Goal: Task Accomplishment & Management: Use online tool/utility

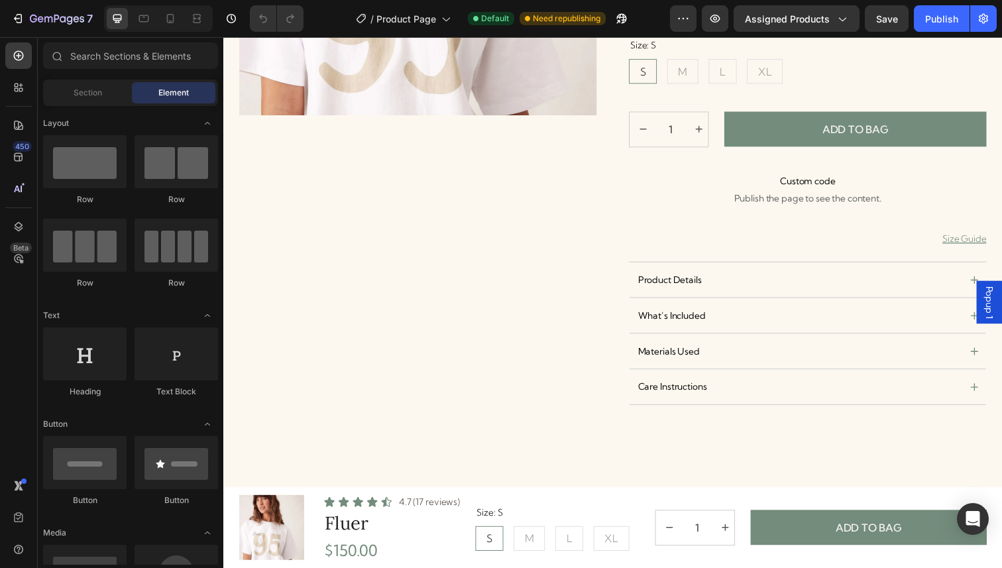
scroll to position [356, 0]
radio input "true"
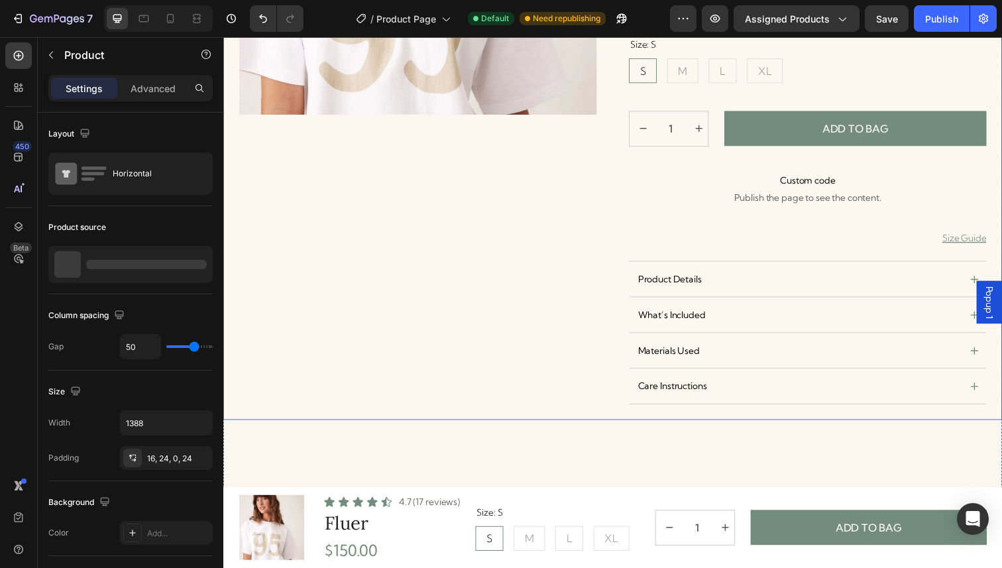
click at [574, 276] on div "Product Images" at bounding box center [421, 90] width 365 height 676
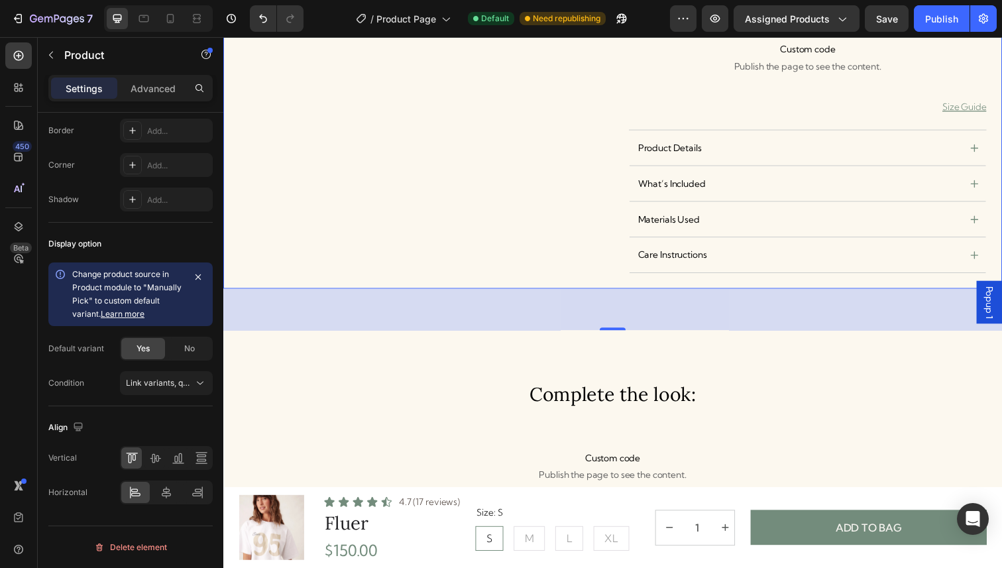
scroll to position [592, 0]
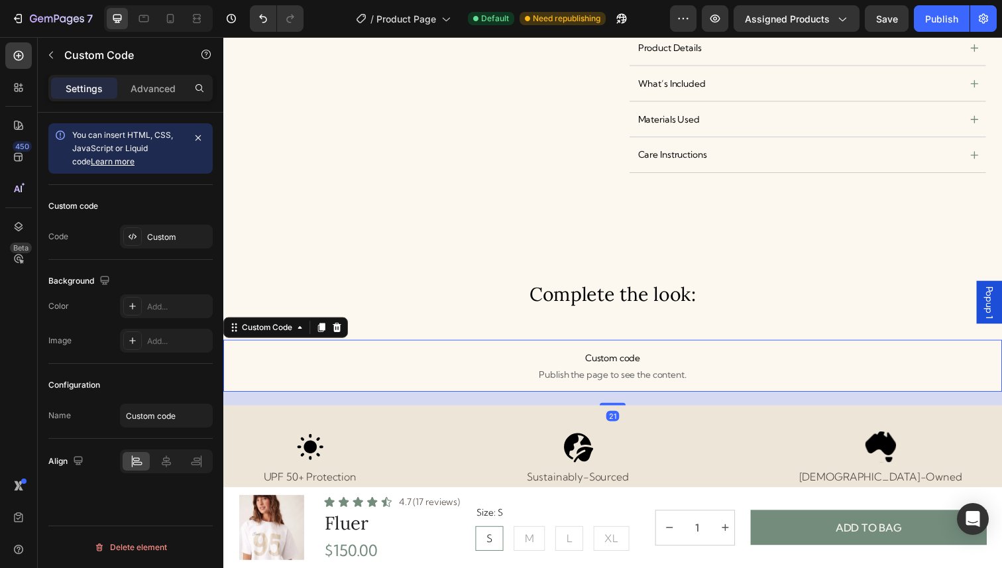
click at [371, 351] on p "Custom code Publish the page to see the content." at bounding box center [620, 372] width 795 height 53
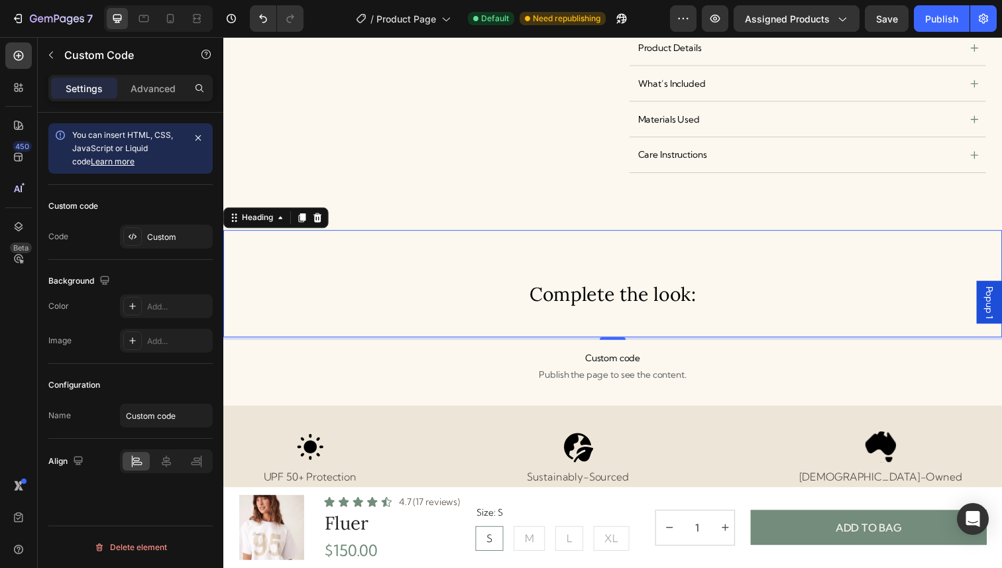
click at [393, 283] on h3 "Complete the look:" at bounding box center [620, 289] width 795 height 110
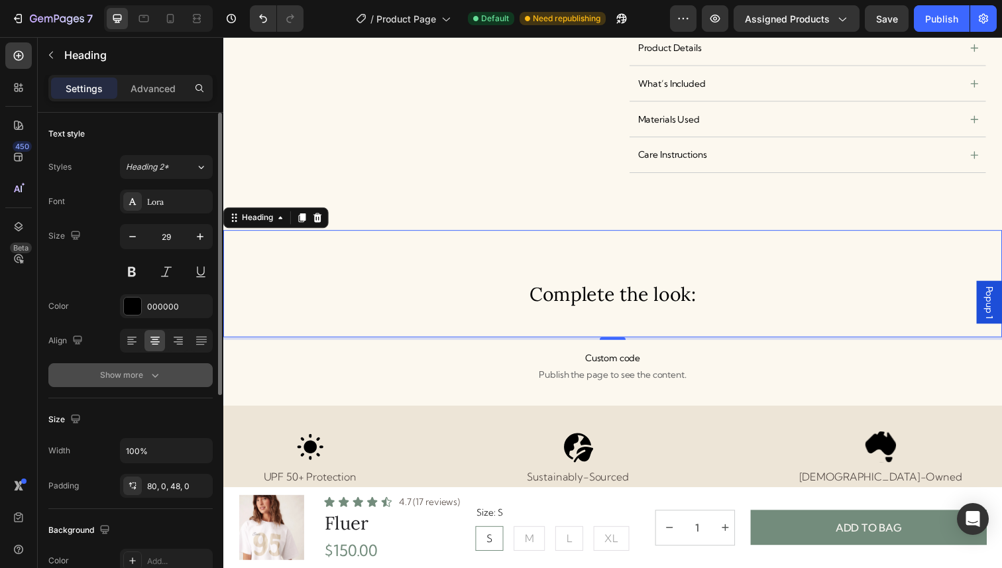
click at [156, 384] on button "Show more" at bounding box center [130, 375] width 164 height 24
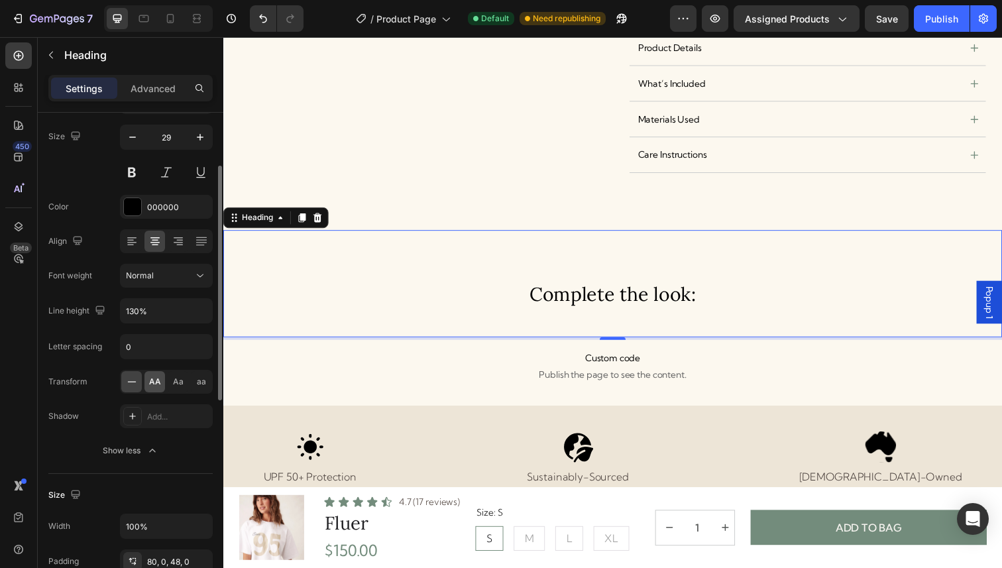
scroll to position [119, 0]
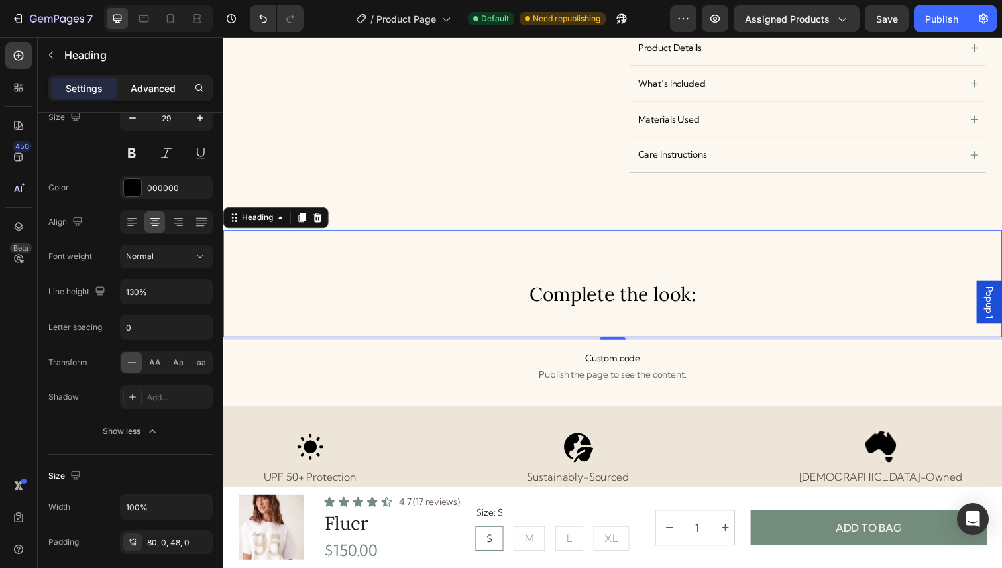
click at [164, 89] on p "Advanced" at bounding box center [152, 88] width 45 height 14
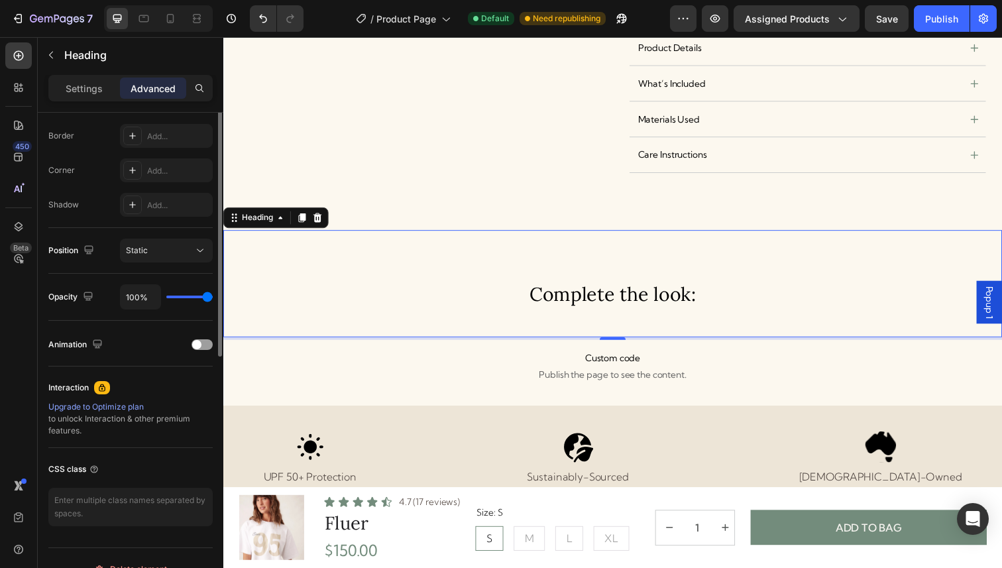
scroll to position [391, 0]
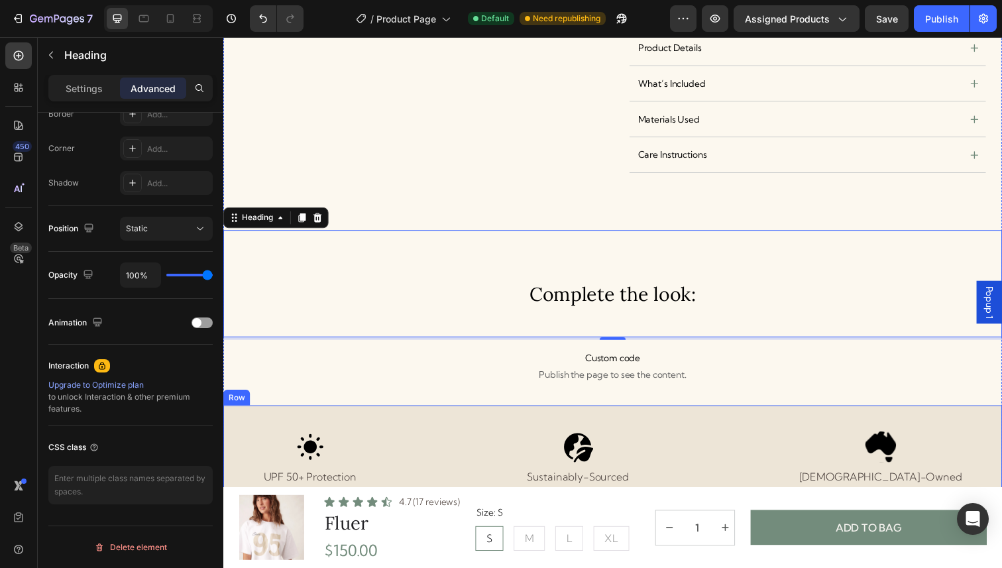
click at [391, 419] on div "Icon UPF 50+ Protection Text Block Icon Sustainably-Sourced Text Block Icon Aus…" at bounding box center [620, 466] width 795 height 107
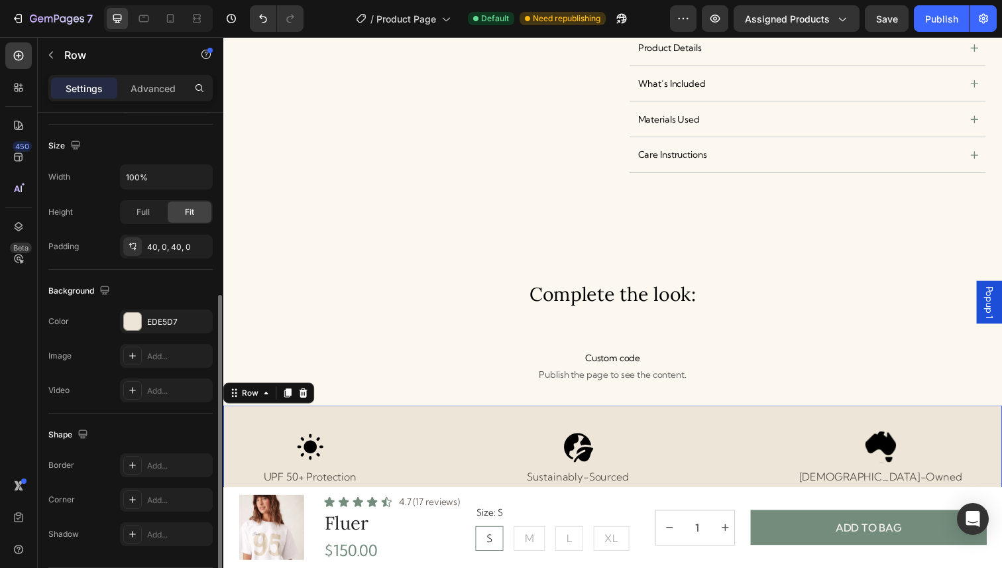
scroll to position [289, 0]
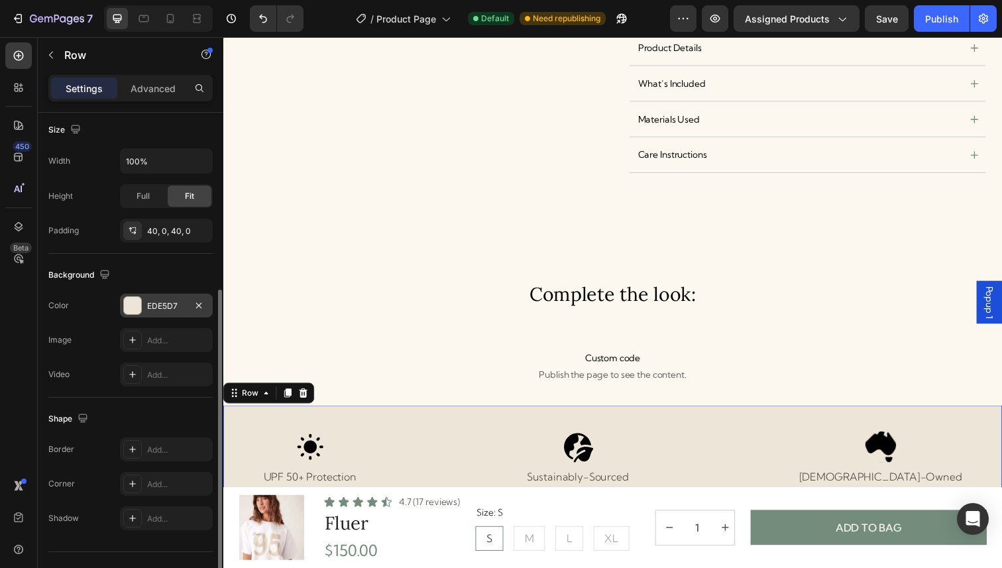
click at [156, 310] on div "EDE5D7" at bounding box center [166, 306] width 38 height 12
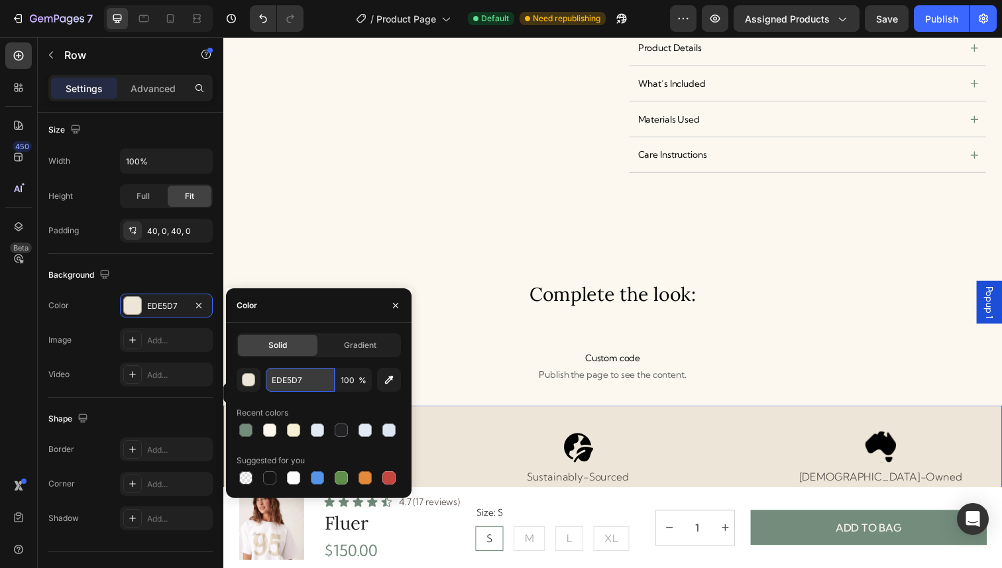
click at [301, 380] on input "EDE5D7" at bounding box center [300, 380] width 69 height 24
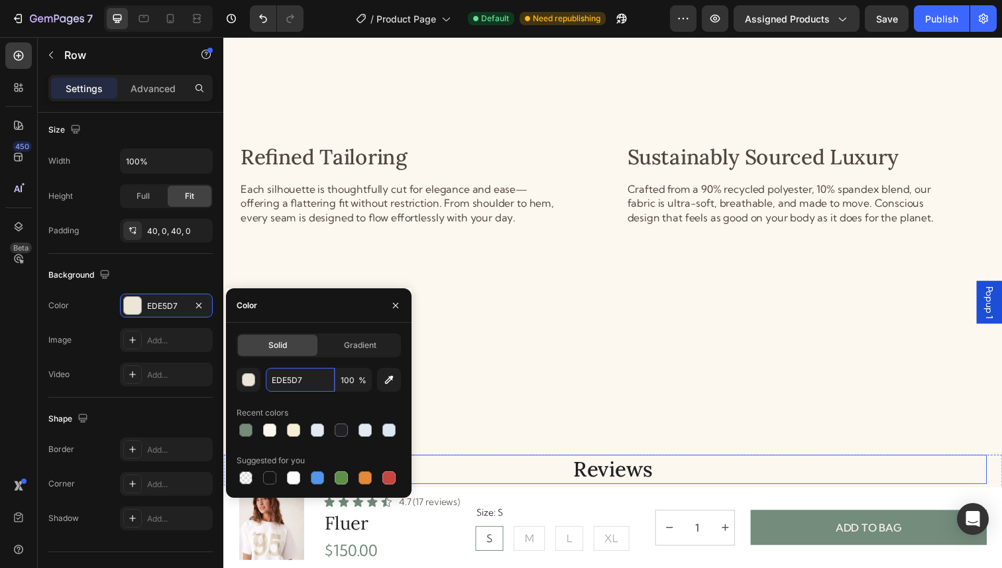
scroll to position [1571, 0]
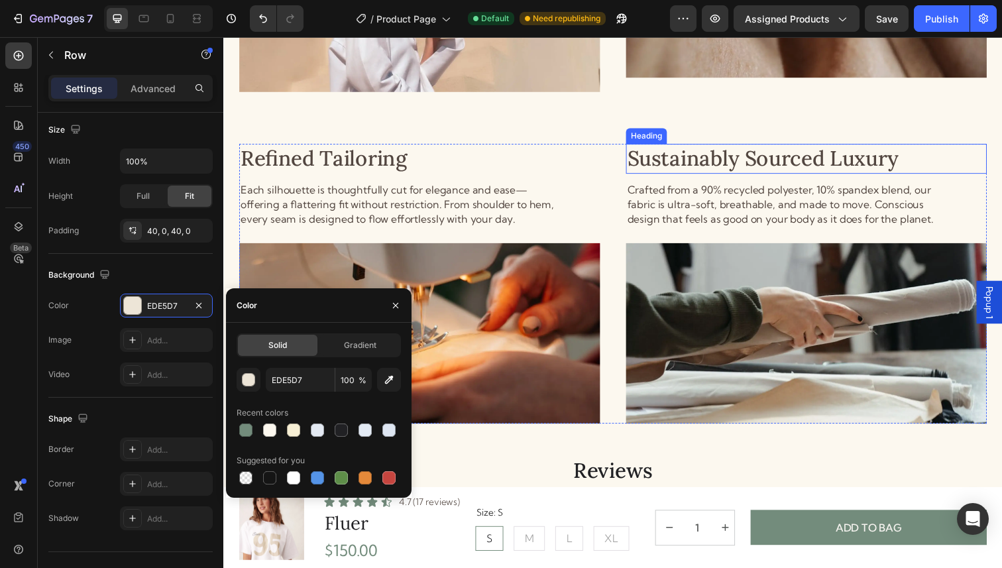
click at [714, 157] on h3 "Sustainably Sourced Luxury" at bounding box center [774, 161] width 280 height 30
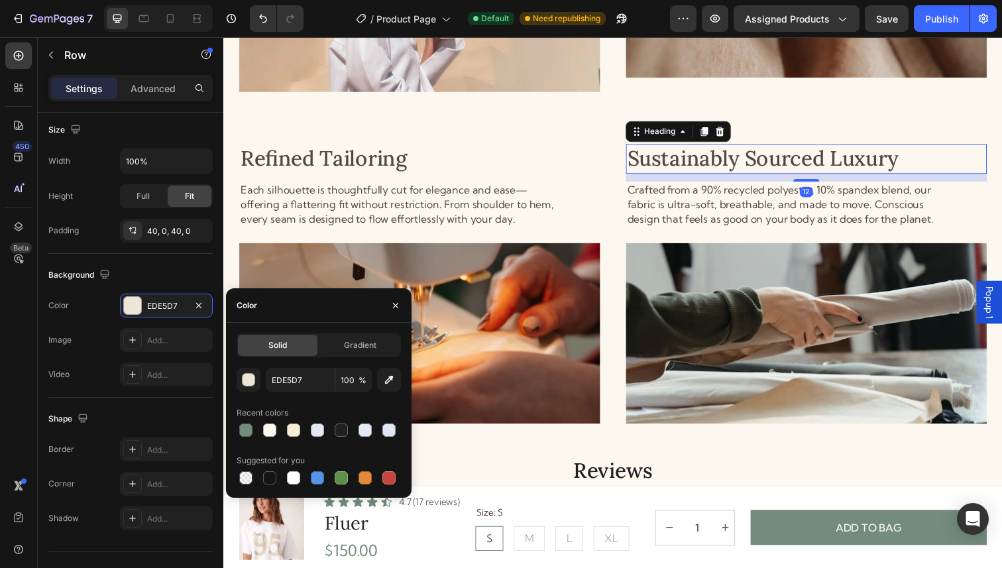
scroll to position [0, 0]
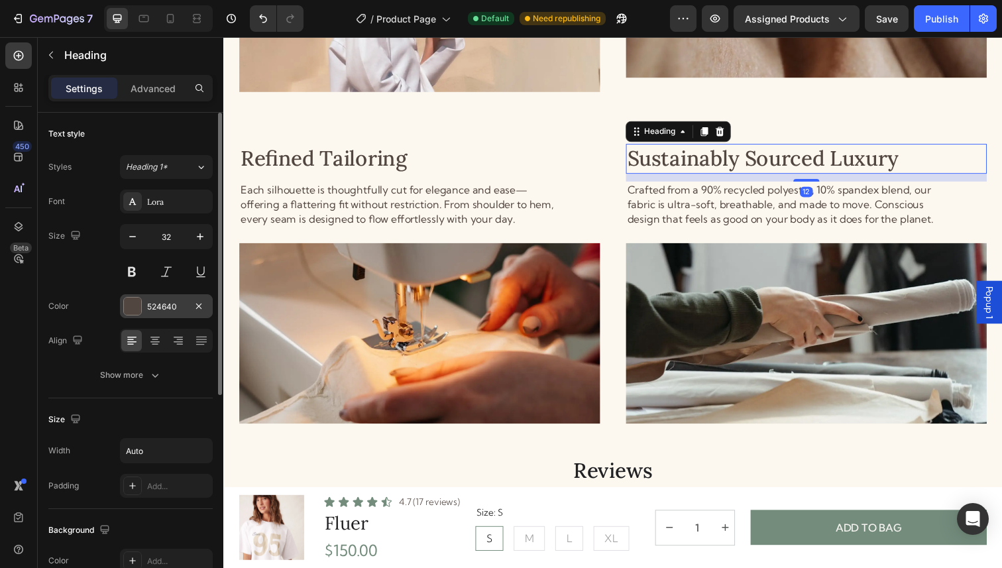
click at [162, 298] on div "524640" at bounding box center [166, 306] width 93 height 24
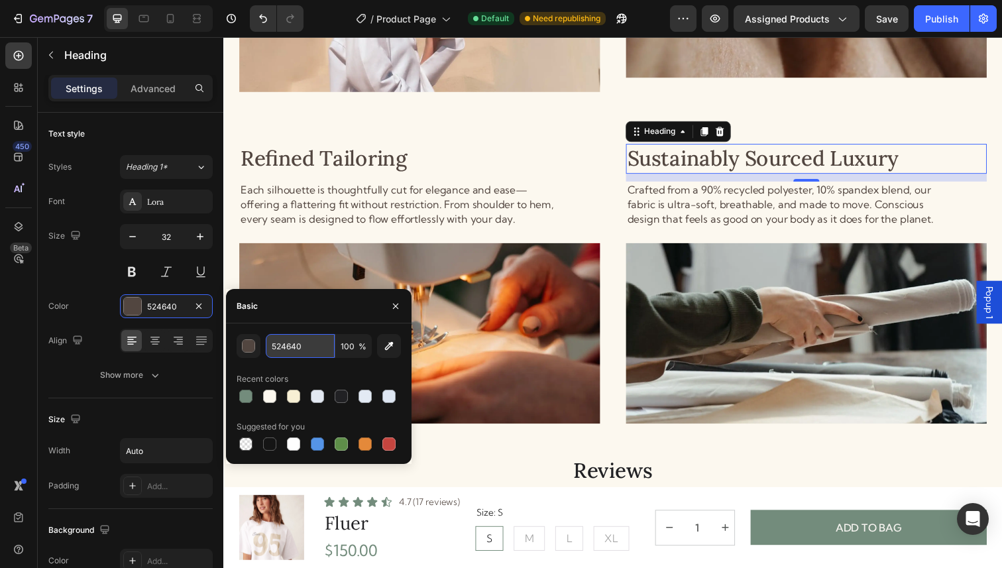
click at [296, 341] on input "524640" at bounding box center [300, 346] width 69 height 24
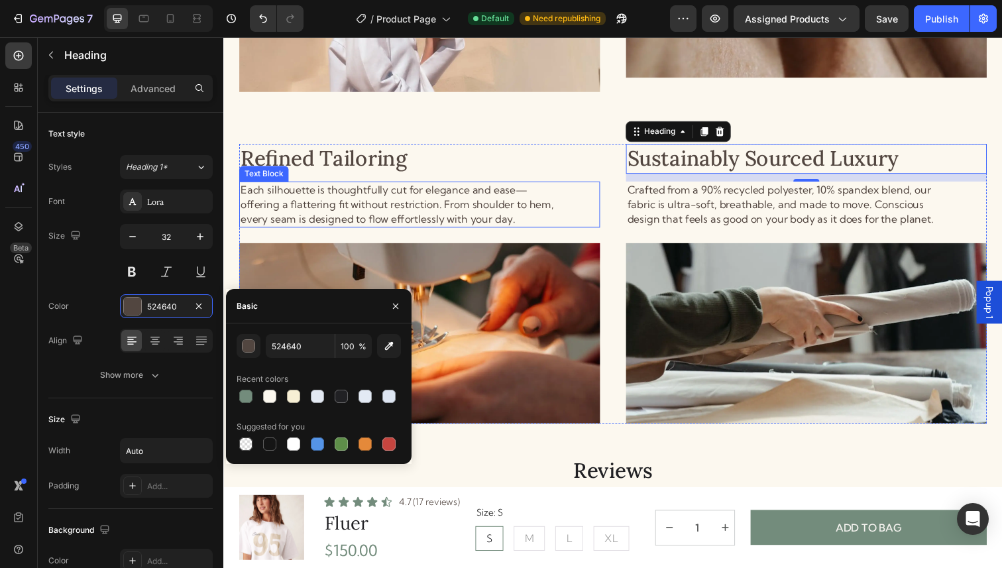
click at [411, 204] on p "Each silhouette is thoughtfully cut for elegance and ease—offering a flattering…" at bounding box center [405, 208] width 331 height 44
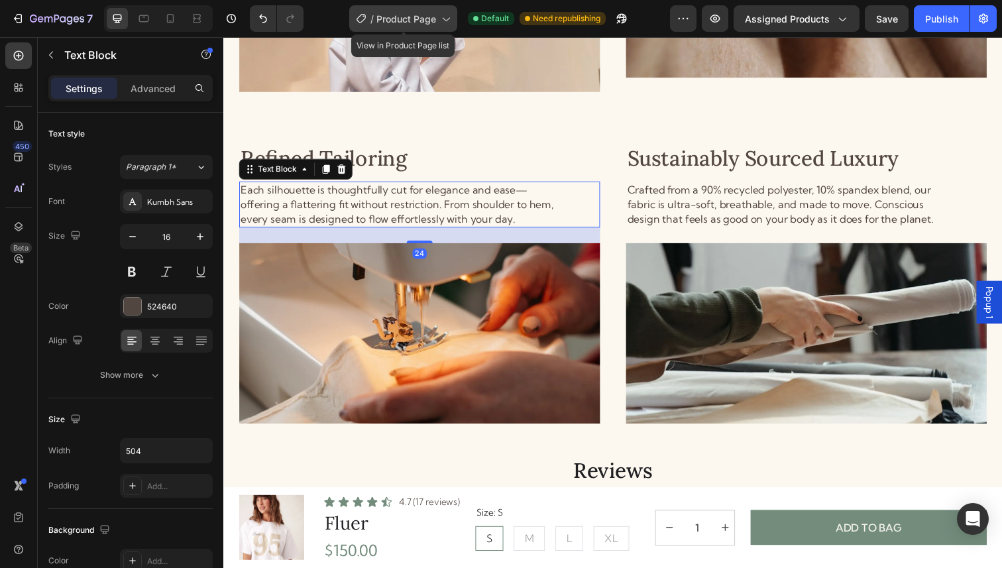
click at [439, 23] on icon at bounding box center [445, 18] width 13 height 13
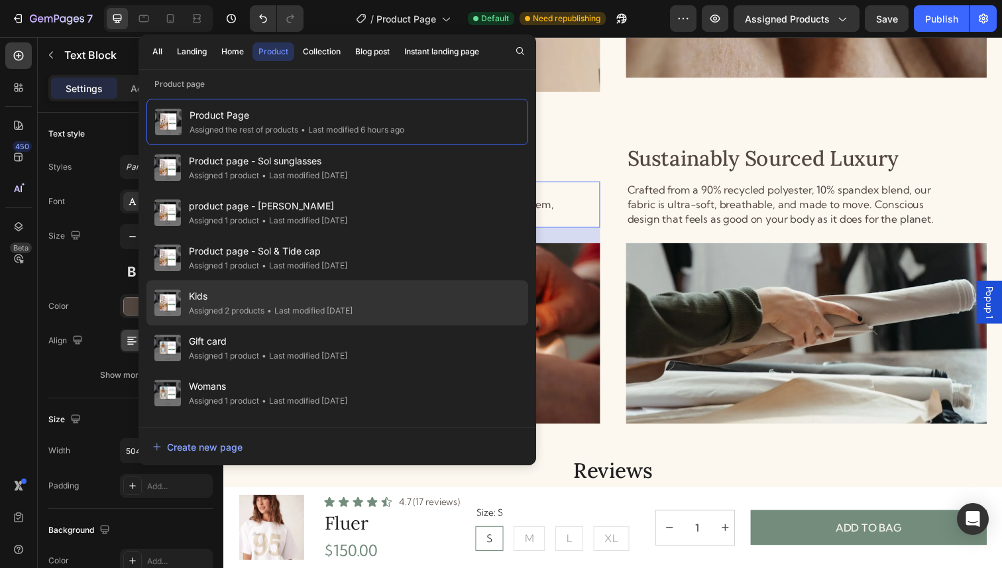
click at [286, 297] on span "Kids" at bounding box center [271, 296] width 164 height 16
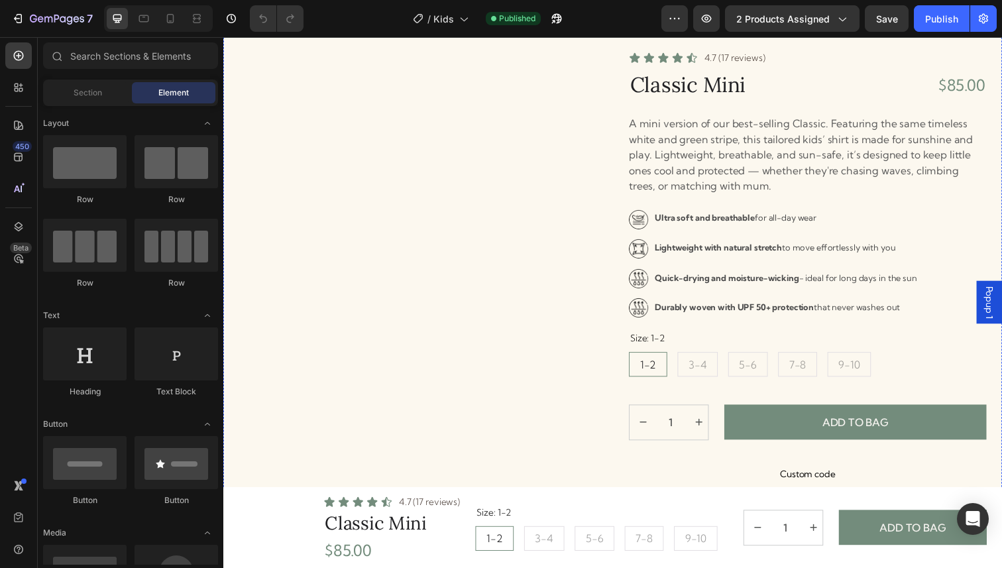
radio input "false"
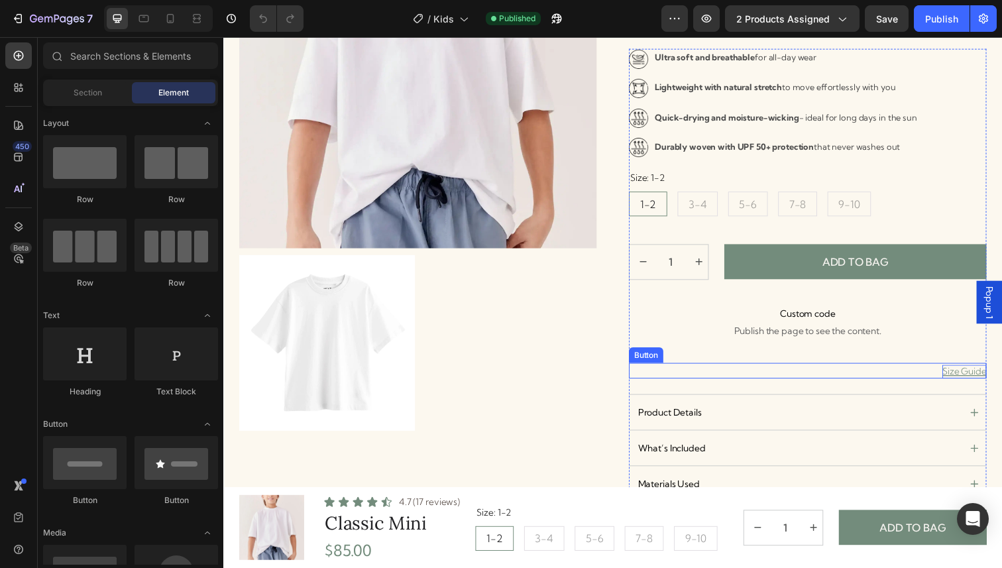
click at [972, 381] on p "Size Guide" at bounding box center [979, 379] width 45 height 14
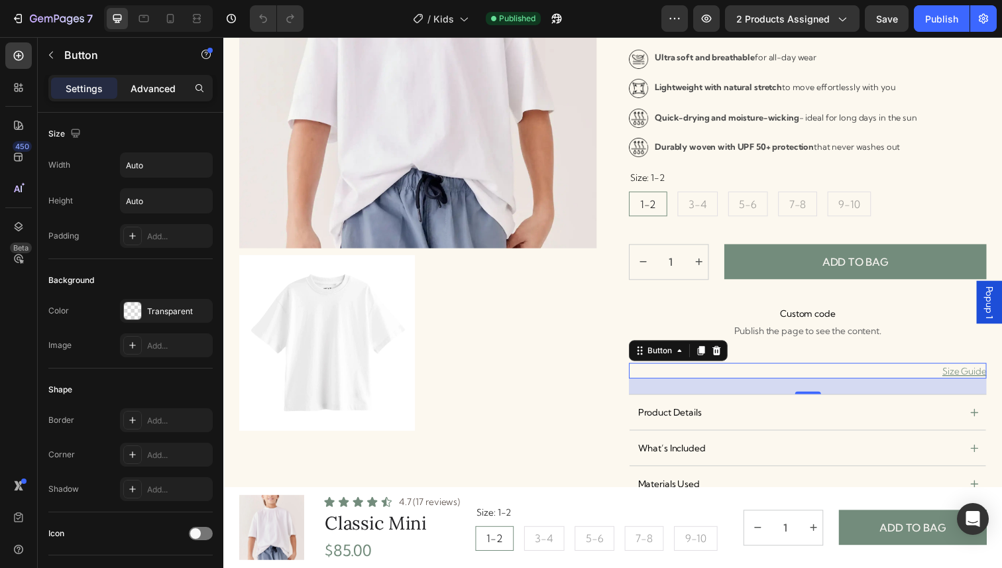
click at [160, 95] on div "Advanced" at bounding box center [153, 88] width 66 height 21
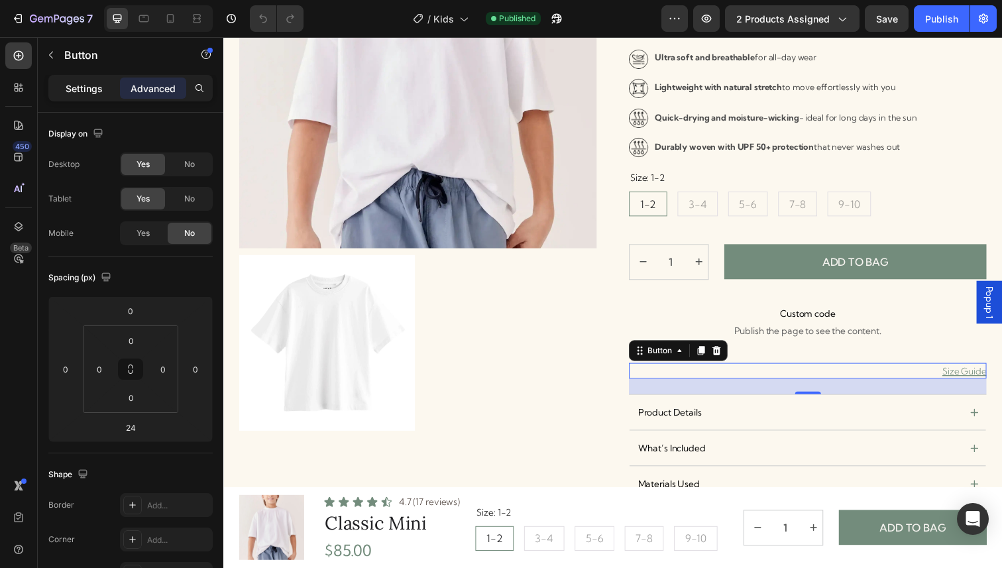
click at [83, 86] on p "Settings" at bounding box center [84, 88] width 37 height 14
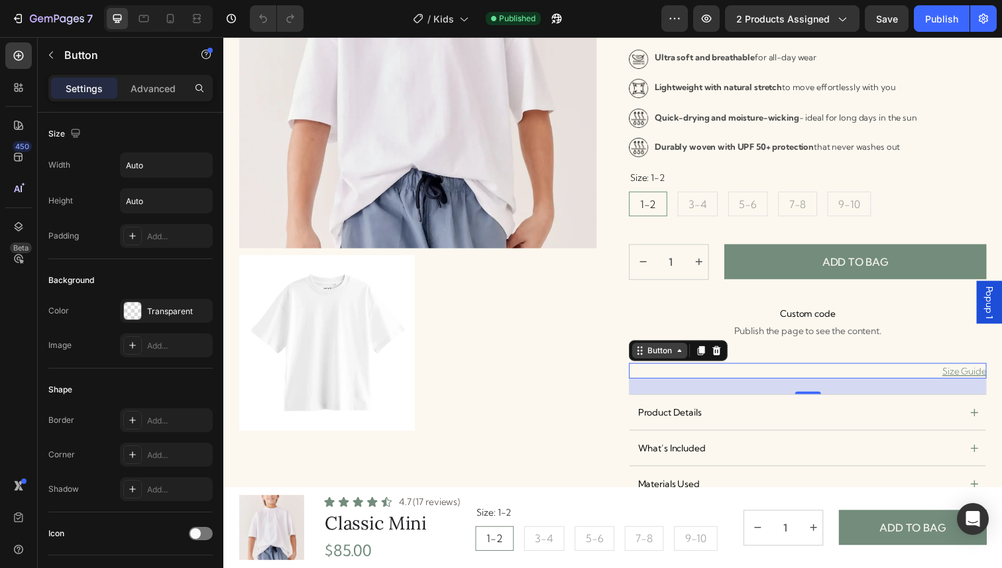
click at [694, 360] on icon at bounding box center [689, 357] width 11 height 11
click at [886, 378] on div "Size Guide Button Row 1 col Row 1 col Product 24" at bounding box center [819, 378] width 365 height 16
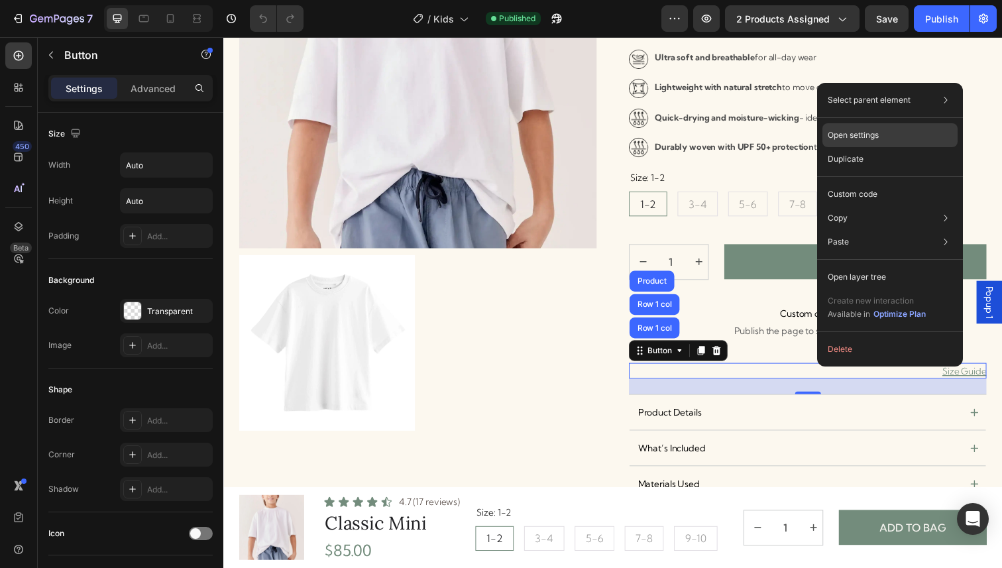
click at [855, 133] on p "Open settings" at bounding box center [852, 135] width 51 height 12
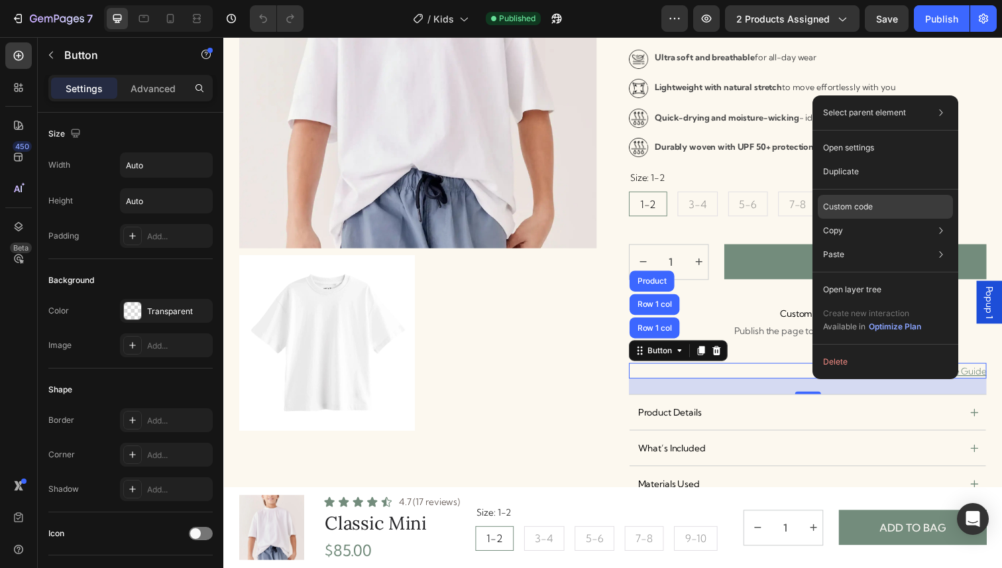
click at [852, 205] on p "Custom code" at bounding box center [848, 207] width 50 height 12
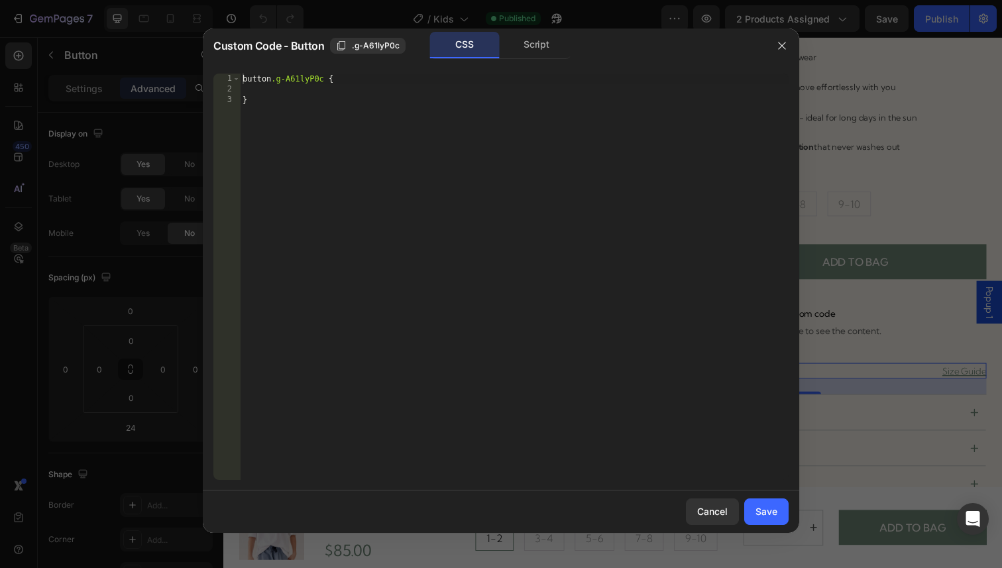
click at [607, 138] on div "button .g-A61lyP0c { }" at bounding box center [514, 287] width 548 height 427
click at [584, 95] on div "button .g-A61lyP0c { }" at bounding box center [514, 287] width 548 height 427
click at [449, 77] on div "button .g-A61lyP0c { }" at bounding box center [514, 287] width 548 height 427
type textarea "button.g-A61lyP0c {"
click at [449, 87] on div "button .g-A61lyP0c { }" at bounding box center [514, 287] width 548 height 427
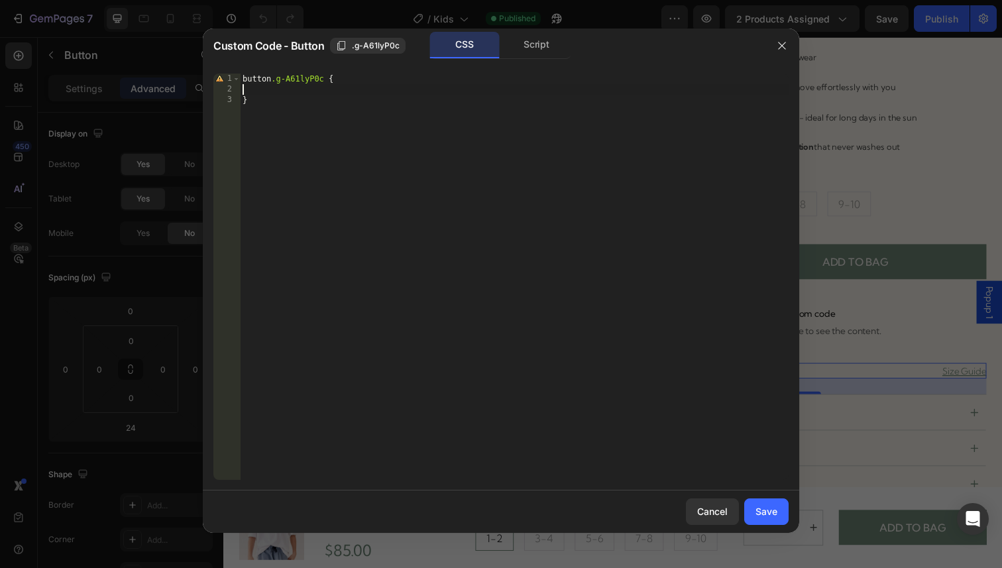
click at [448, 95] on div "button .g-A61lyP0c { }" at bounding box center [514, 287] width 548 height 427
paste textarea "524640"
paste textarea "<div class="Clean_Size_Chart"></div>"
type textarea "}<div class="Clean_Size_Chart"></div>"
click at [762, 515] on div "Save" at bounding box center [766, 511] width 22 height 14
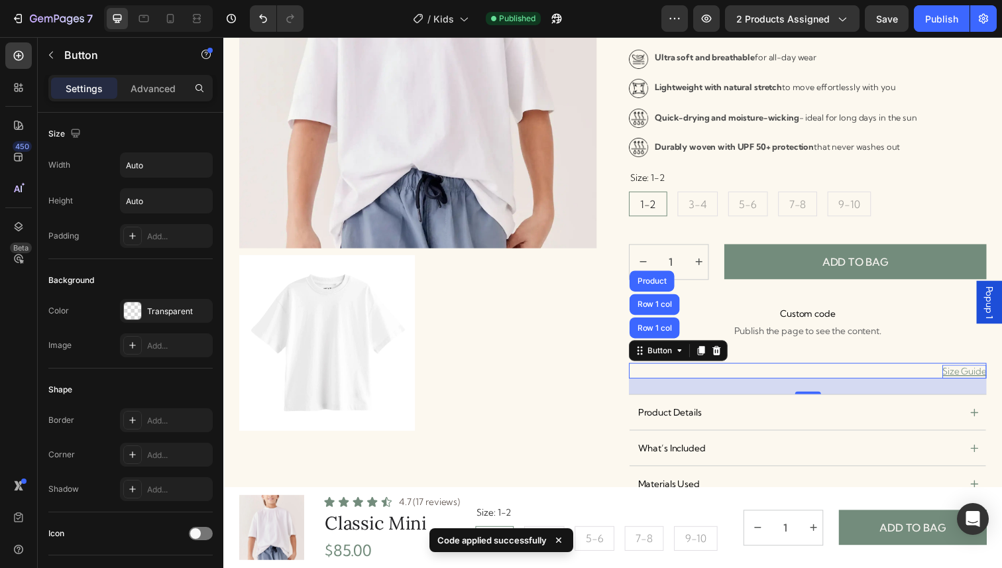
click at [969, 374] on p "Size Guide" at bounding box center [979, 379] width 45 height 14
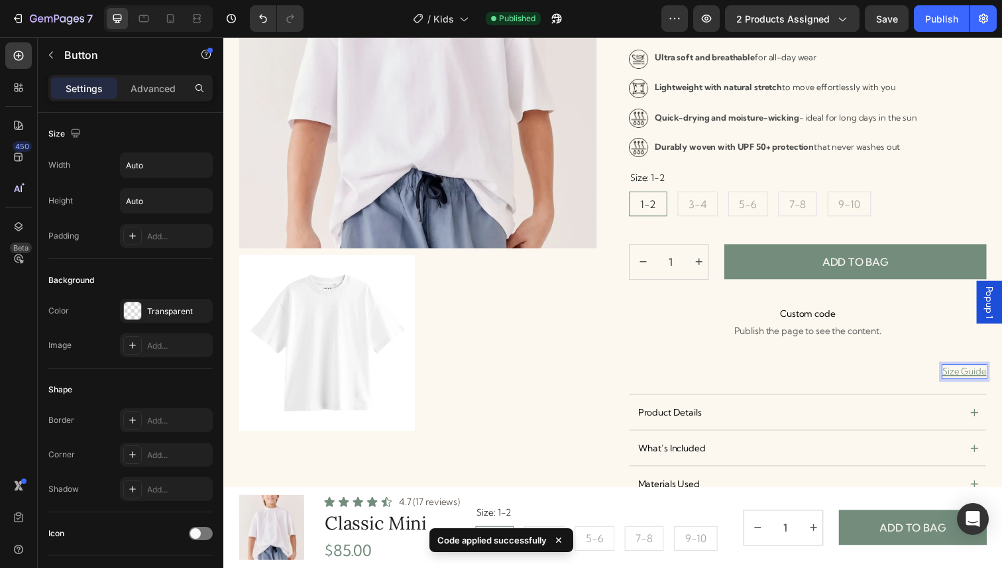
click at [978, 383] on p "Size Guide" at bounding box center [979, 379] width 45 height 14
click at [925, 377] on div "Size Guide Button Row 1 col Row 1 col Product 24" at bounding box center [819, 378] width 365 height 16
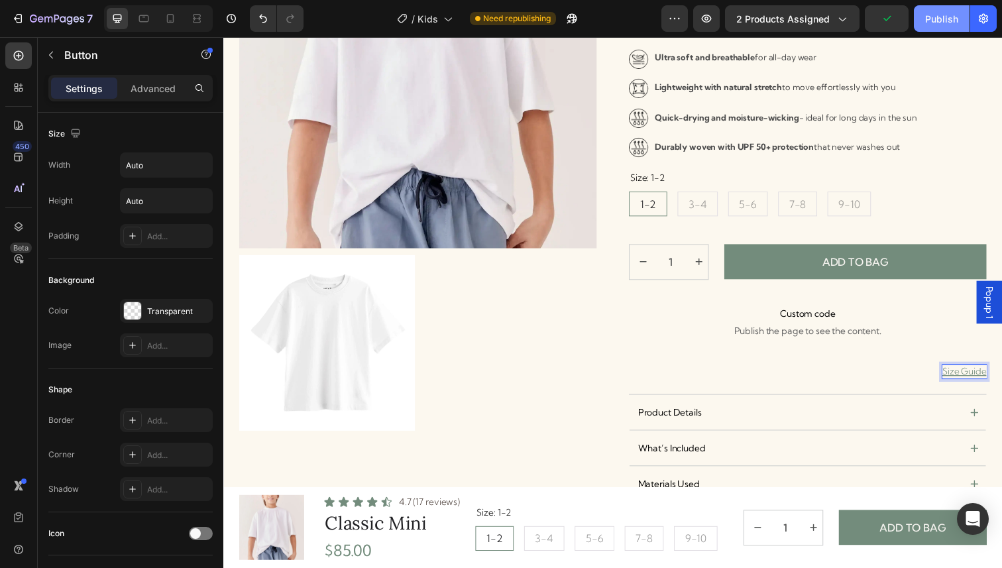
click at [934, 26] on button "Publish" at bounding box center [941, 18] width 56 height 26
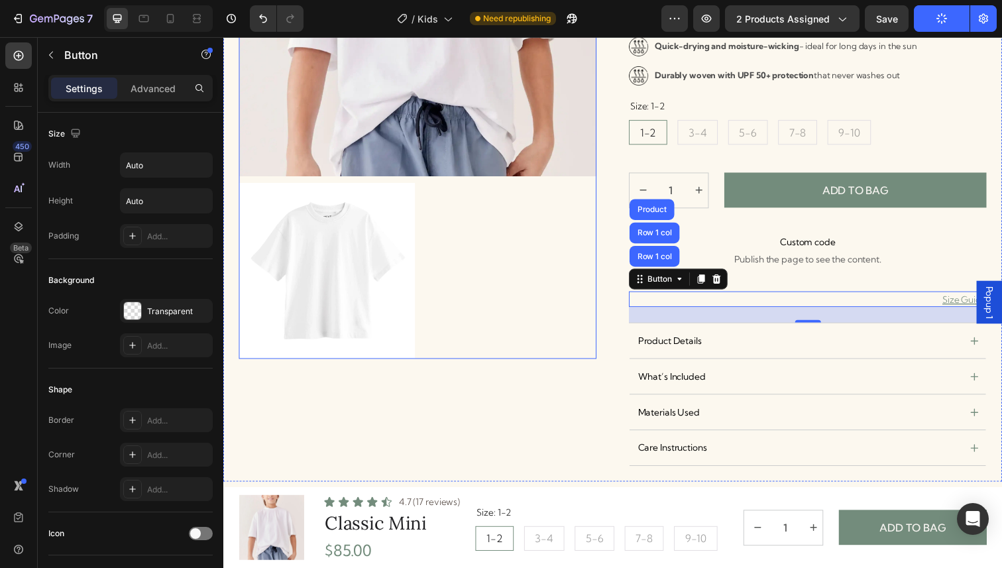
scroll to position [296, 0]
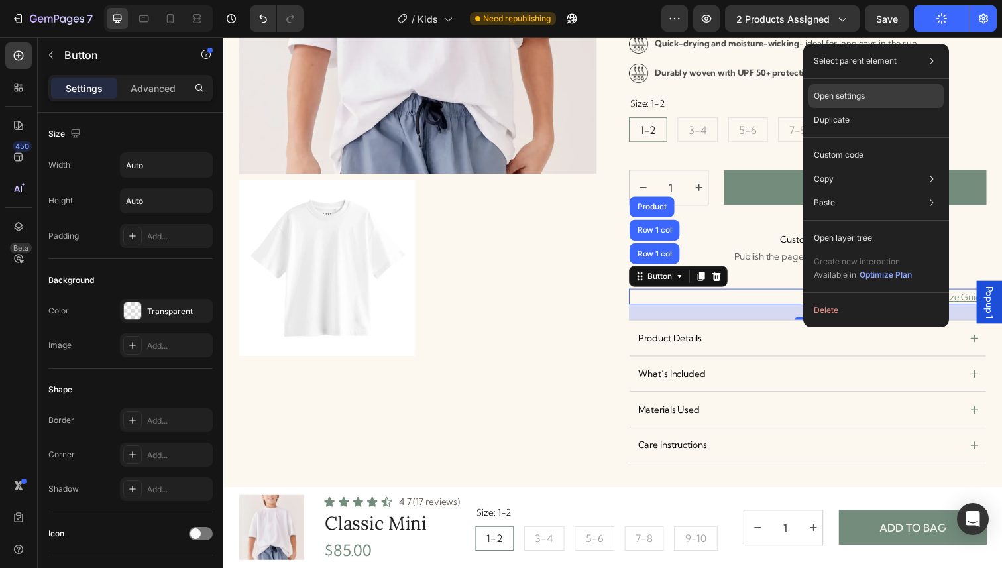
click at [855, 91] on p "Open settings" at bounding box center [838, 96] width 51 height 12
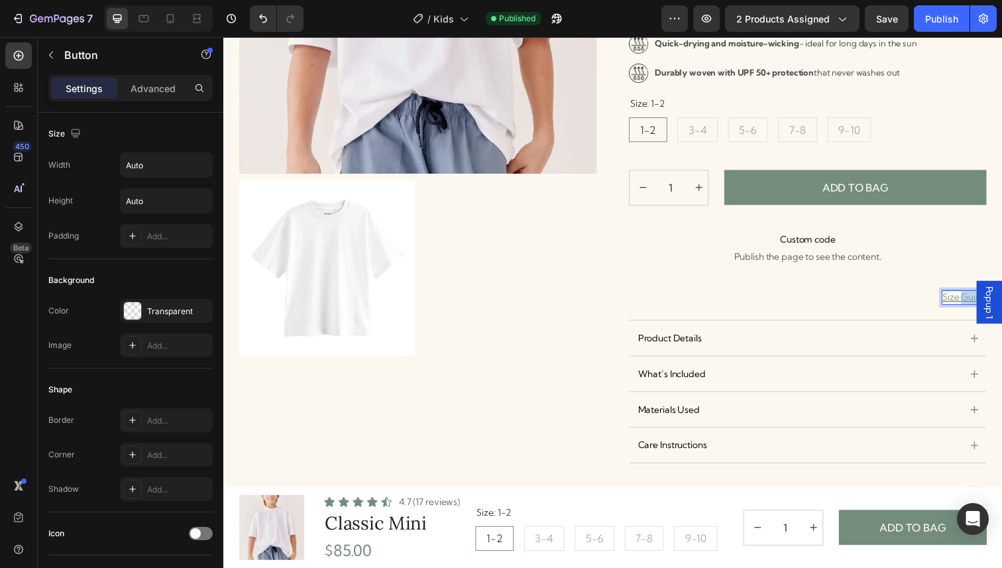
click at [978, 304] on p "Size Guide" at bounding box center [979, 303] width 45 height 14
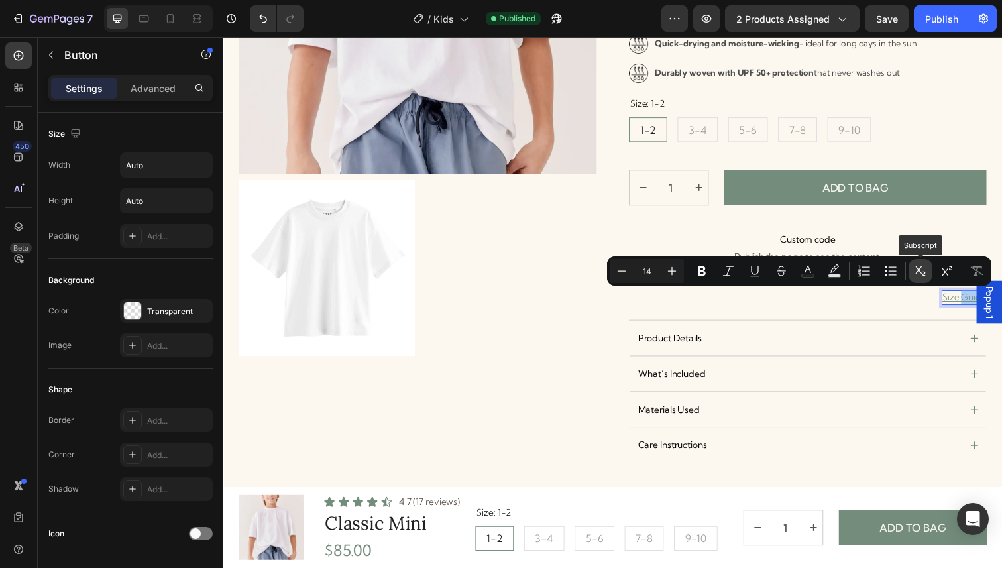
click at [925, 270] on icon "Editor contextual toolbar" at bounding box center [919, 270] width 13 height 13
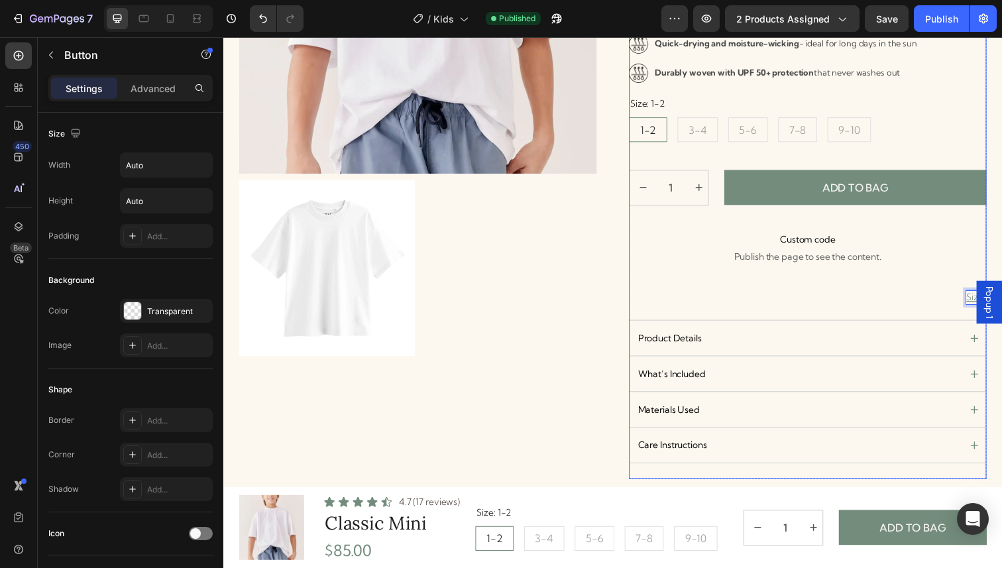
click at [749, 290] on div "Image Ultra soft and breathable for all-day wear Text Block Row Image Lightweig…" at bounding box center [819, 231] width 365 height 515
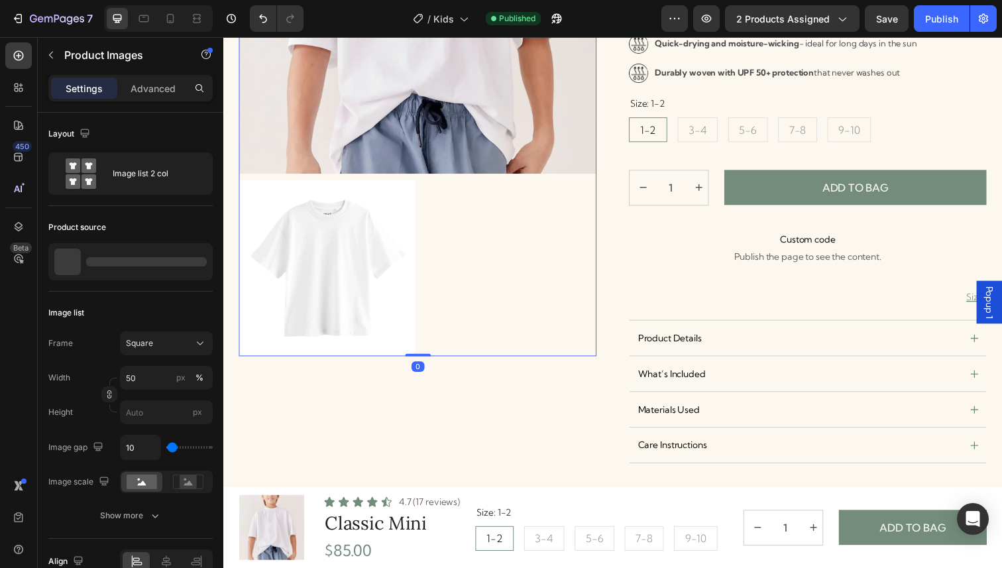
click at [562, 251] on div at bounding box center [421, 87] width 365 height 551
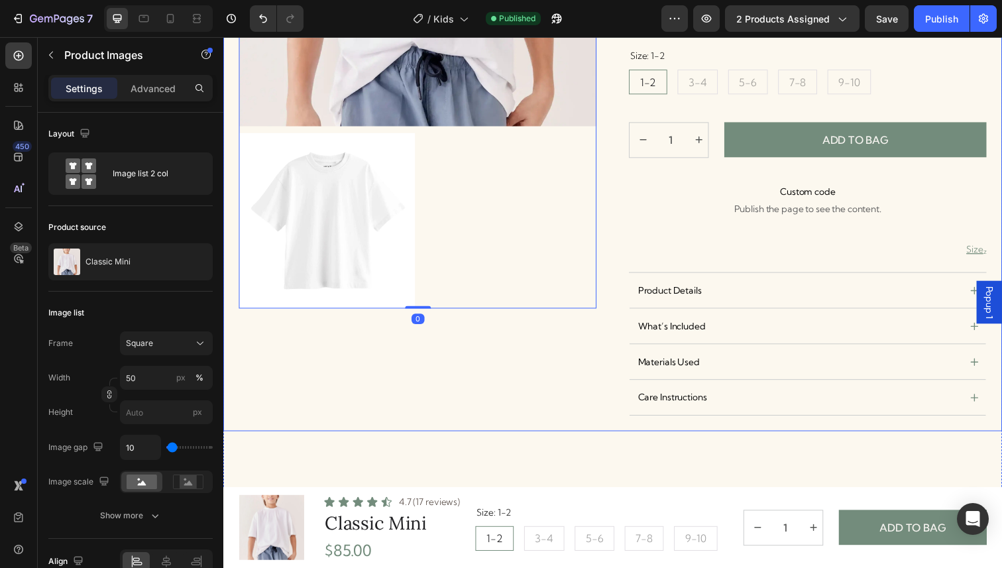
scroll to position [347, 0]
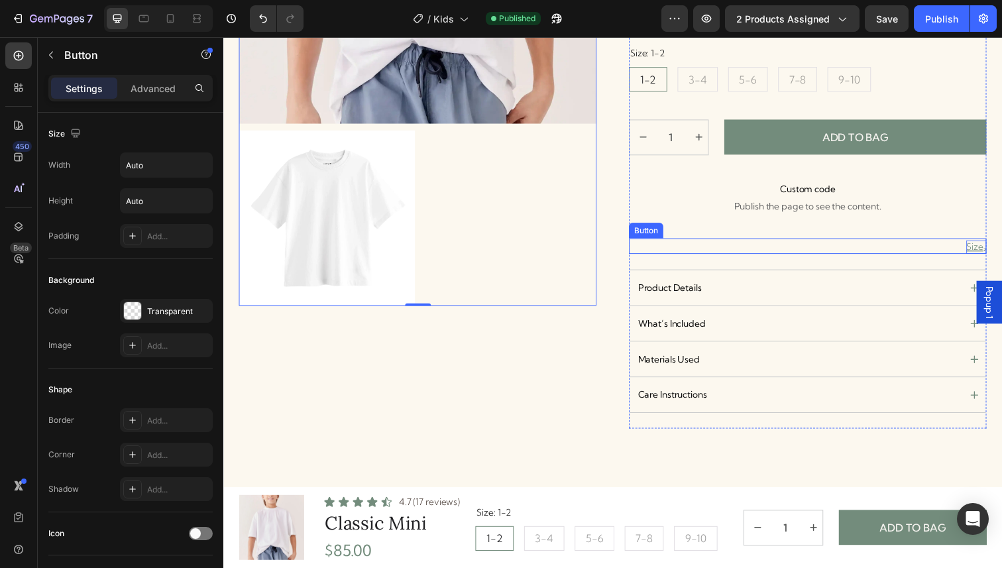
click at [992, 250] on p "Size z" at bounding box center [992, 252] width 21 height 14
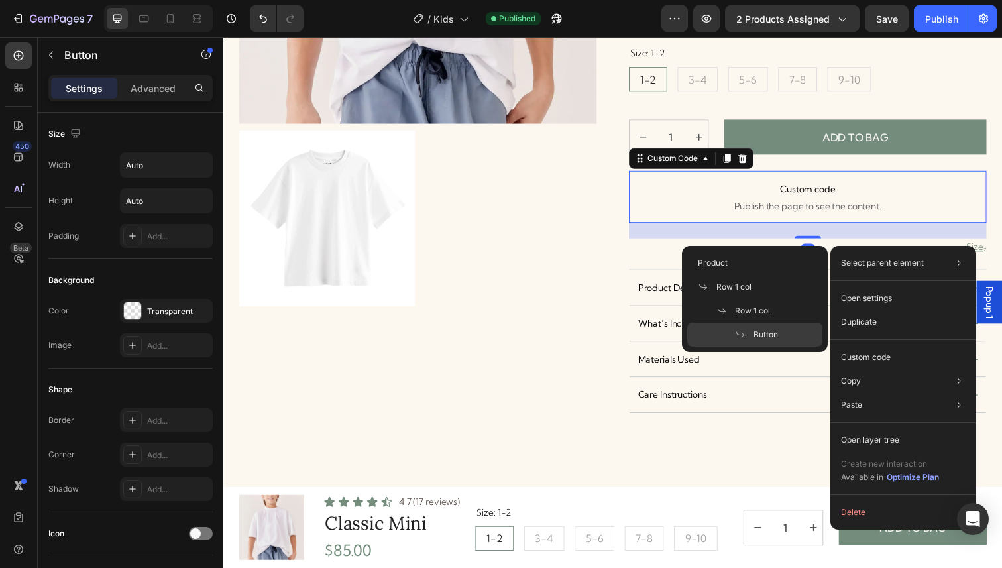
click at [992, 208] on span "Publish the page to see the content." at bounding box center [819, 209] width 365 height 13
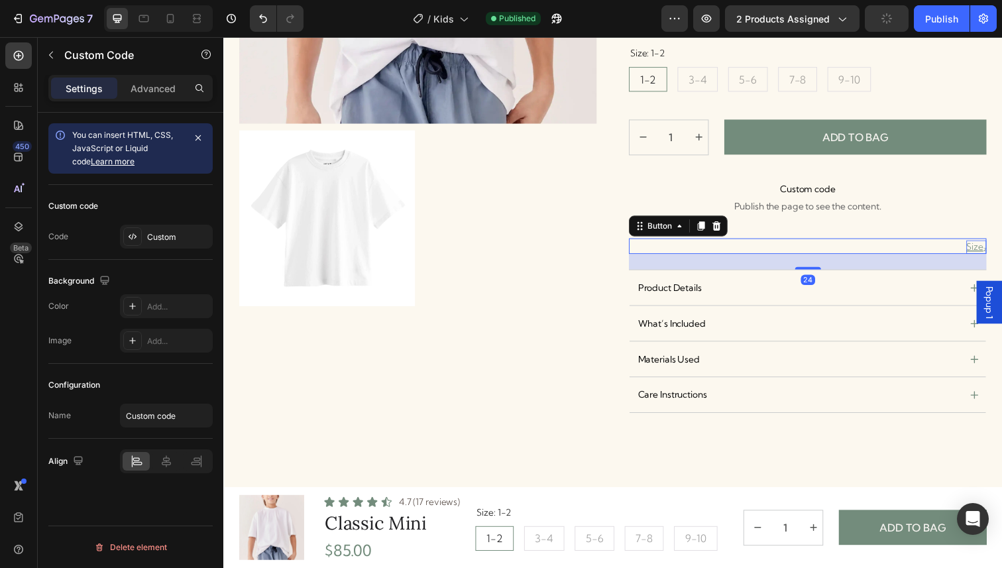
click at [993, 251] on p "Size z" at bounding box center [992, 252] width 21 height 14
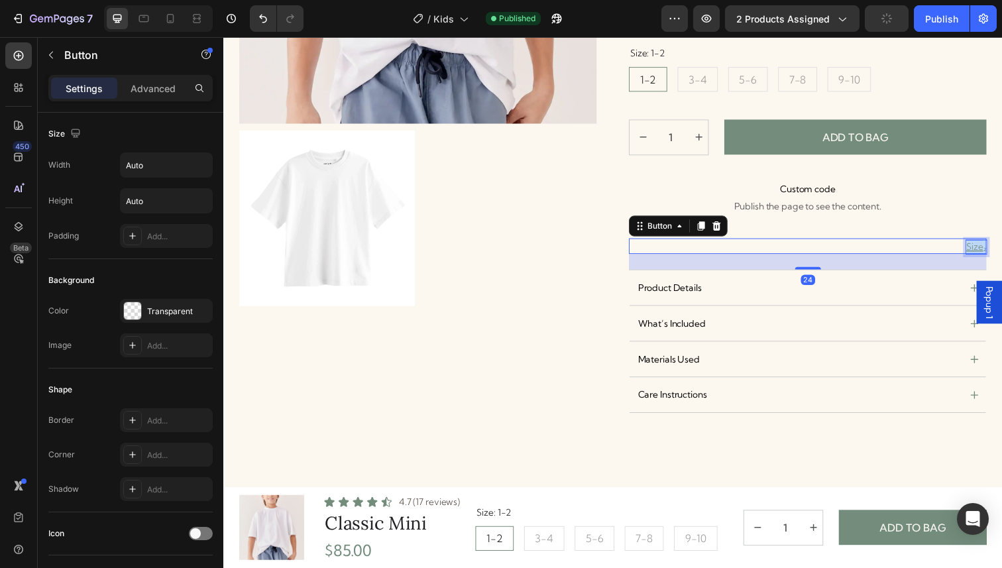
click at [993, 251] on p "Size z" at bounding box center [992, 252] width 21 height 14
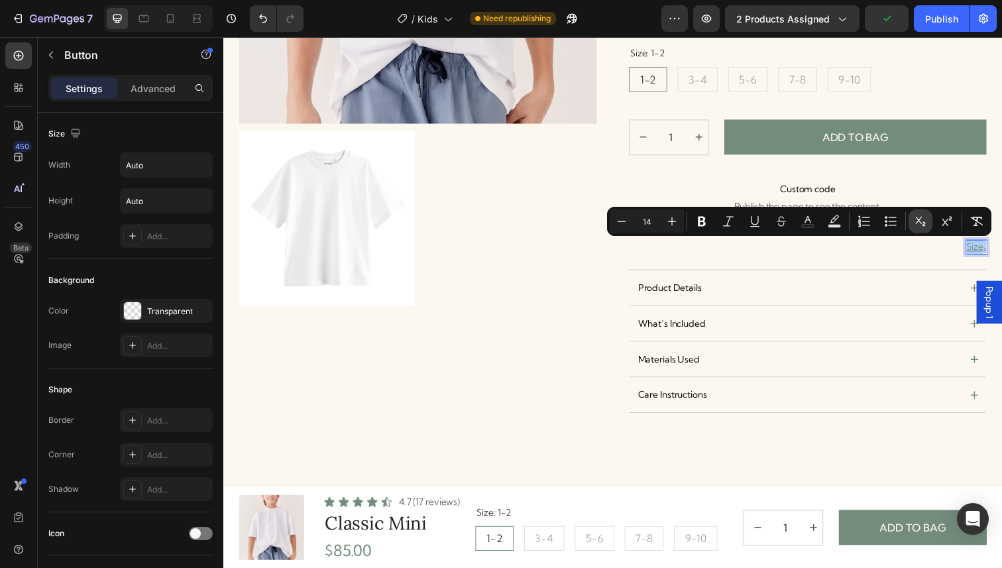
click at [919, 225] on icon "Editor contextual toolbar" at bounding box center [919, 221] width 13 height 13
click at [946, 225] on icon "Editor contextual toolbar" at bounding box center [946, 221] width 13 height 13
click at [996, 254] on p "Size z" at bounding box center [990, 252] width 24 height 14
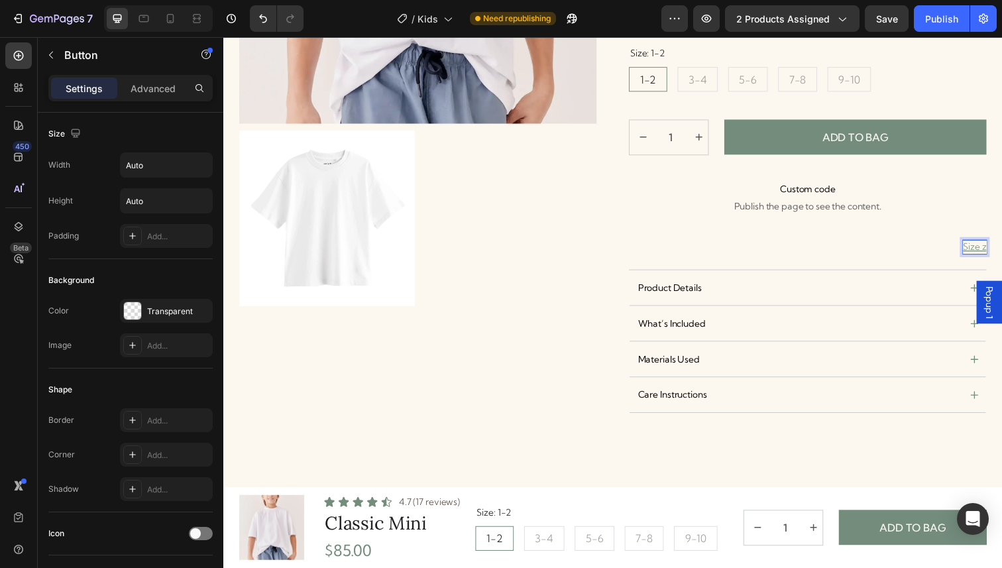
radio input "true"
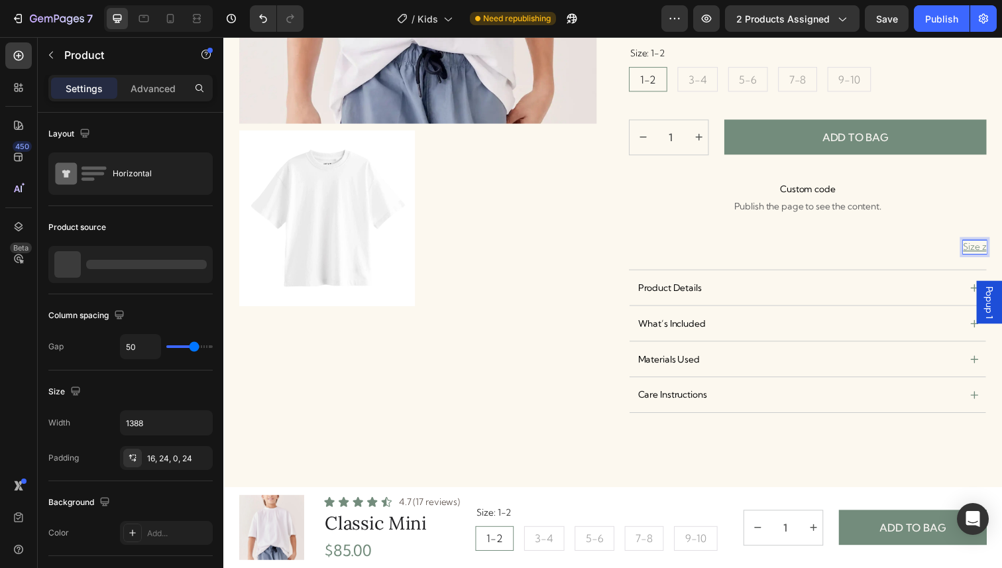
click at [1001, 253] on div "Product Images Icon Icon Icon Icon Icon Icon List 4.7 (17 reviews) Text Block R…" at bounding box center [620, 93] width 795 height 687
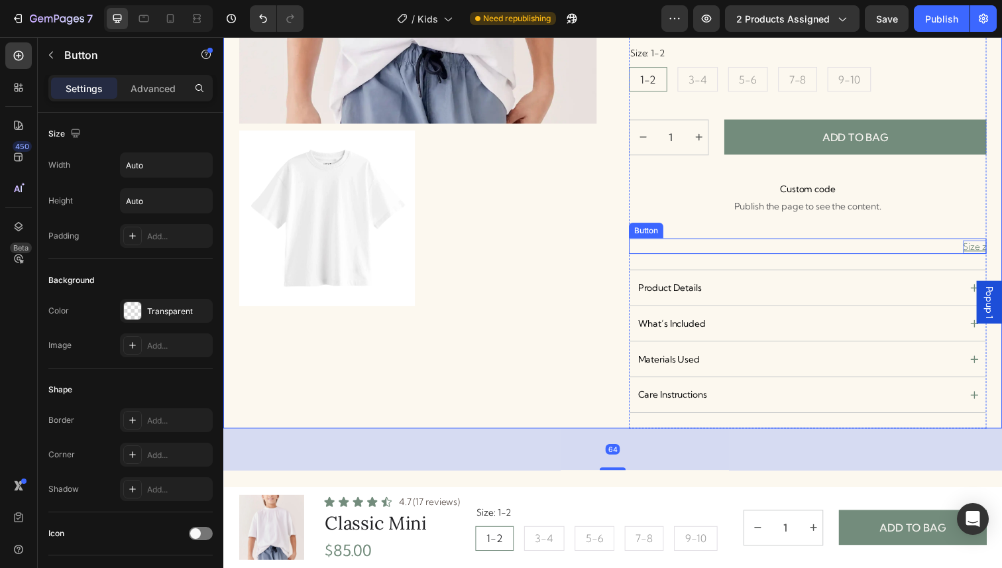
click at [999, 253] on p "Size z" at bounding box center [990, 252] width 24 height 14
click at [1001, 255] on div "Product Images Icon Icon Icon Icon Icon Icon List 4.7 (17 reviews) Text Block R…" at bounding box center [620, 93] width 795 height 687
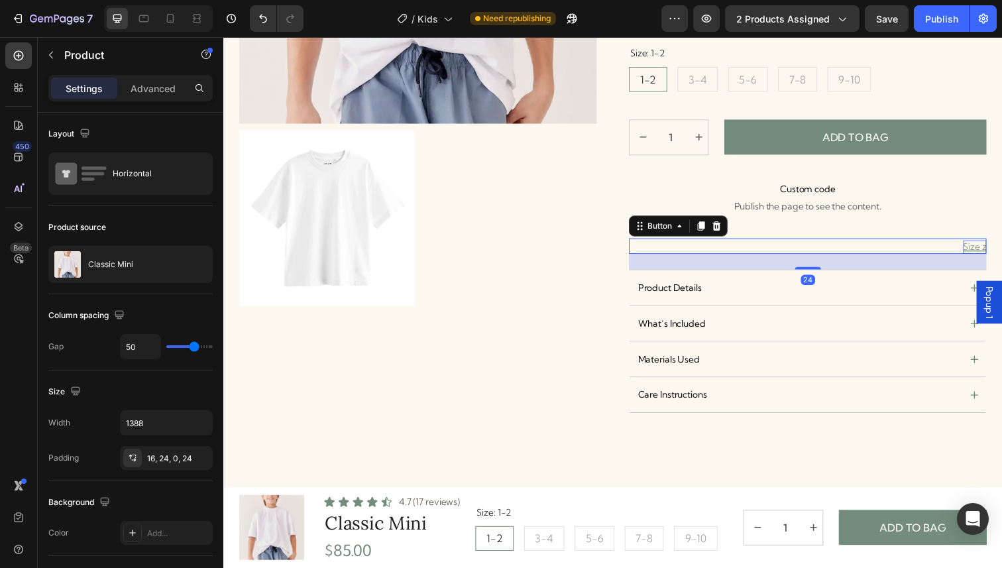
click at [998, 254] on p "Size z" at bounding box center [990, 252] width 24 height 14
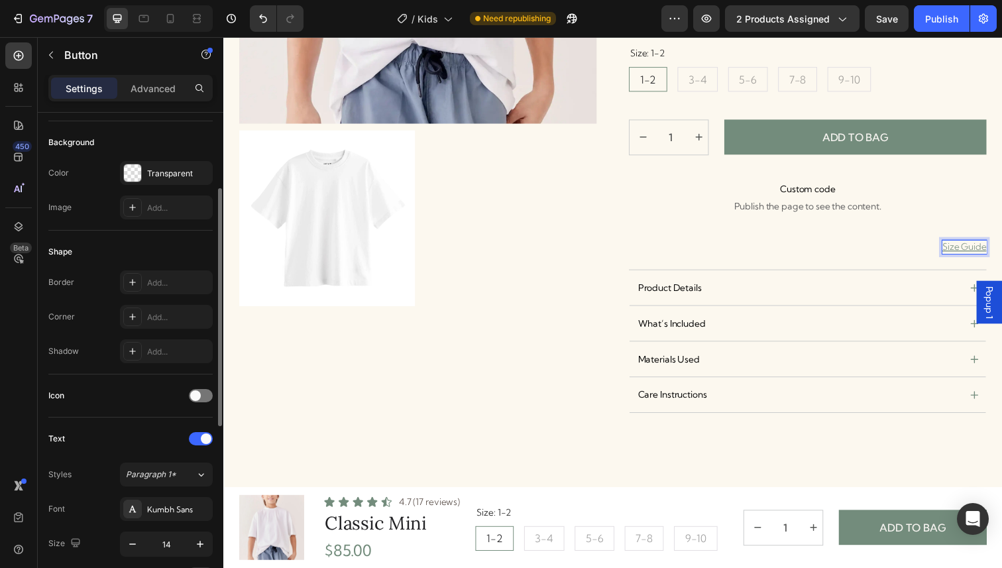
scroll to position [146, 0]
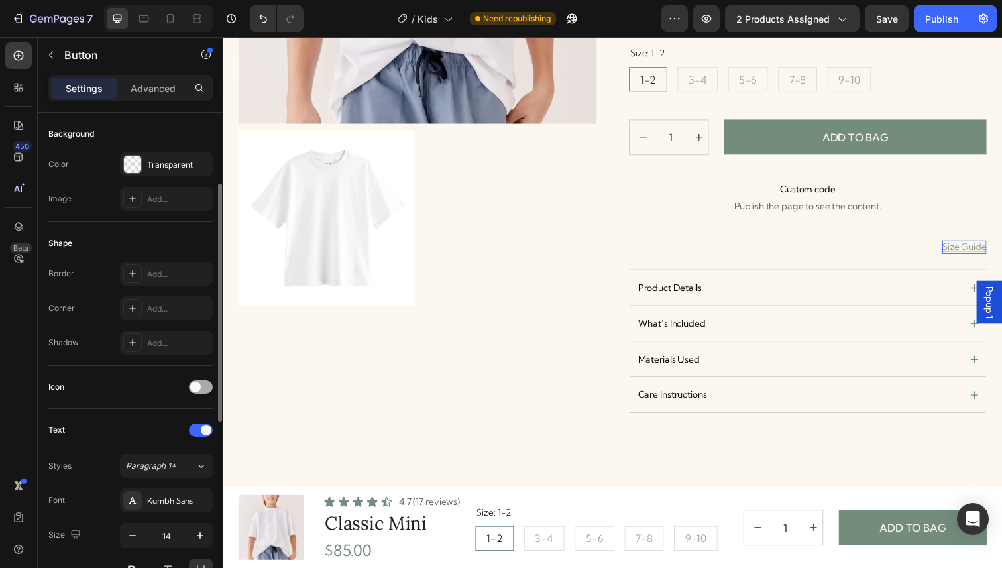
click at [205, 386] on div at bounding box center [201, 386] width 24 height 13
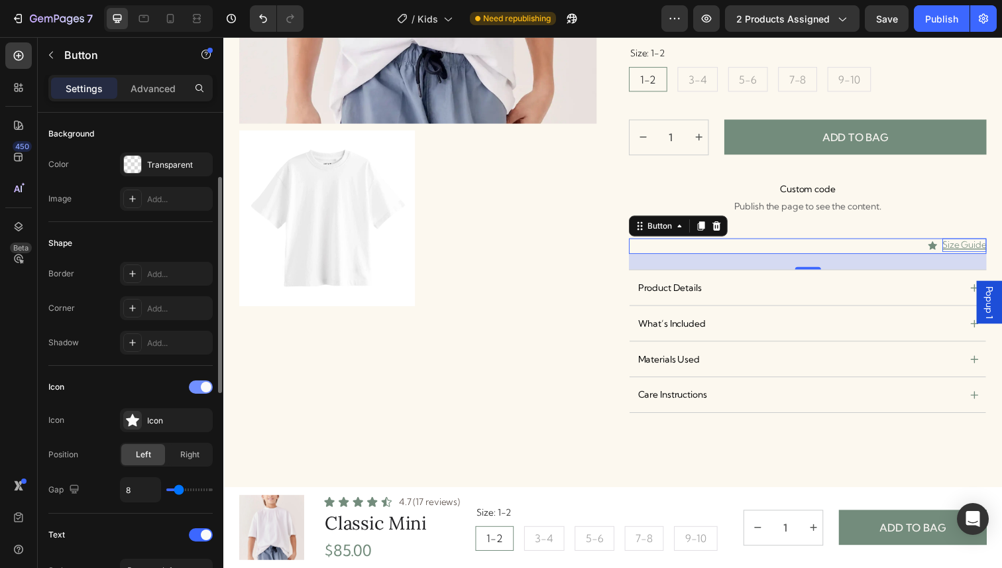
click at [205, 386] on span at bounding box center [206, 387] width 11 height 11
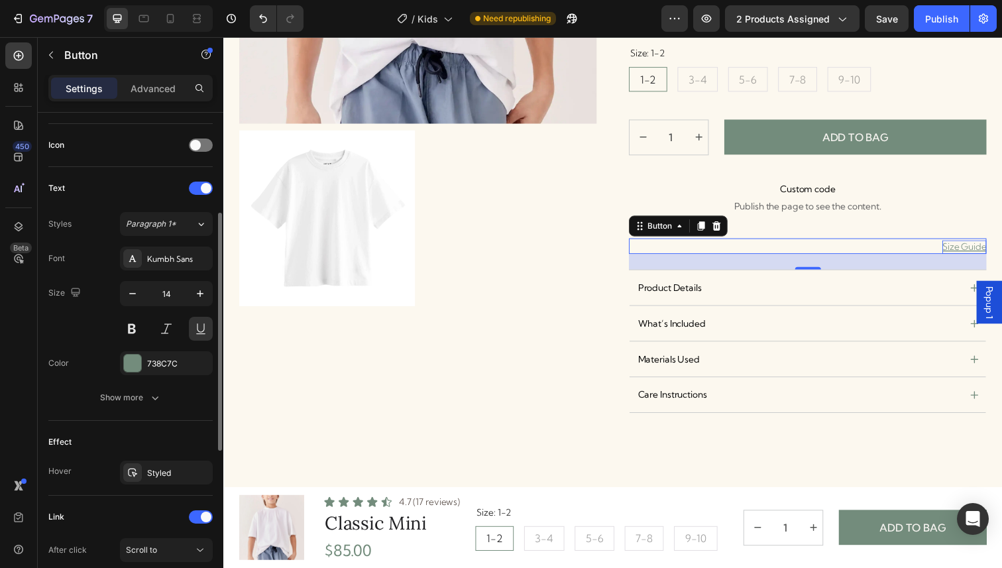
scroll to position [393, 0]
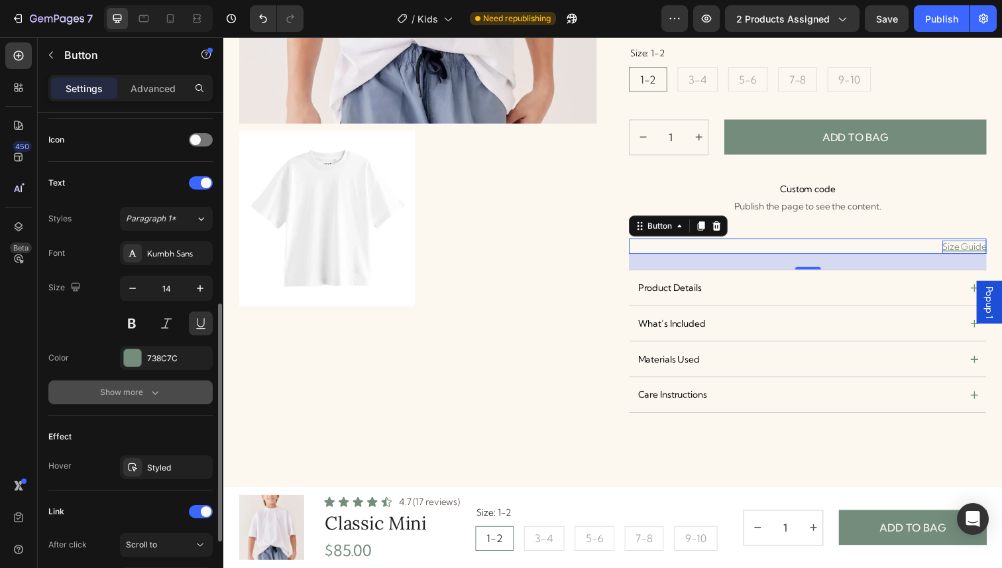
click at [144, 393] on div "Show more" at bounding box center [131, 392] width 62 height 13
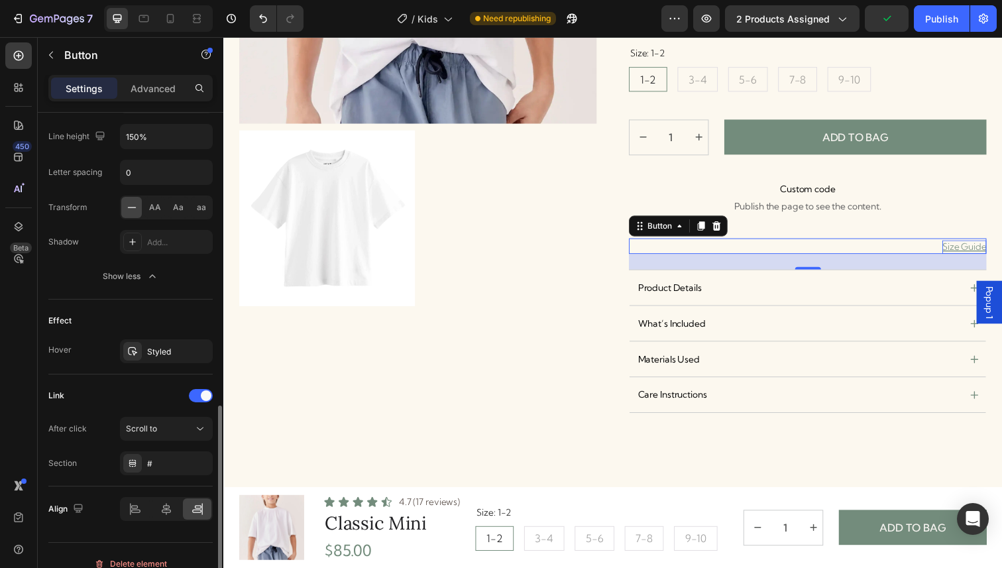
scroll to position [701, 0]
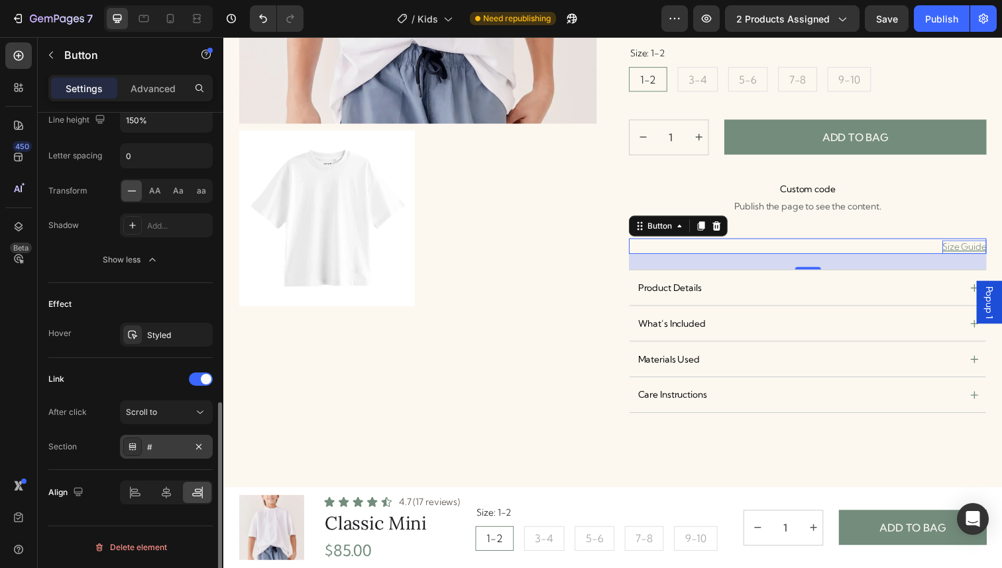
click at [170, 442] on div "#" at bounding box center [166, 447] width 38 height 12
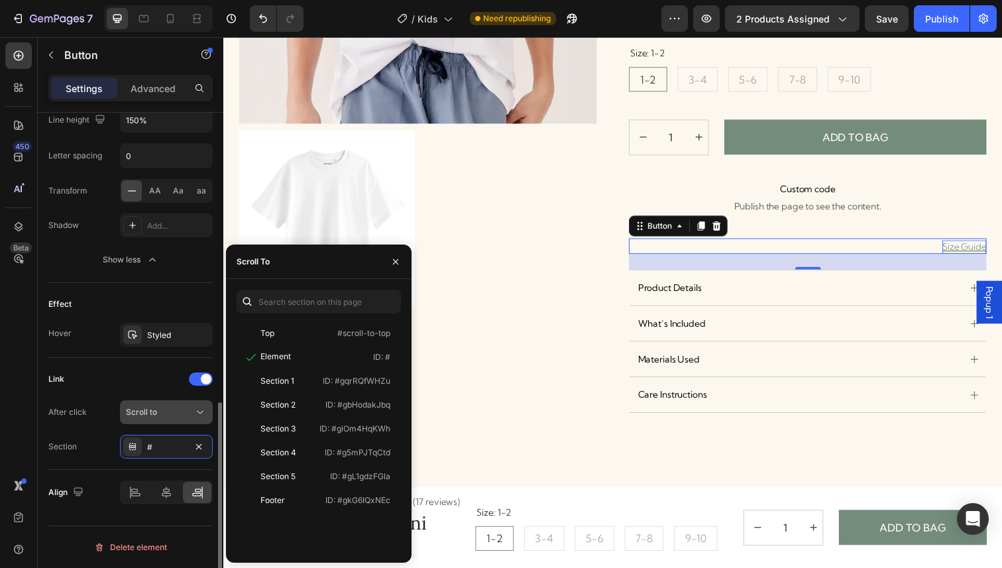
click at [155, 414] on span "Scroll to" at bounding box center [141, 412] width 31 height 10
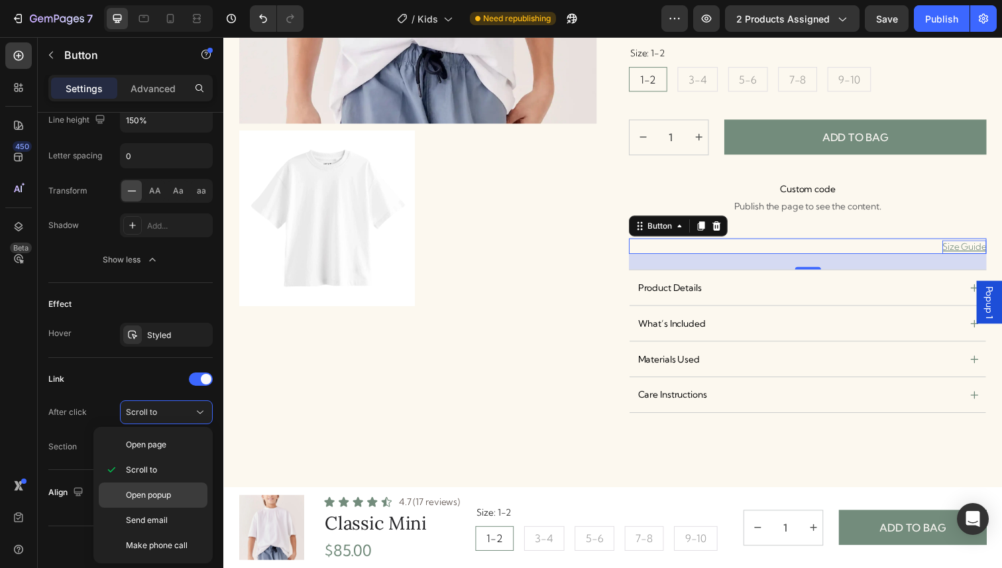
click at [162, 500] on span "Open popup" at bounding box center [148, 495] width 45 height 12
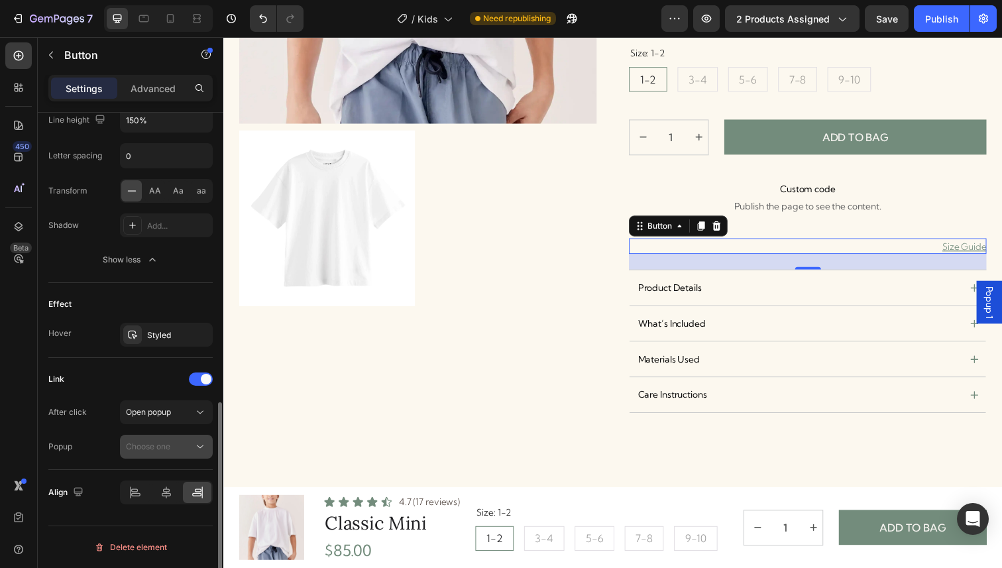
click at [170, 441] on span "Choose one" at bounding box center [148, 447] width 44 height 12
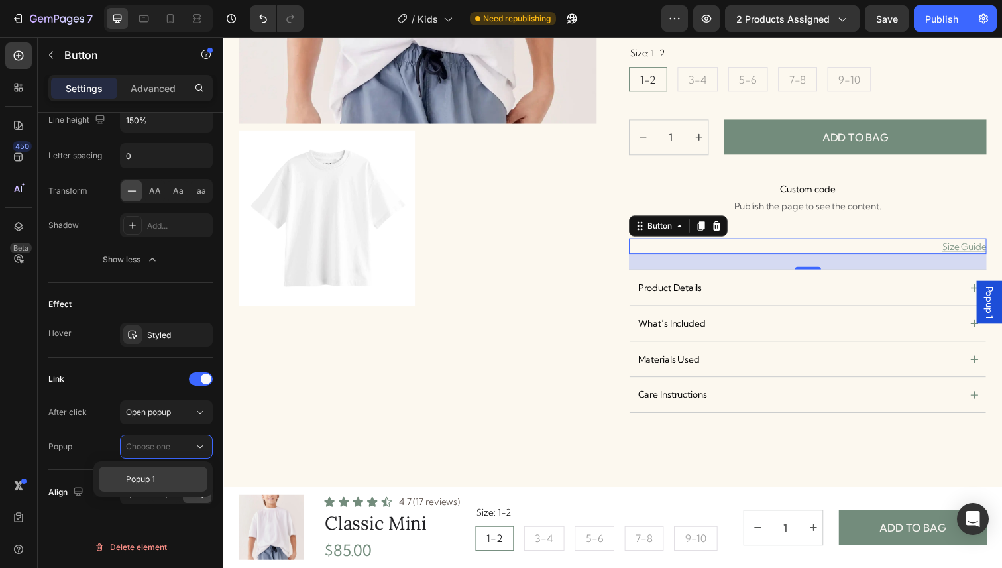
click at [164, 478] on p "Popup 1" at bounding box center [164, 479] width 76 height 12
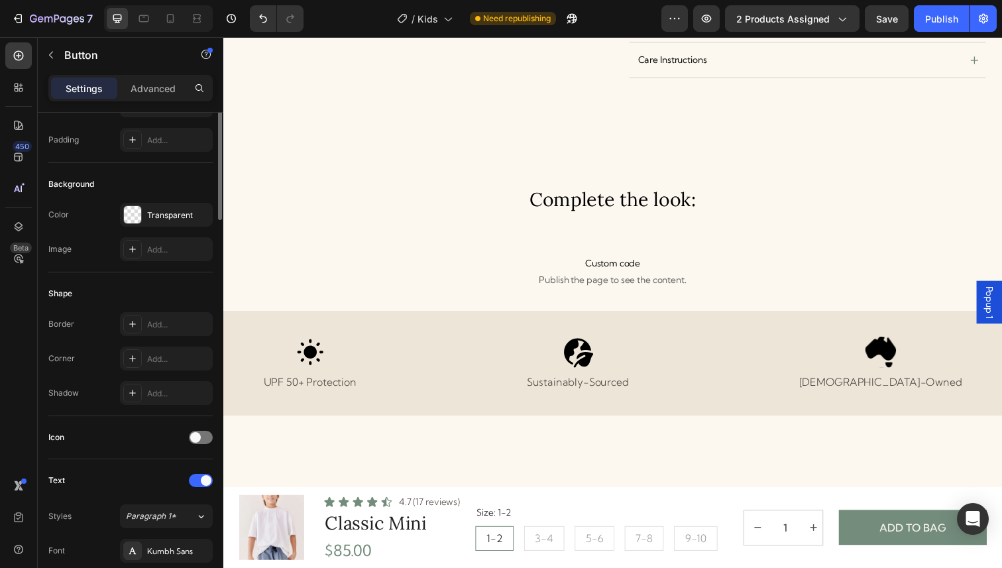
scroll to position [0, 0]
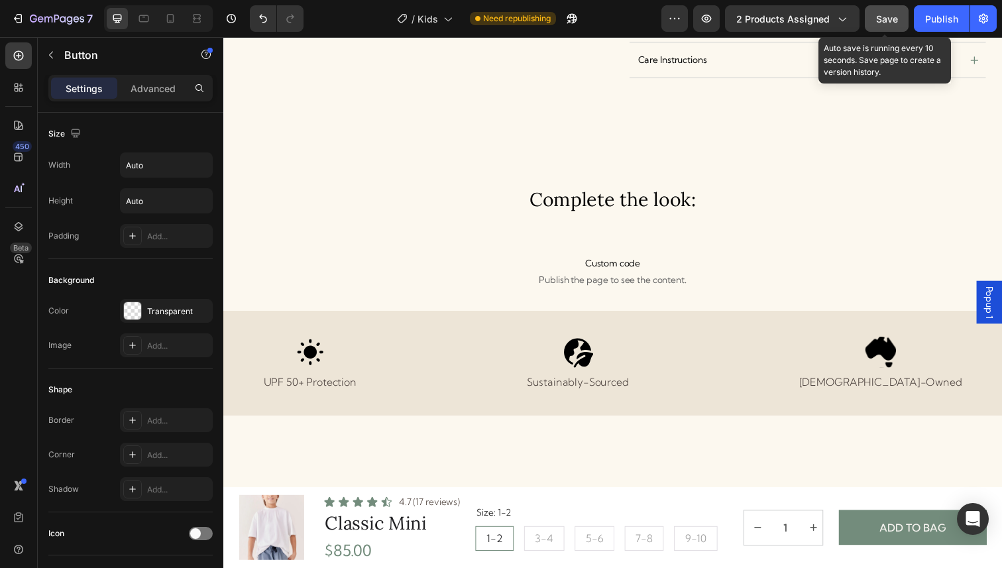
click at [898, 11] on button "Save" at bounding box center [886, 18] width 44 height 26
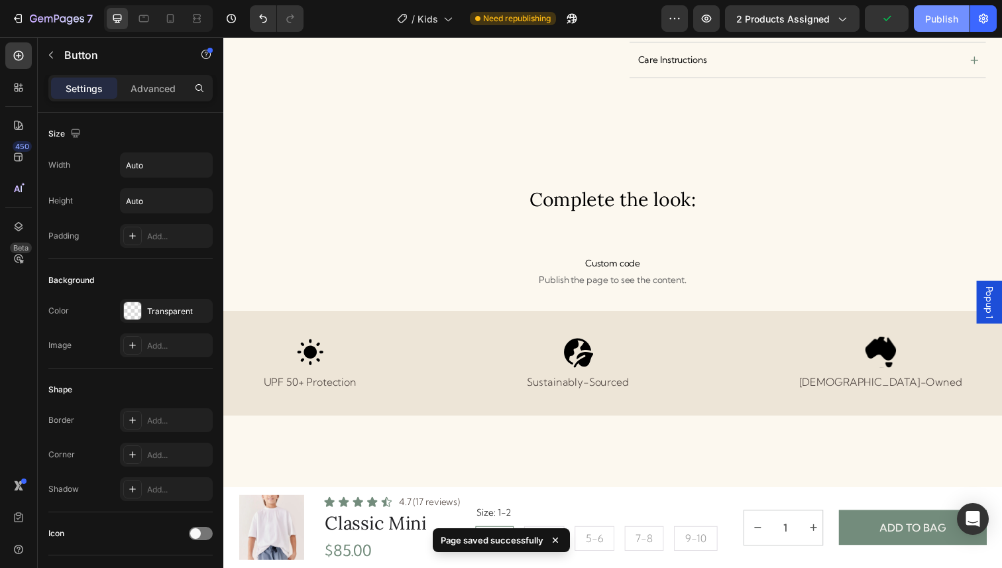
click at [941, 21] on div "Publish" at bounding box center [941, 19] width 33 height 14
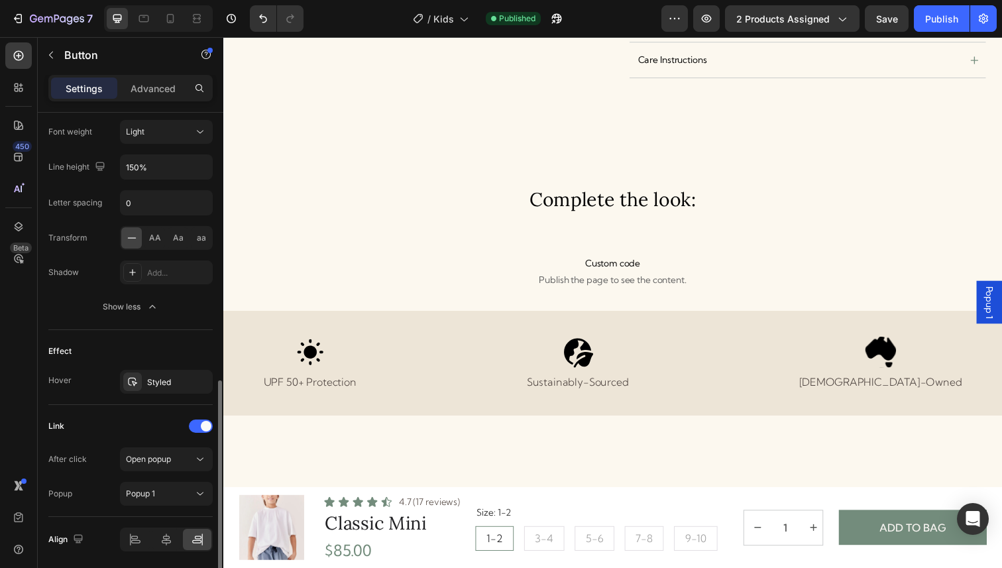
scroll to position [652, 0]
click at [156, 468] on button "Open popup" at bounding box center [166, 460] width 93 height 24
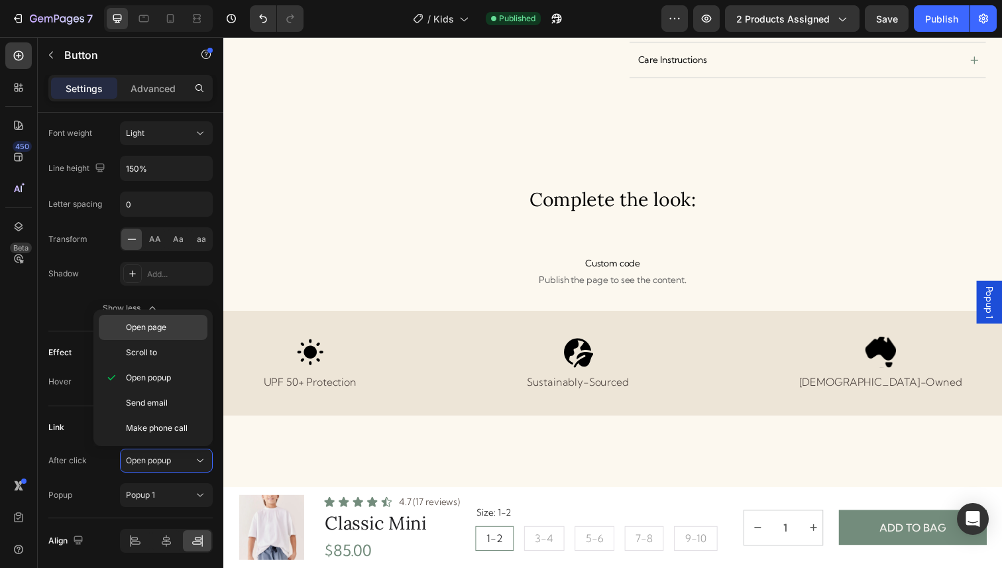
click at [170, 324] on p "Open page" at bounding box center [164, 327] width 76 height 12
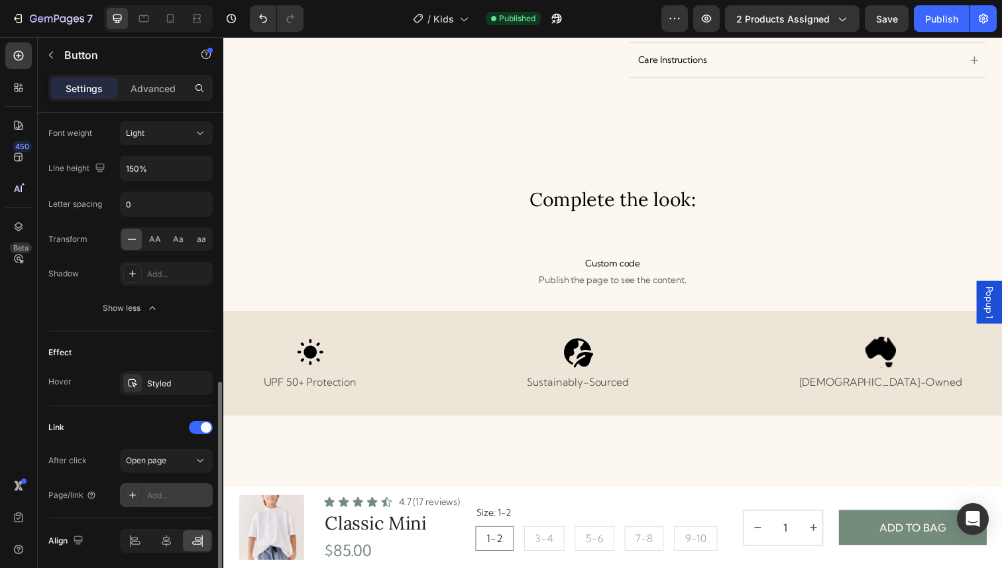
click at [168, 498] on div "Add..." at bounding box center [178, 496] width 62 height 12
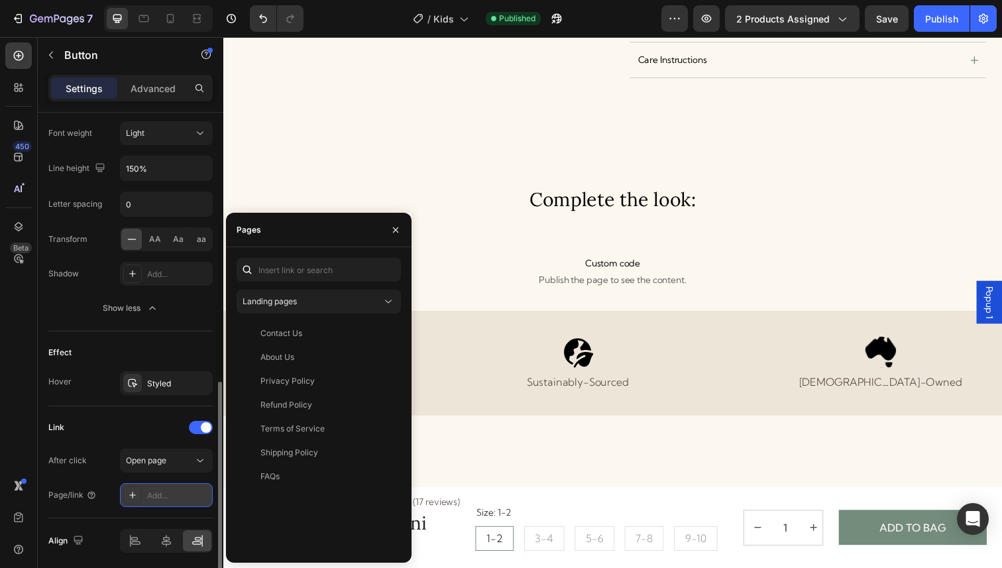
click at [187, 488] on div "Add..." at bounding box center [166, 495] width 93 height 24
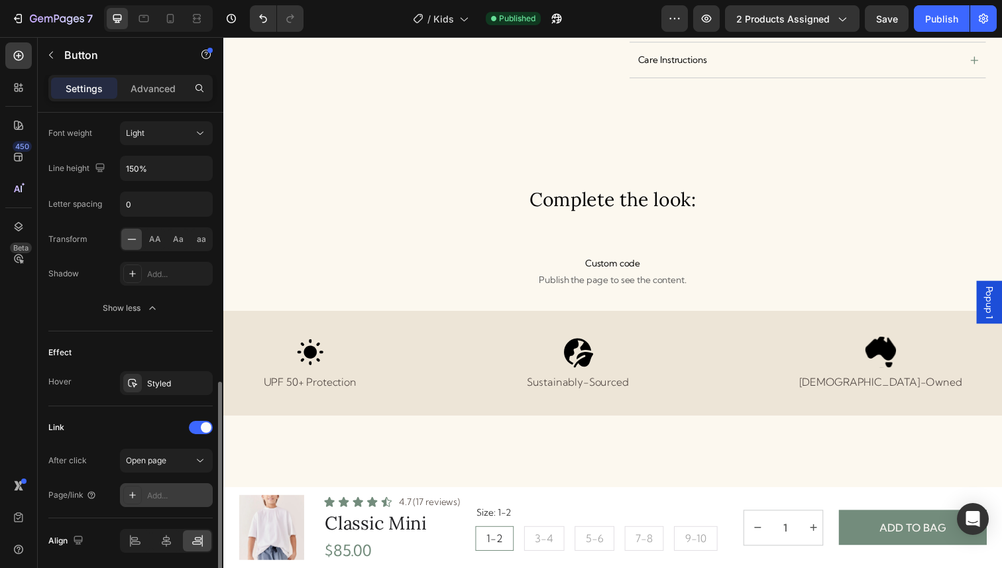
click at [163, 488] on div "Add..." at bounding box center [166, 495] width 93 height 24
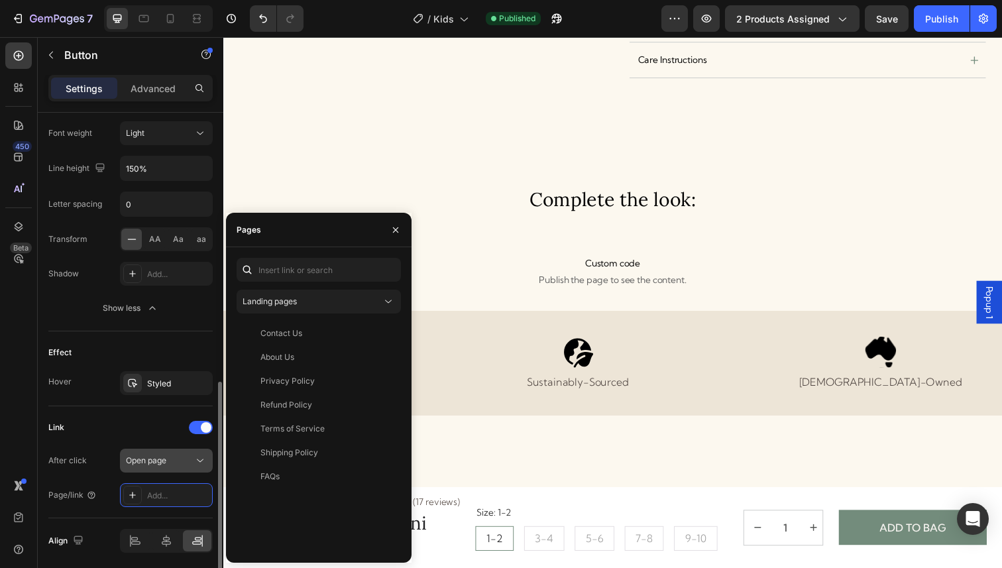
click at [181, 448] on button "Open page" at bounding box center [166, 460] width 93 height 24
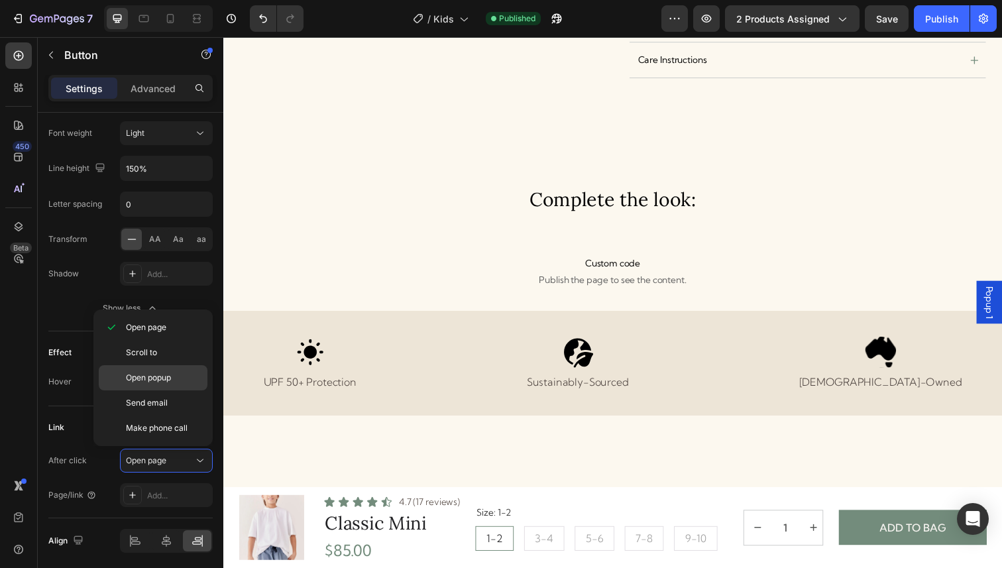
click at [175, 373] on p "Open popup" at bounding box center [164, 378] width 76 height 12
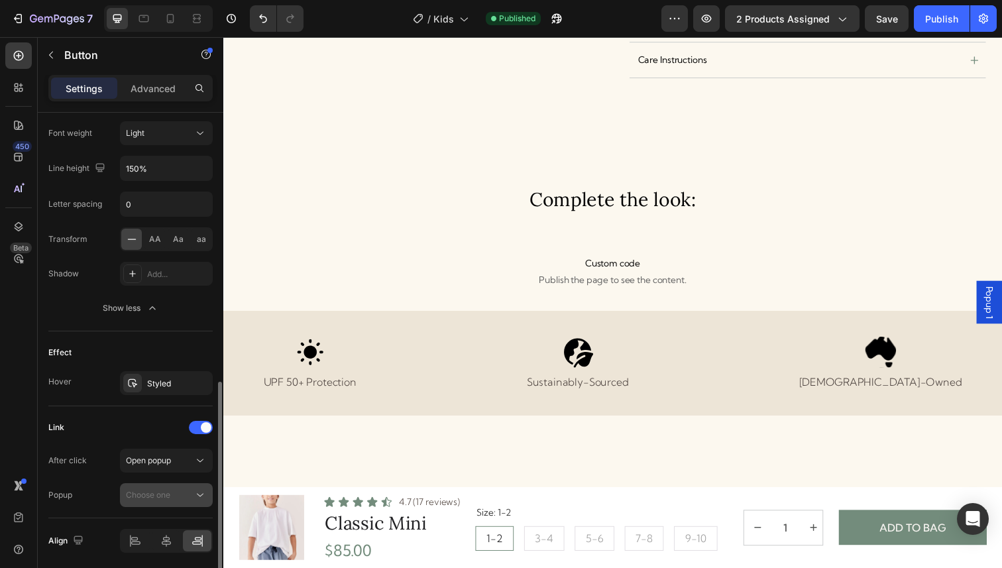
click at [177, 499] on div "Choose one" at bounding box center [160, 495] width 68 height 12
click at [1001, 309] on span "Popup 1" at bounding box center [1004, 307] width 13 height 33
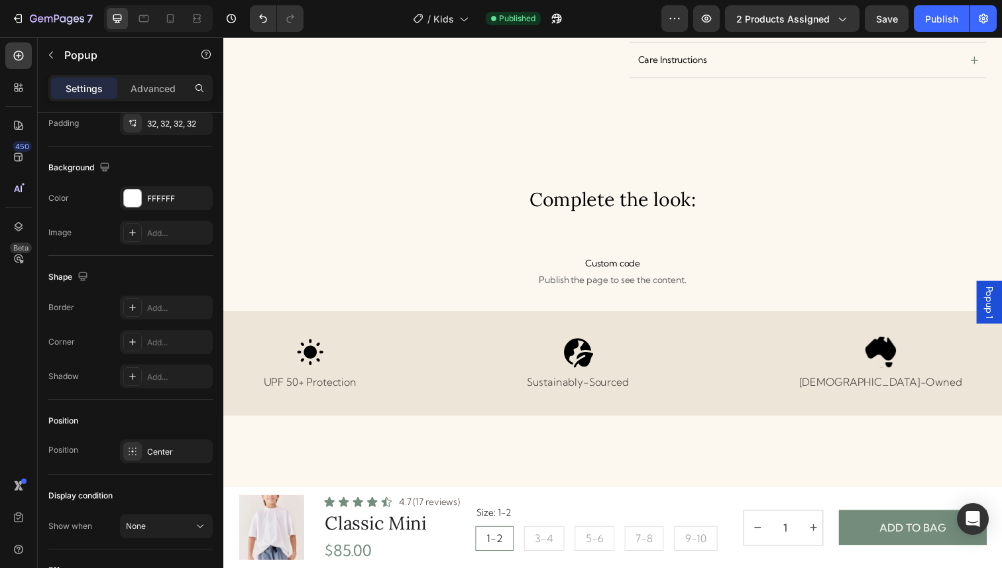
scroll to position [0, 0]
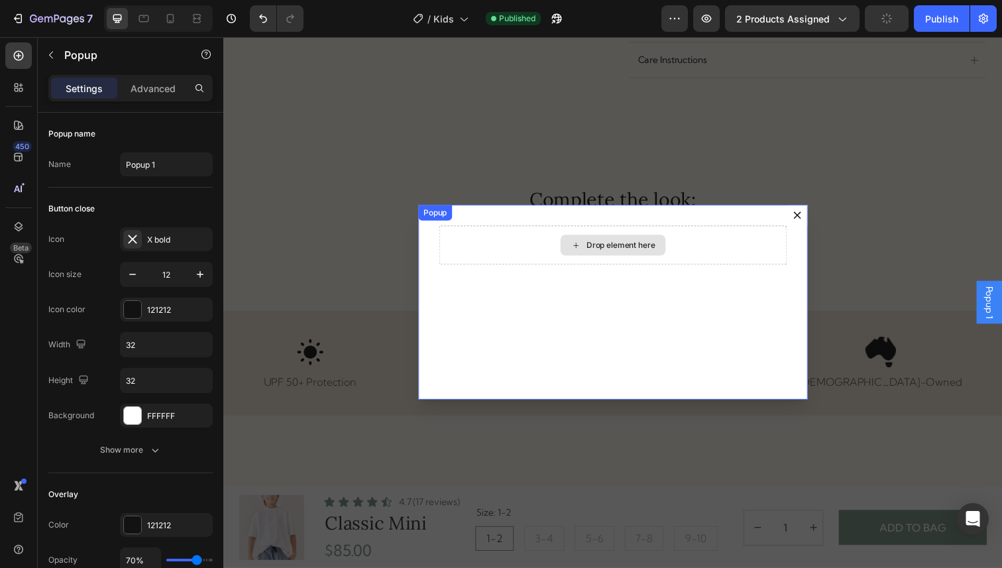
click at [684, 259] on div "Drop element here" at bounding box center [620, 250] width 355 height 40
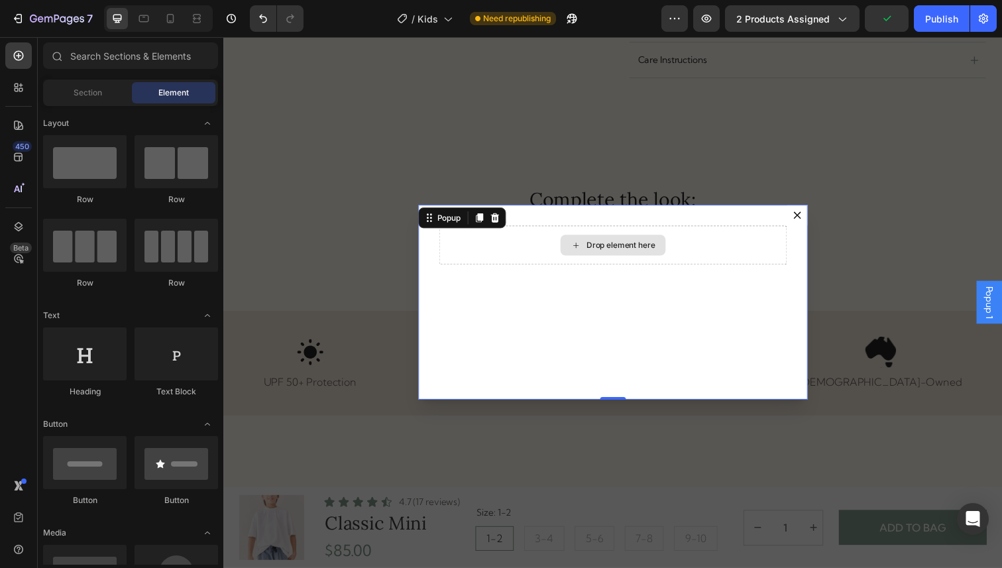
click at [645, 243] on div "Drop element here" at bounding box center [620, 249] width 107 height 21
click at [637, 242] on div "Drop element here" at bounding box center [620, 249] width 107 height 21
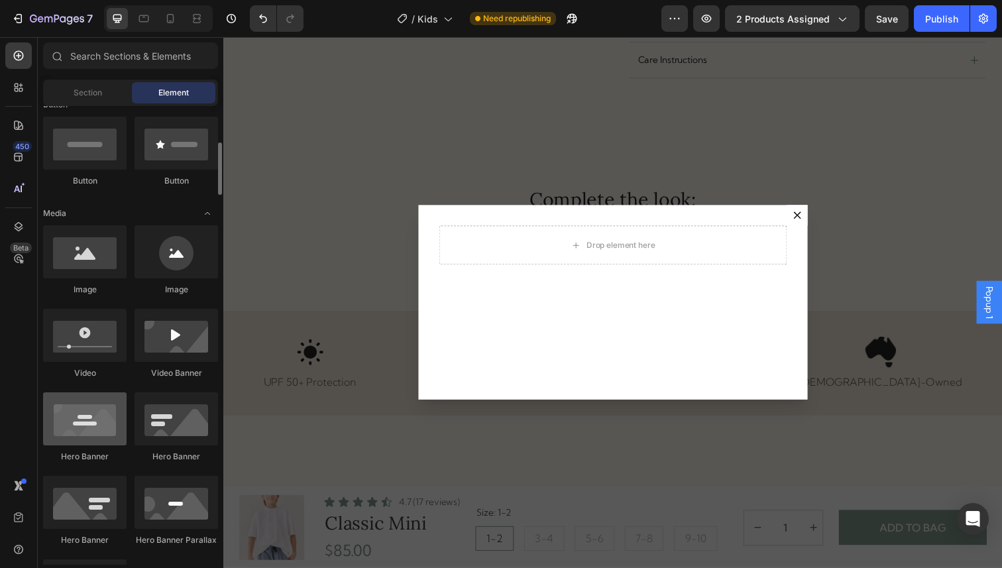
scroll to position [287, 0]
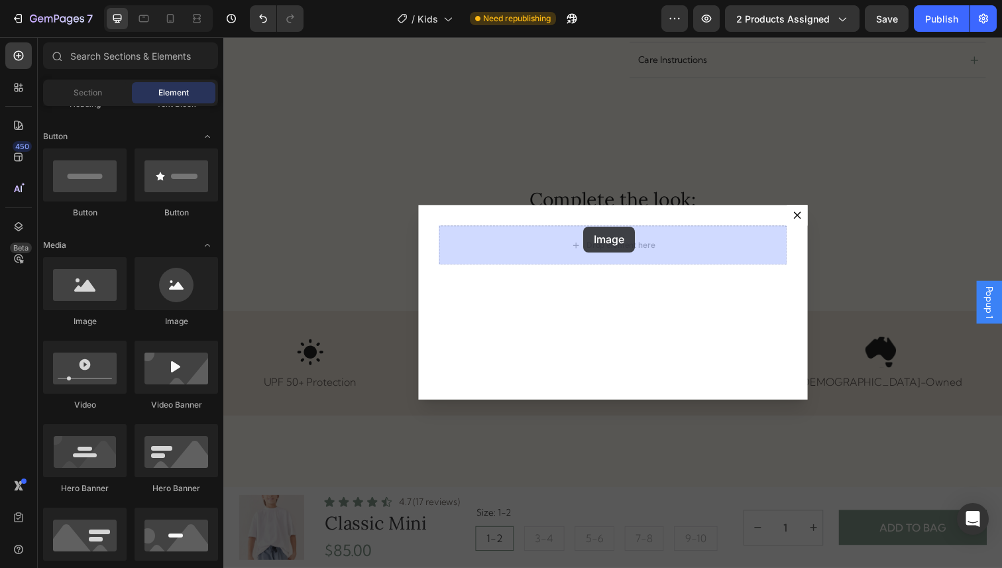
drag, startPoint x: 313, startPoint y: 326, endPoint x: 590, endPoint y: 229, distance: 293.9
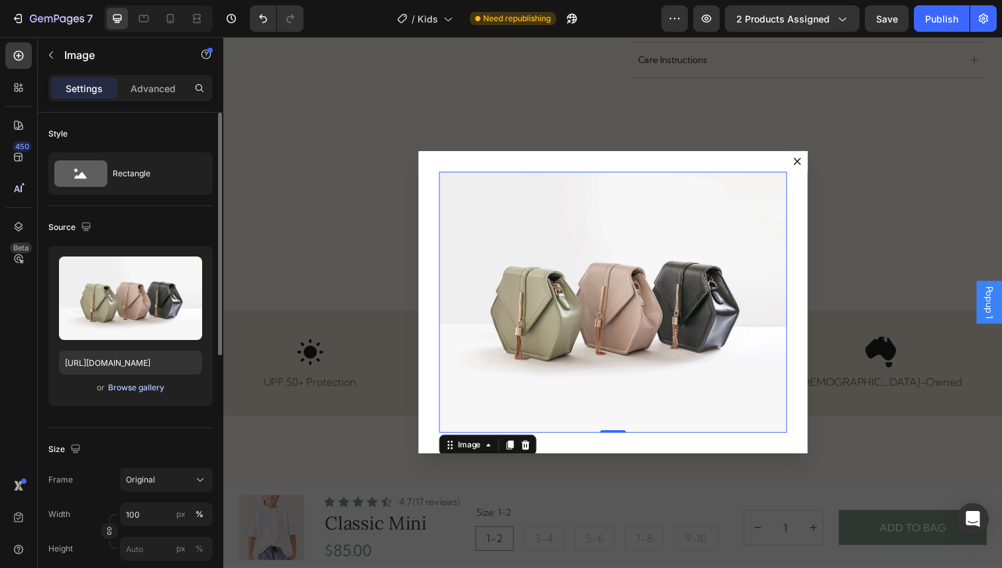
click at [129, 391] on div "Browse gallery" at bounding box center [136, 388] width 56 height 12
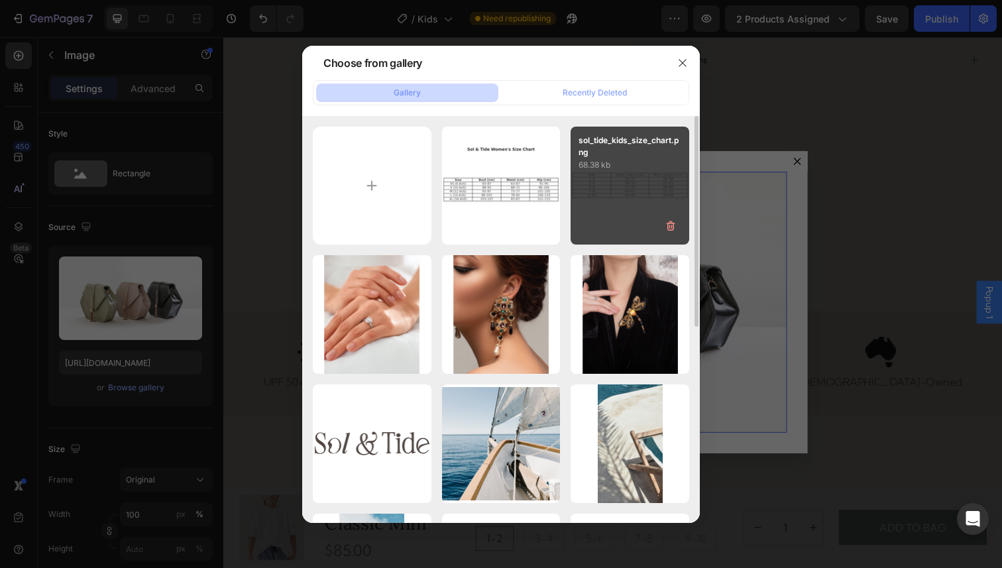
click at [619, 154] on p "sol_tide_kids_size_chart.png" at bounding box center [629, 146] width 103 height 24
type input "https://cdn.shopify.com/s/files/1/0692/8328/3118/files/gempages_574522492350104…"
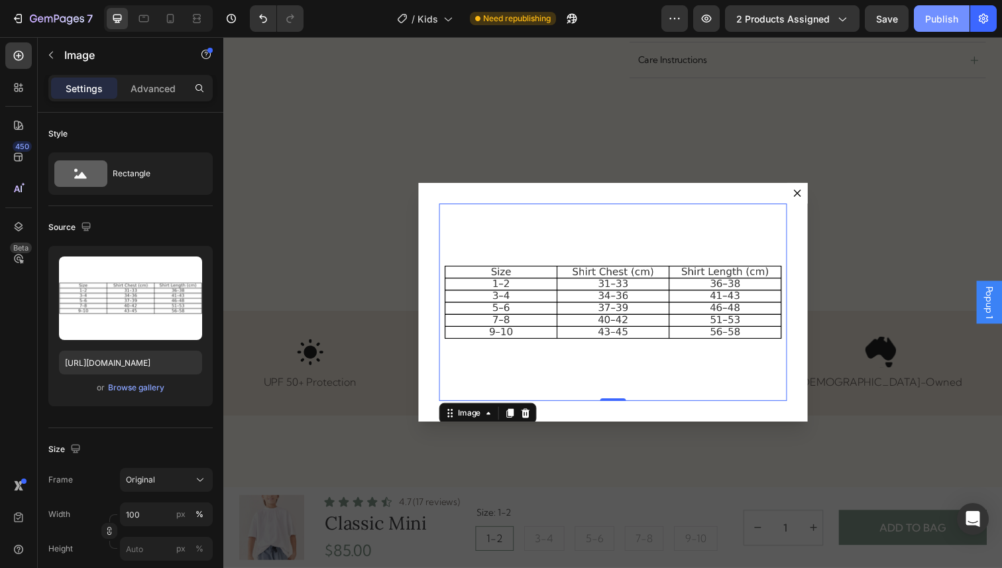
click at [932, 17] on div "Publish" at bounding box center [941, 19] width 33 height 14
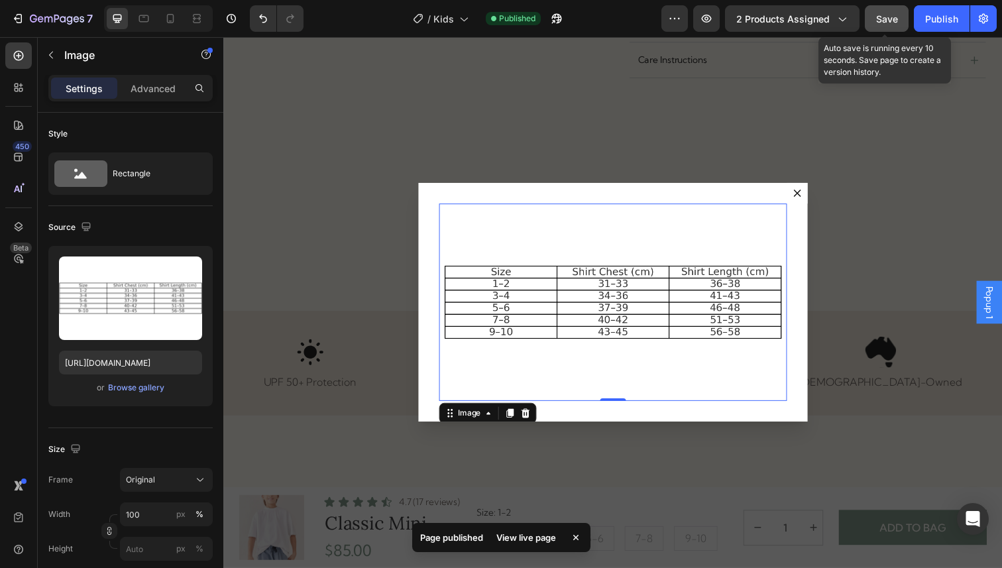
click at [893, 18] on span "Save" at bounding box center [887, 18] width 22 height 11
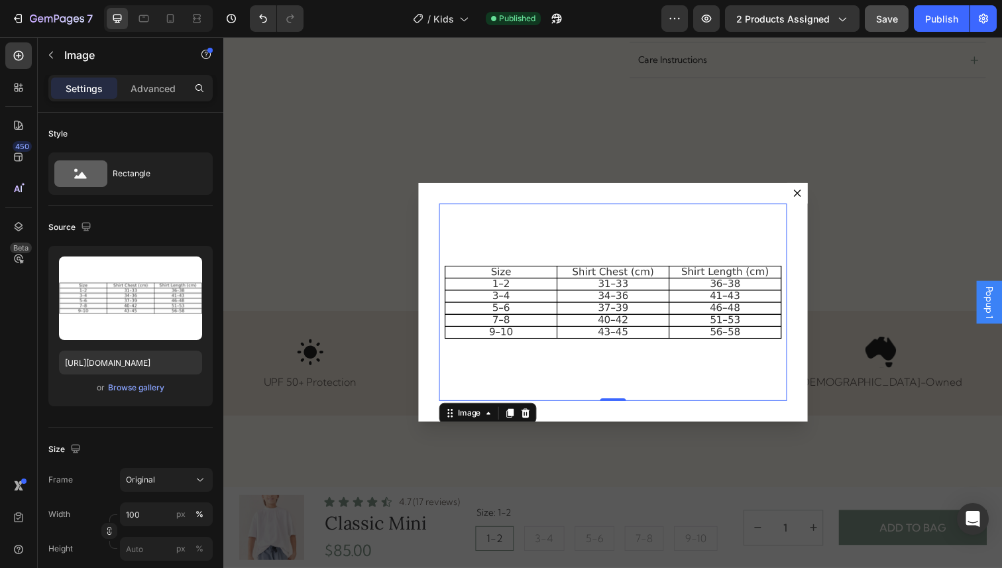
click at [818, 170] on div "Backdrop" at bounding box center [620, 308] width 795 height 542
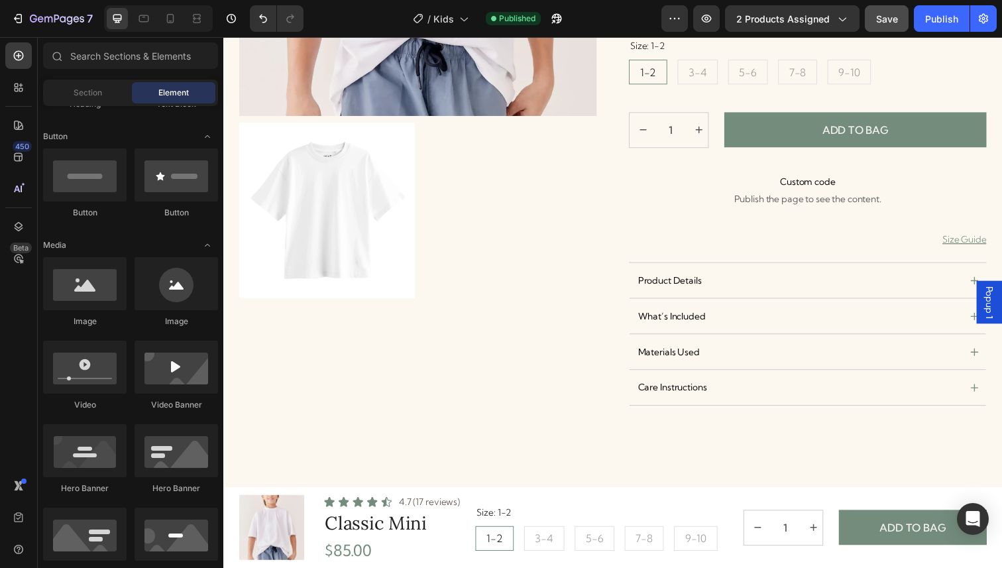
scroll to position [350, 0]
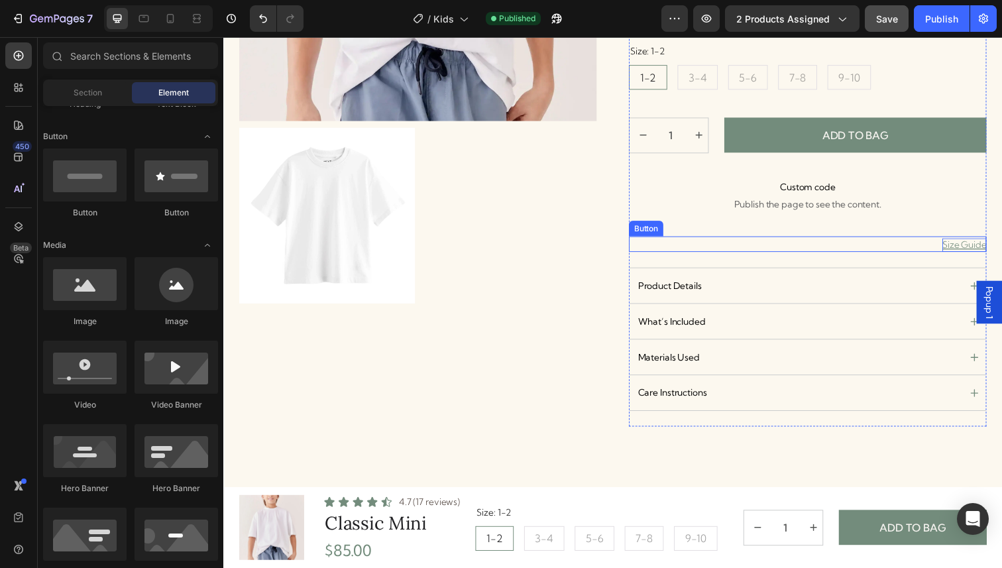
click at [973, 250] on p "Size Guide" at bounding box center [979, 249] width 45 height 14
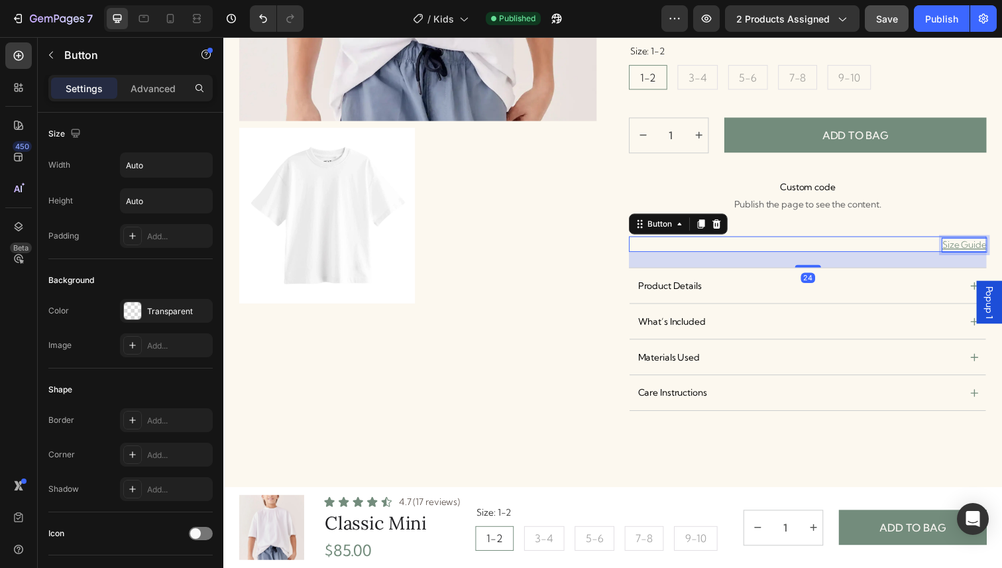
click at [973, 250] on p "Size Guide" at bounding box center [979, 249] width 45 height 14
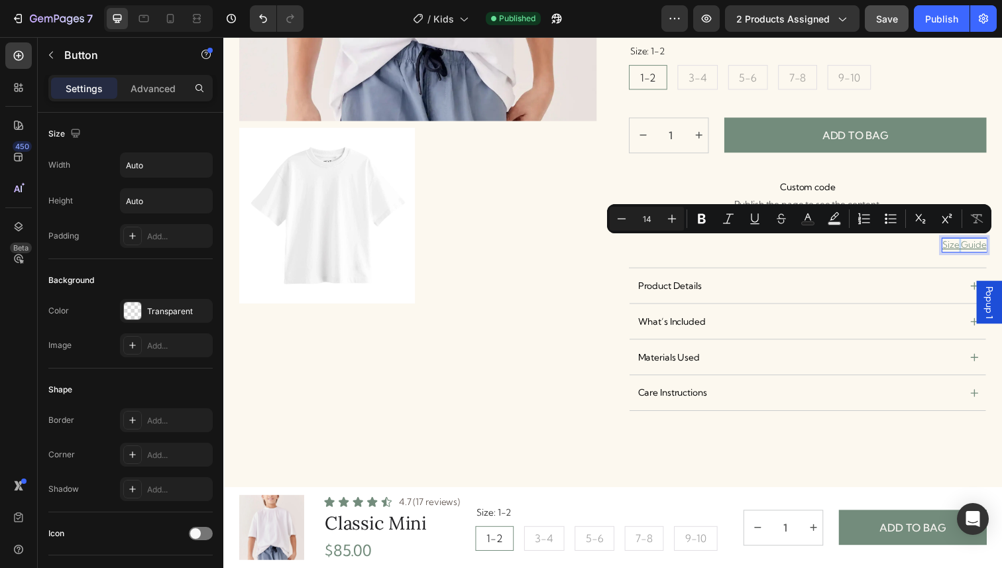
click at [915, 252] on div "Size Guide Button 24" at bounding box center [819, 248] width 365 height 16
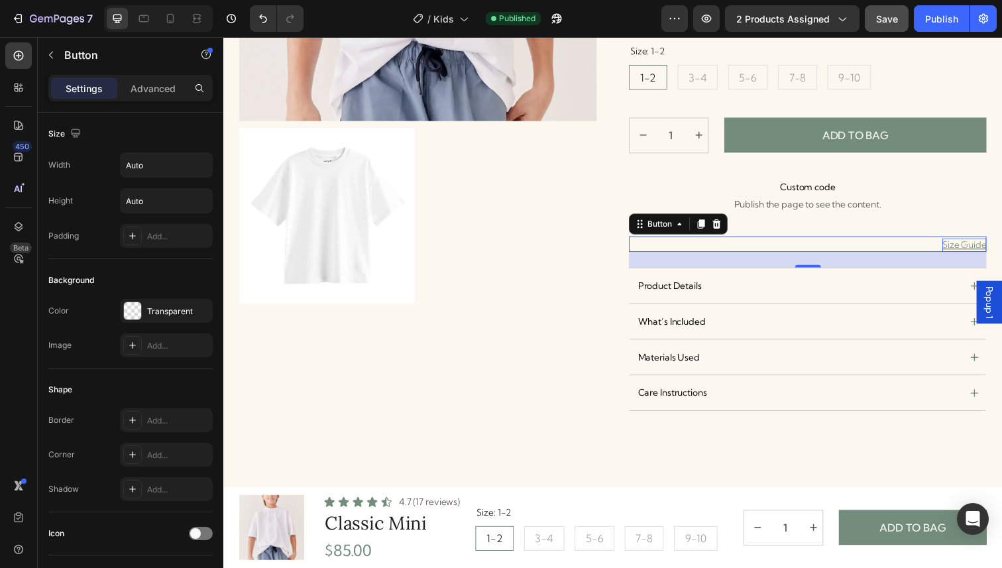
click at [970, 248] on p "Size Guide" at bounding box center [979, 249] width 45 height 14
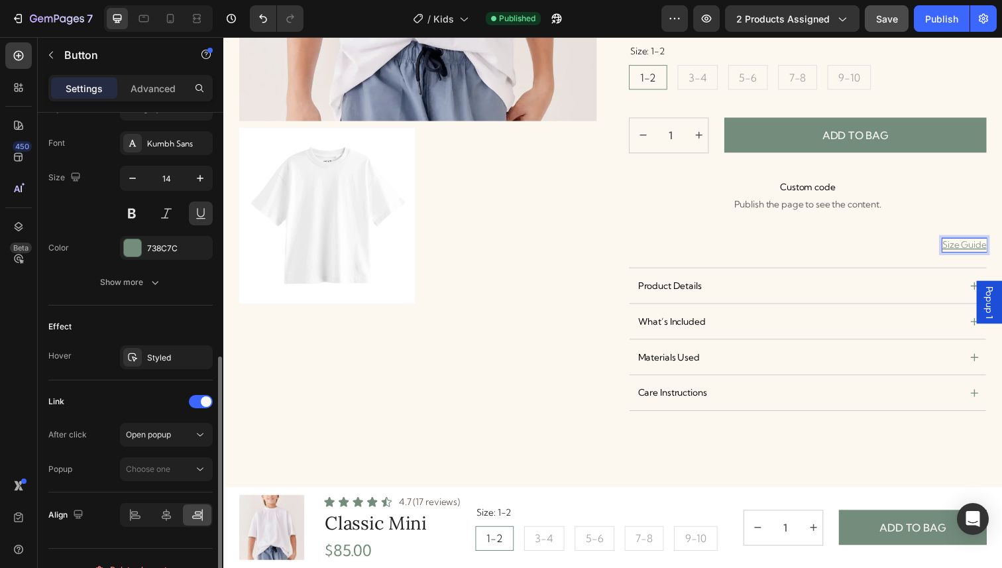
scroll to position [526, 0]
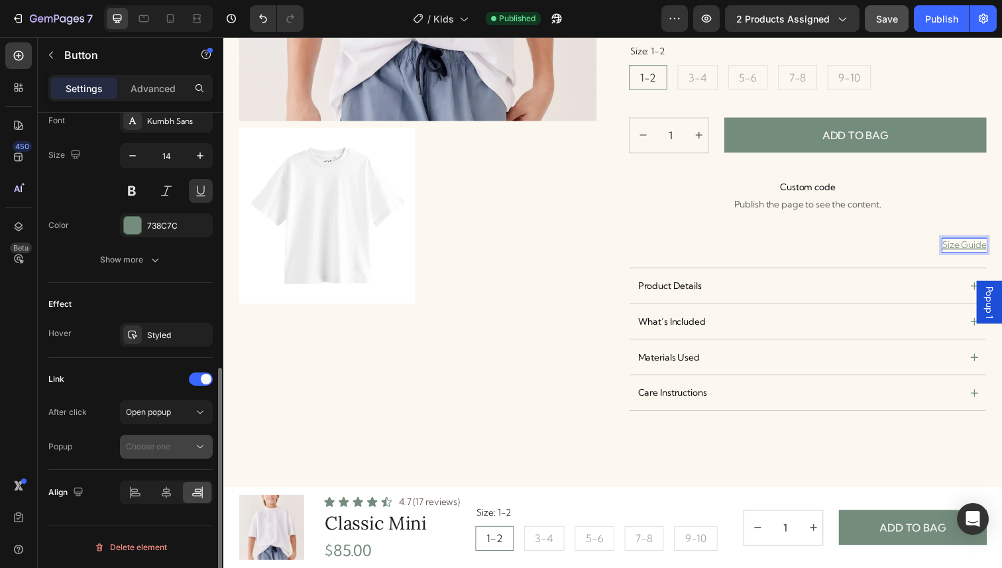
click at [156, 443] on span "Choose one" at bounding box center [148, 446] width 44 height 10
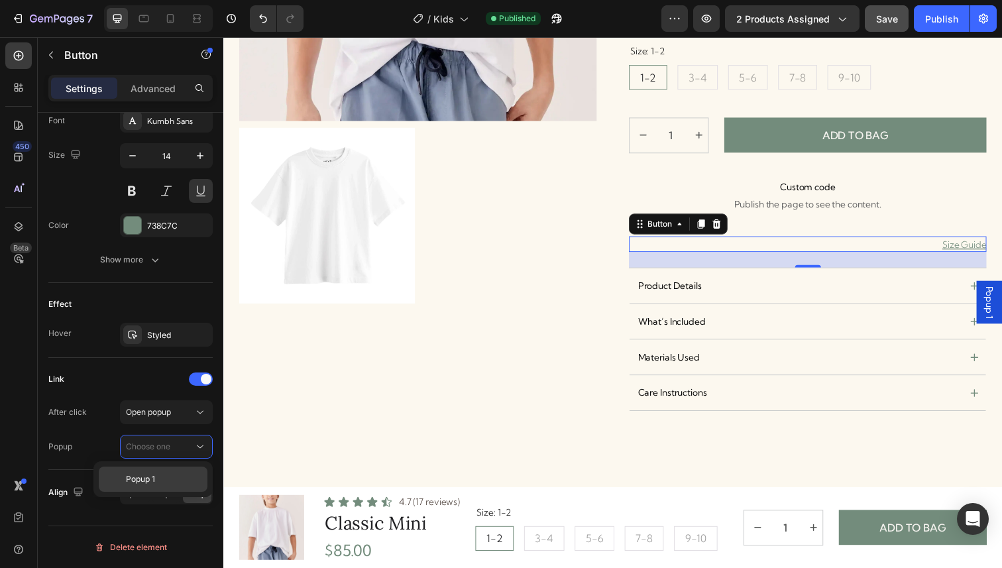
click at [156, 474] on p "Popup 1" at bounding box center [164, 479] width 76 height 12
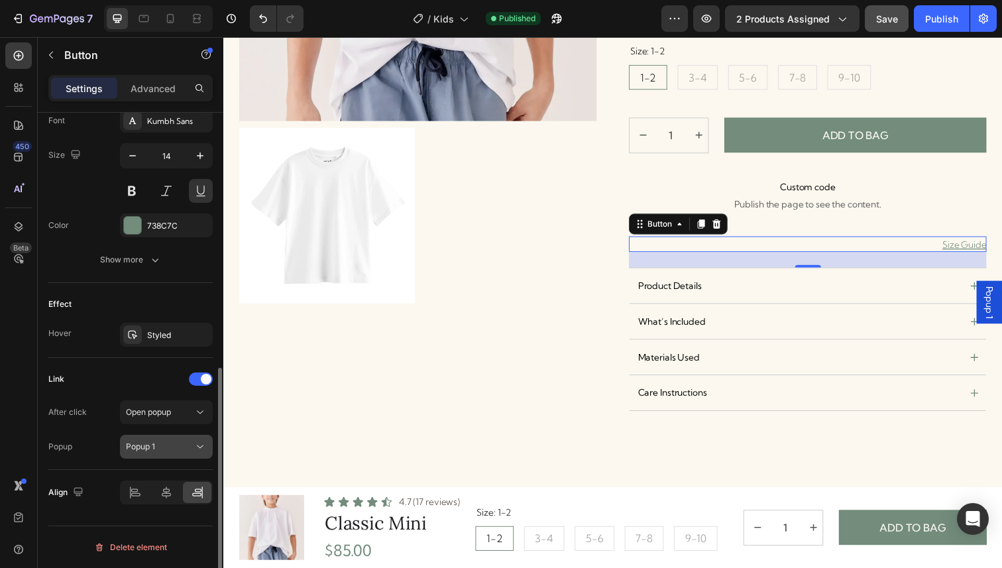
click at [189, 444] on div "Popup 1" at bounding box center [160, 447] width 68 height 12
click at [134, 382] on div "Link" at bounding box center [130, 378] width 164 height 21
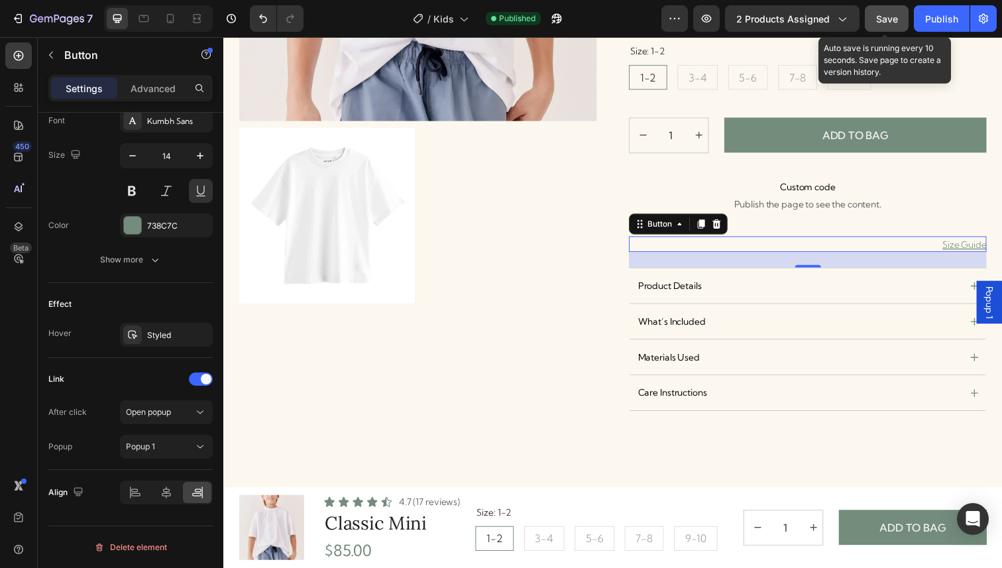
click at [893, 21] on span "Save" at bounding box center [887, 18] width 22 height 11
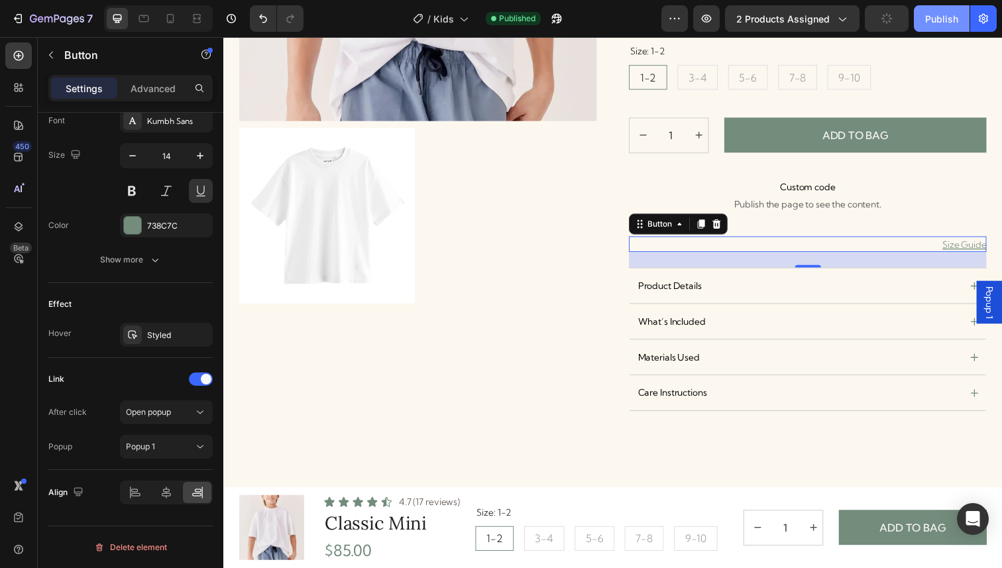
click at [935, 19] on div "Publish" at bounding box center [941, 19] width 33 height 14
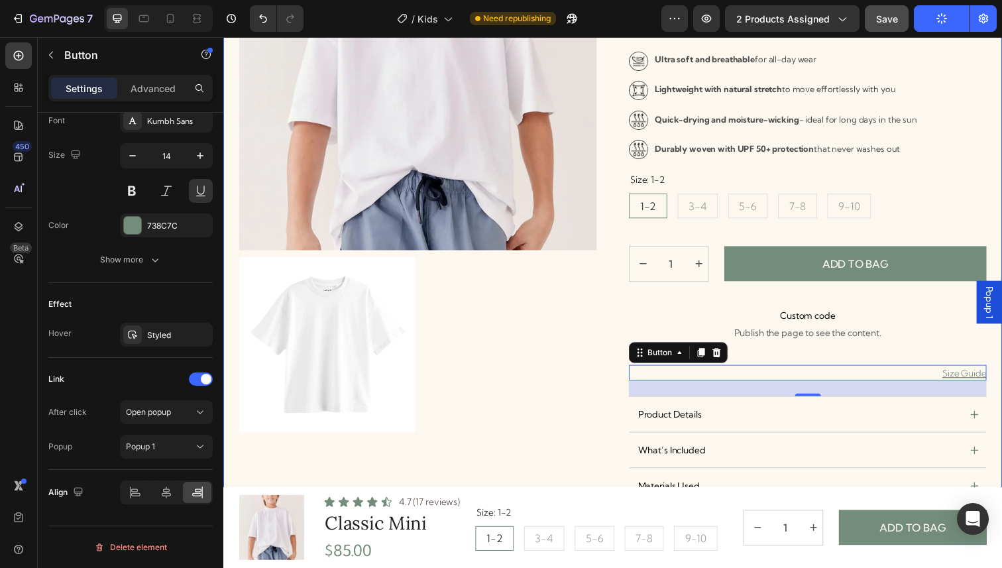
scroll to position [163, 0]
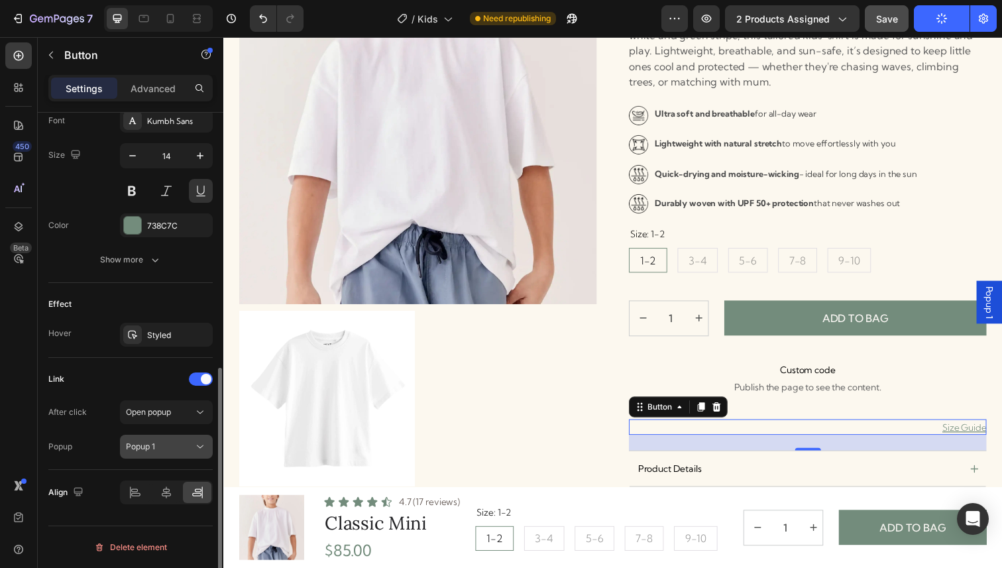
click at [189, 447] on div "Popup 1" at bounding box center [160, 447] width 68 height 12
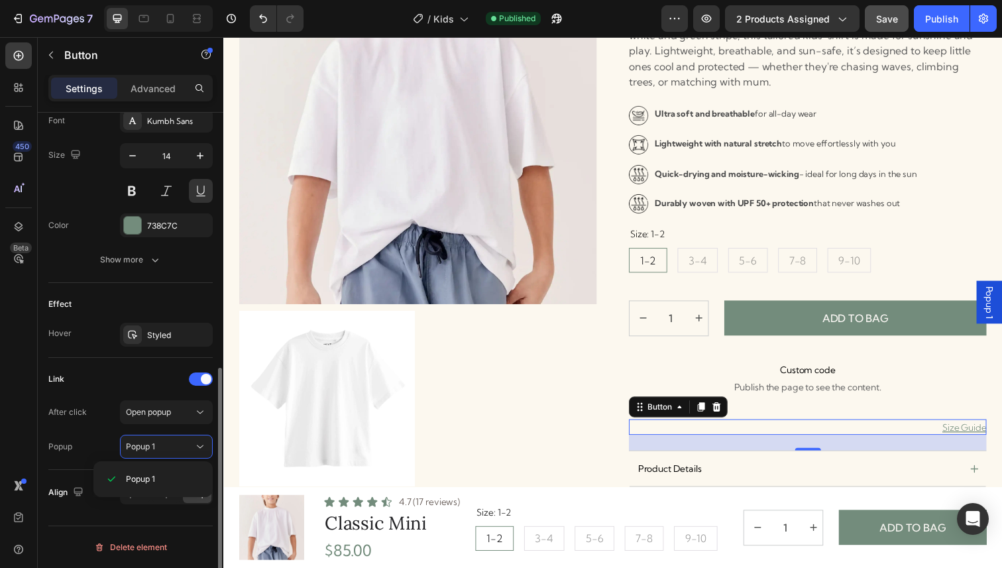
click at [102, 459] on div "Link After click Open popup Popup Popup 1" at bounding box center [130, 414] width 164 height 112
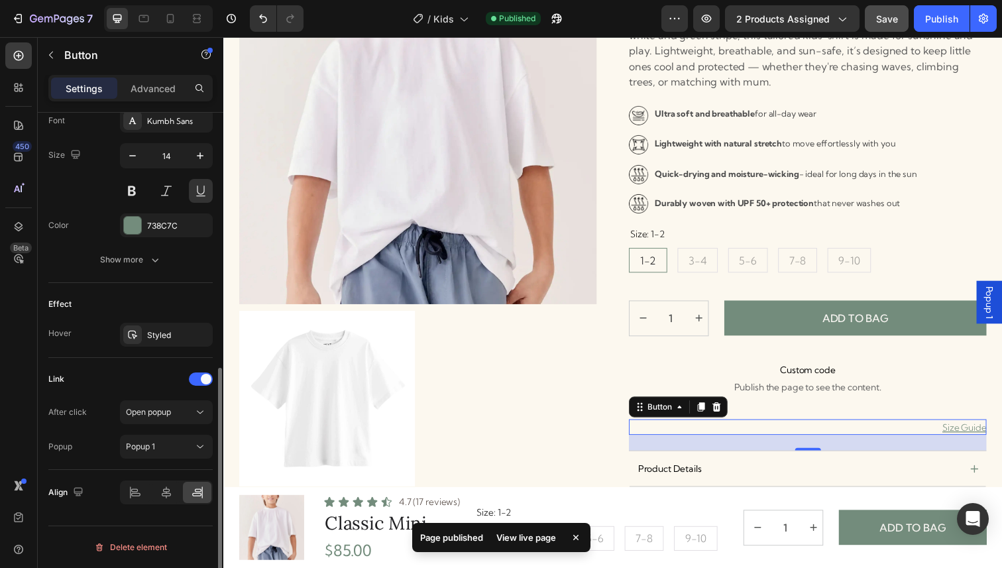
scroll to position [525, 0]
click at [984, 435] on p "Size Guide" at bounding box center [979, 436] width 45 height 14
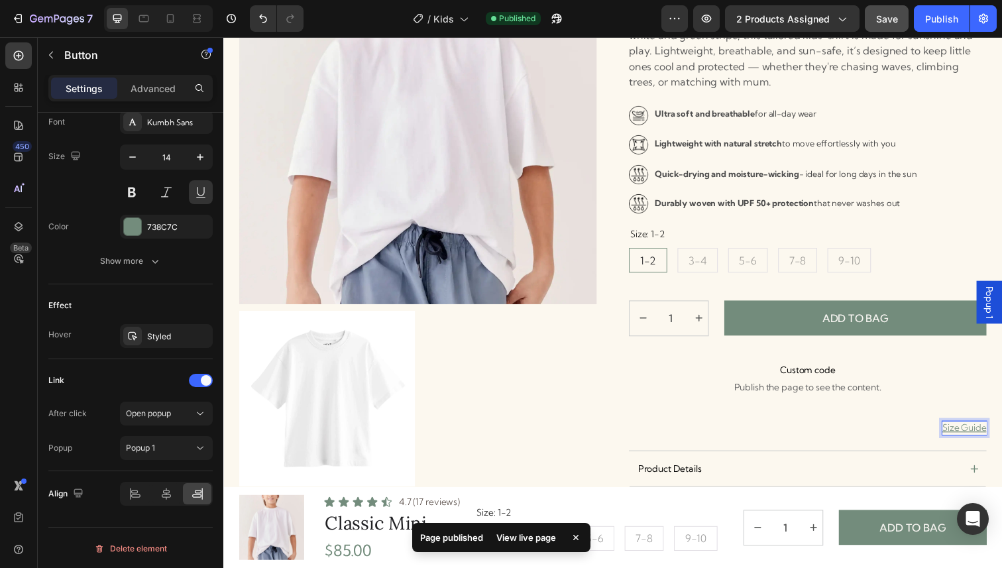
click at [959, 430] on p "Size Guide" at bounding box center [979, 436] width 45 height 14
click at [976, 405] on p "Custom code Publish the page to see the content." at bounding box center [819, 384] width 365 height 53
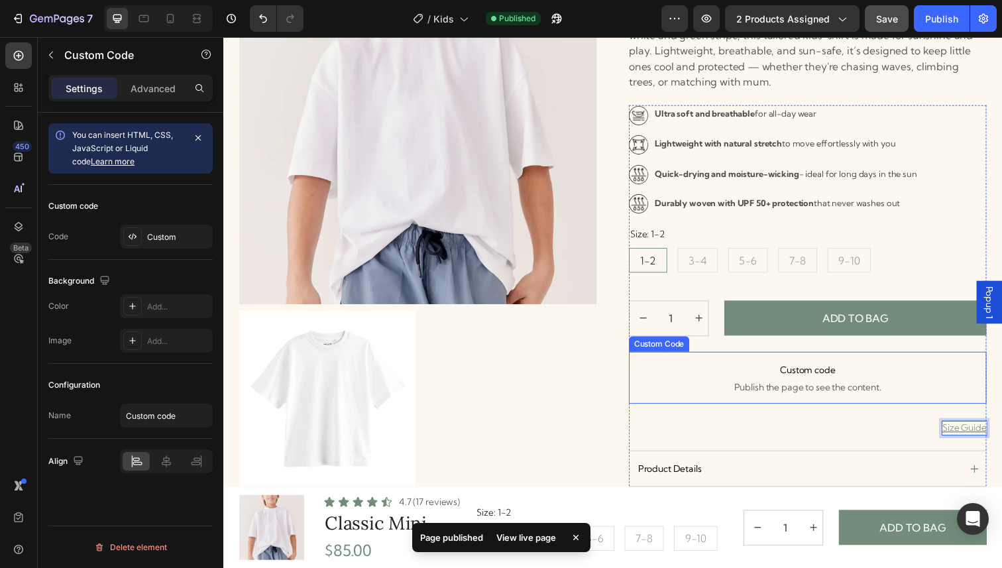
scroll to position [0, 0]
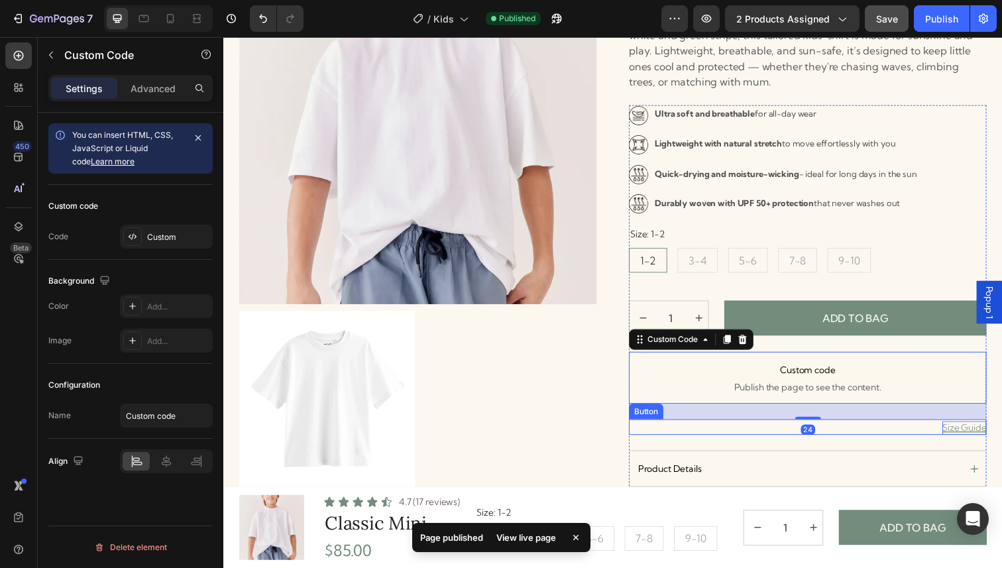
click at [973, 437] on p "Size Guide" at bounding box center [979, 436] width 45 height 14
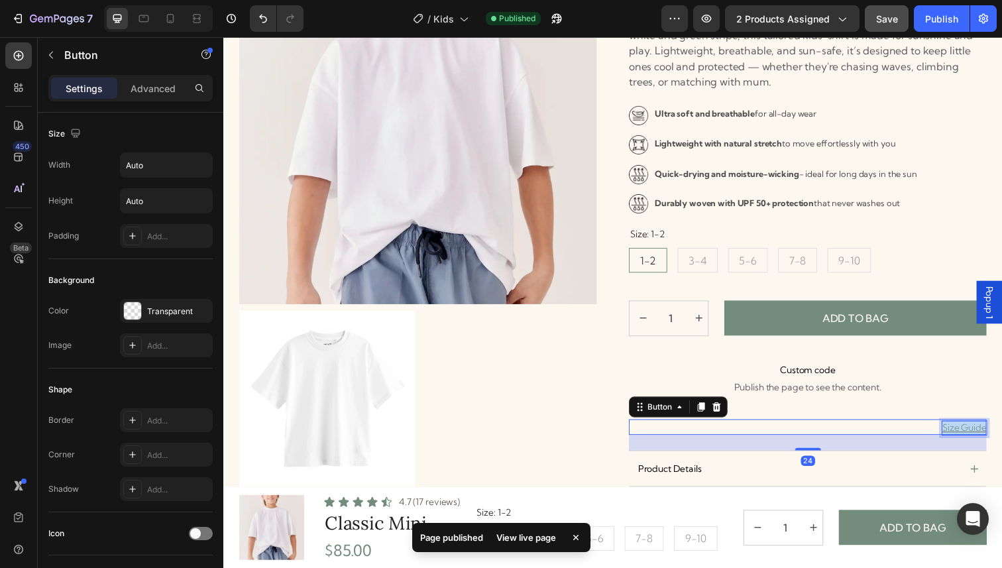
click at [973, 437] on p "Size Guide" at bounding box center [979, 436] width 45 height 14
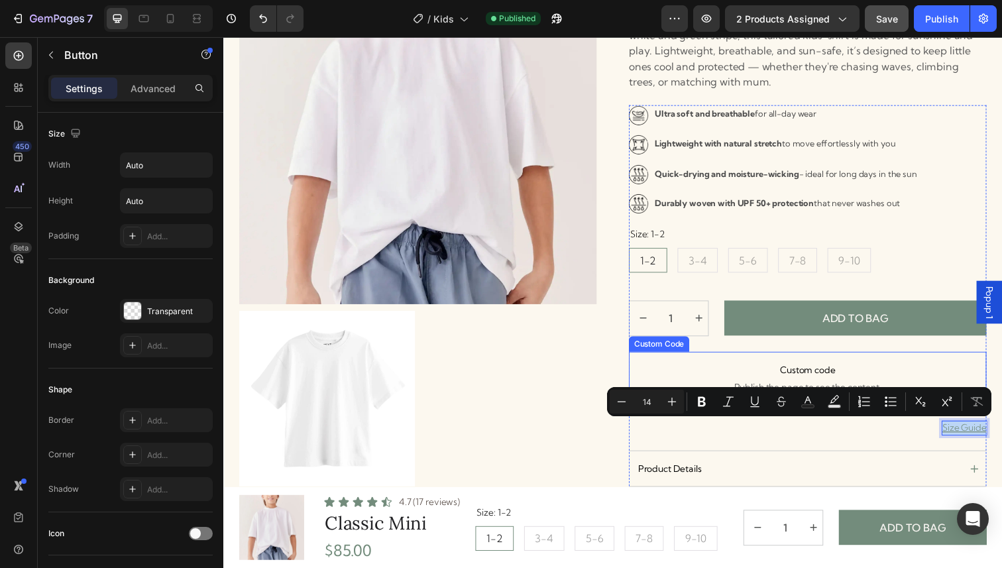
click at [960, 378] on span "Custom code" at bounding box center [819, 377] width 365 height 16
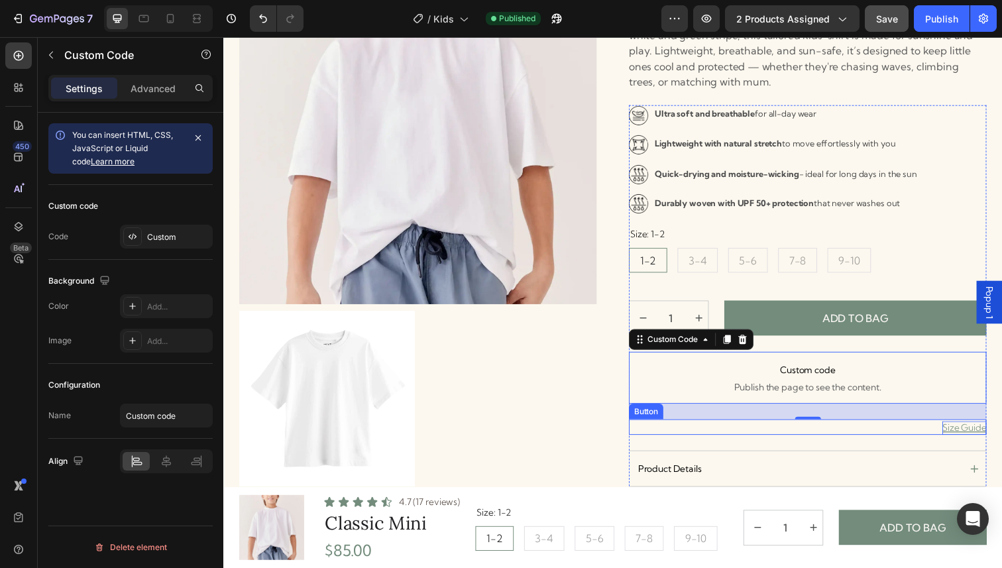
click at [978, 442] on p "Size Guide" at bounding box center [979, 436] width 45 height 14
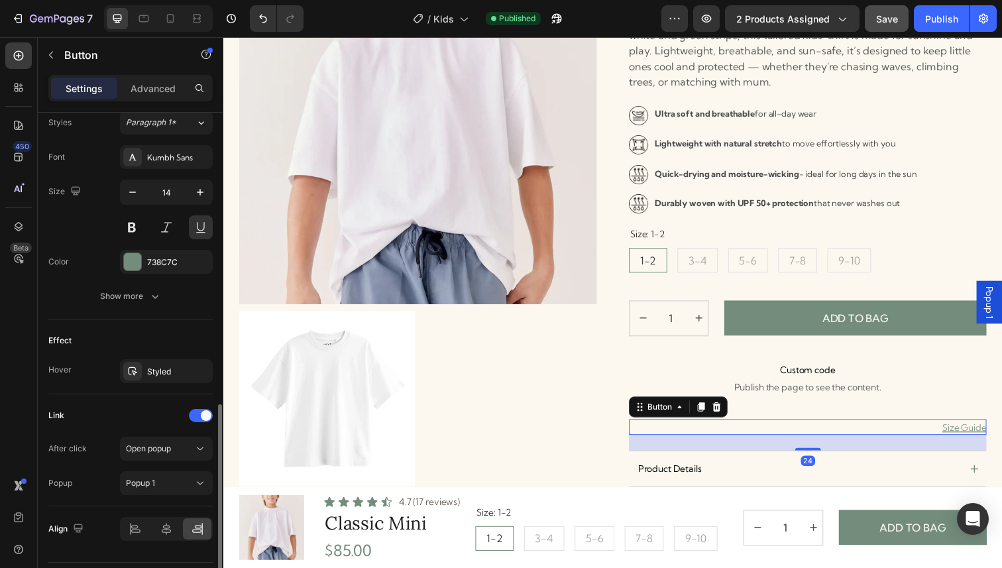
scroll to position [526, 0]
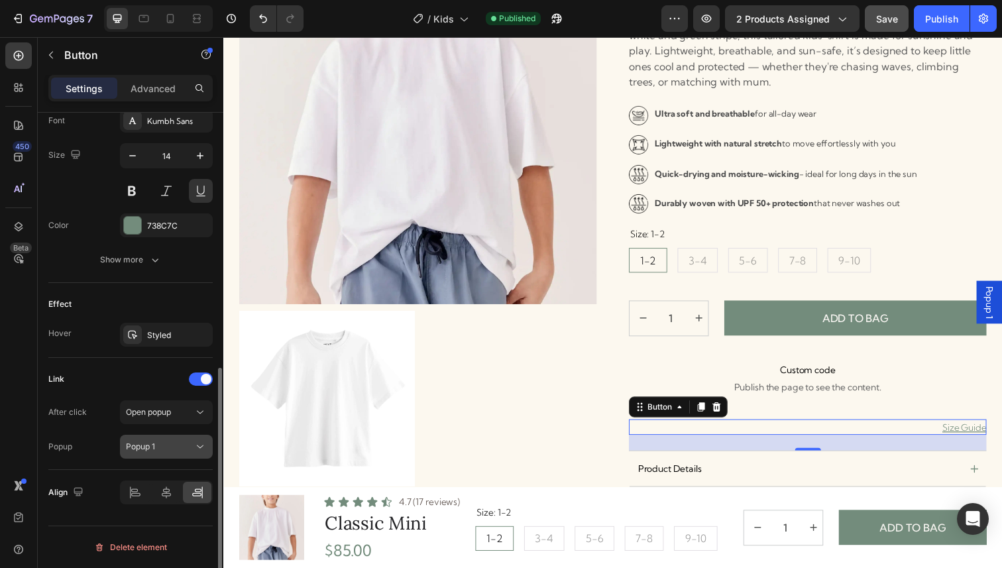
click at [193, 444] on div "Popup 1" at bounding box center [160, 447] width 68 height 12
click at [114, 428] on div "After click Open popup Popup Popup 1" at bounding box center [130, 429] width 164 height 58
click at [130, 425] on div "After click Open popup Popup Popup 1" at bounding box center [130, 429] width 164 height 58
click at [144, 419] on button "Open popup" at bounding box center [166, 412] width 93 height 24
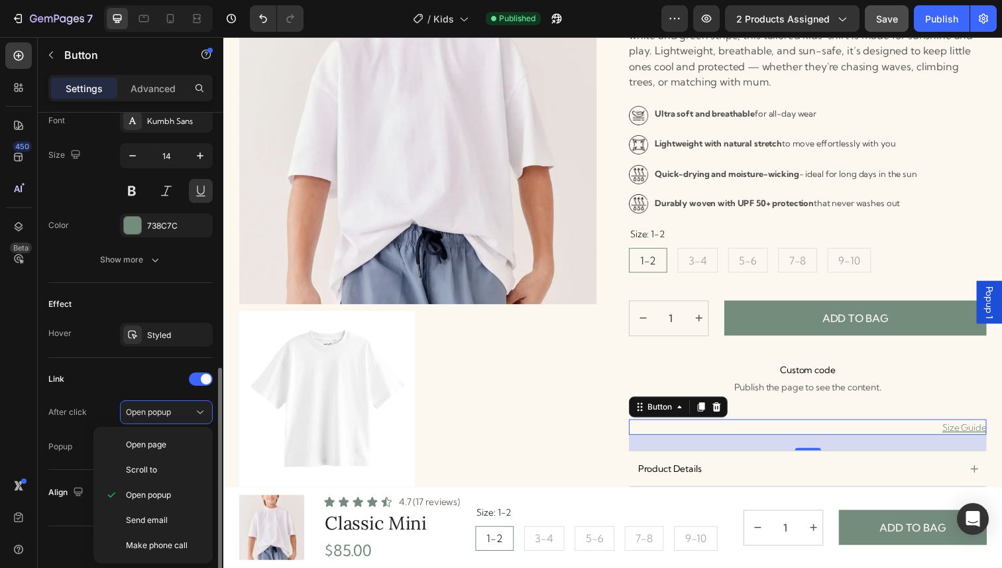
click at [91, 416] on div "After click Open popup" at bounding box center [130, 412] width 164 height 24
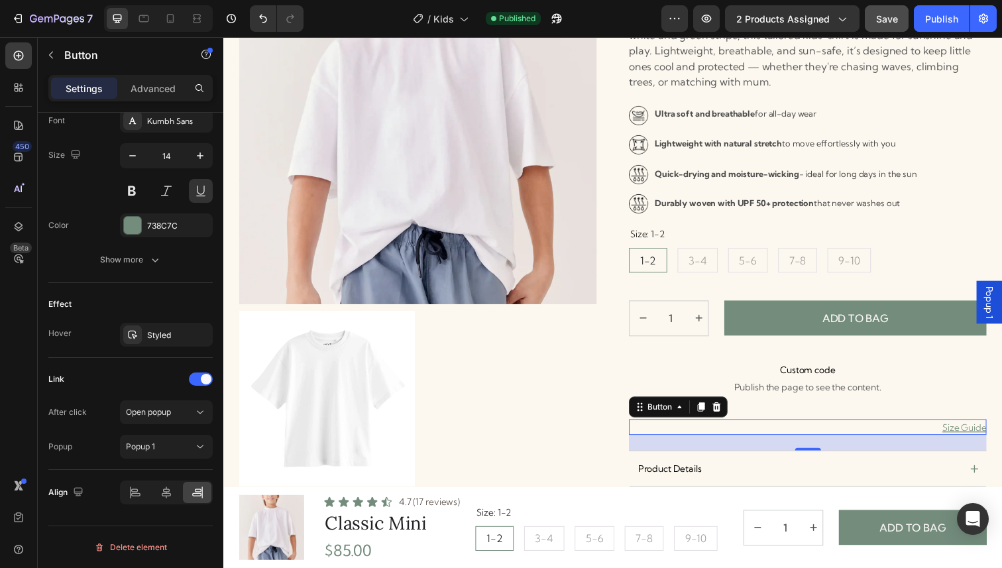
click at [1001, 294] on span "Popup 1" at bounding box center [1004, 307] width 13 height 33
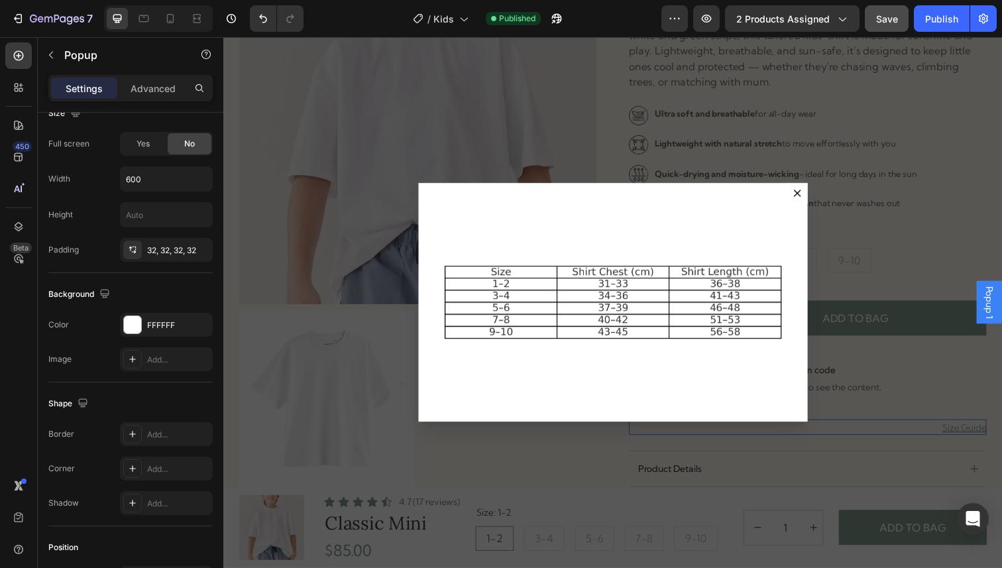
scroll to position [0, 0]
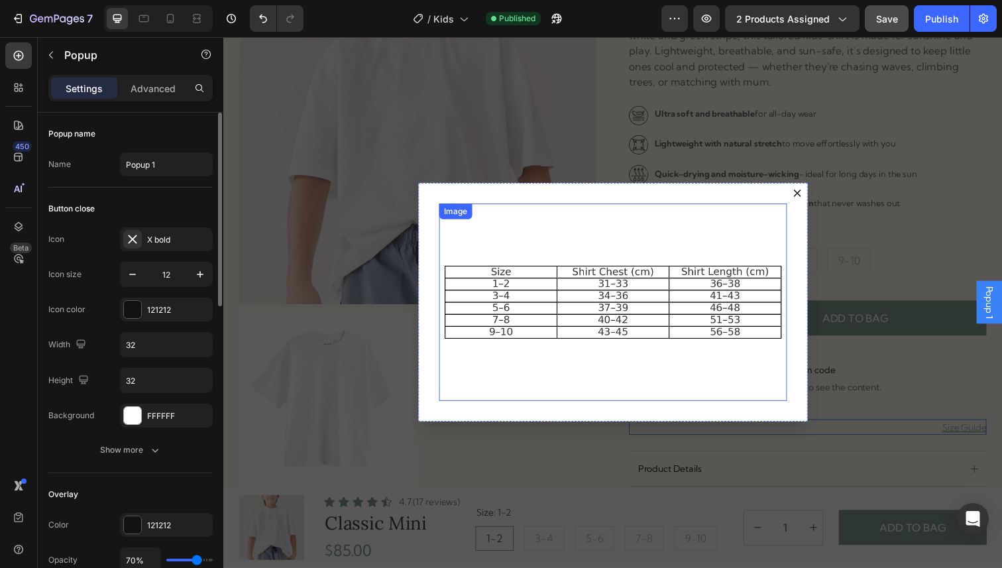
click at [577, 254] on img "Dialog body" at bounding box center [620, 307] width 355 height 201
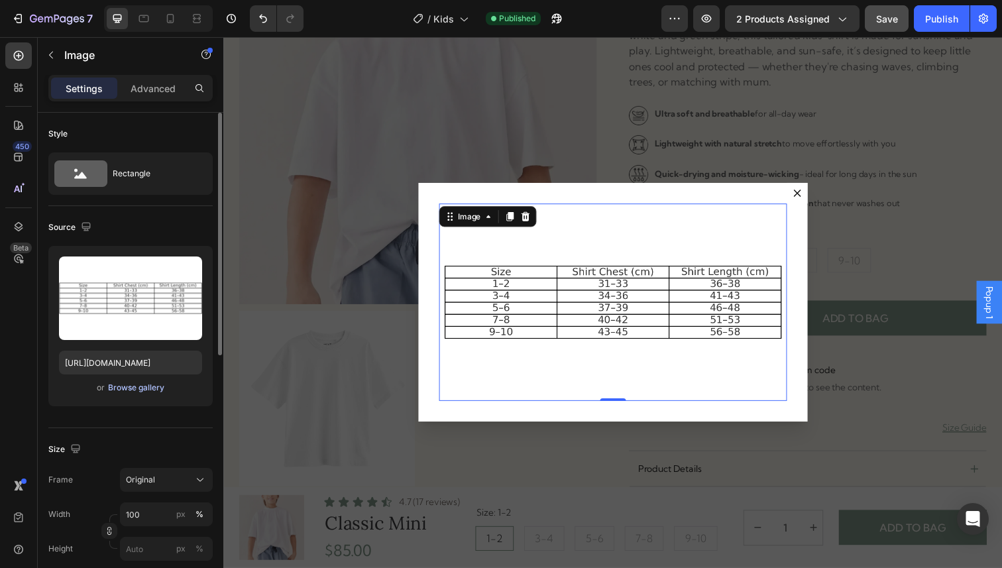
click at [132, 386] on div "Browse gallery" at bounding box center [136, 388] width 56 height 12
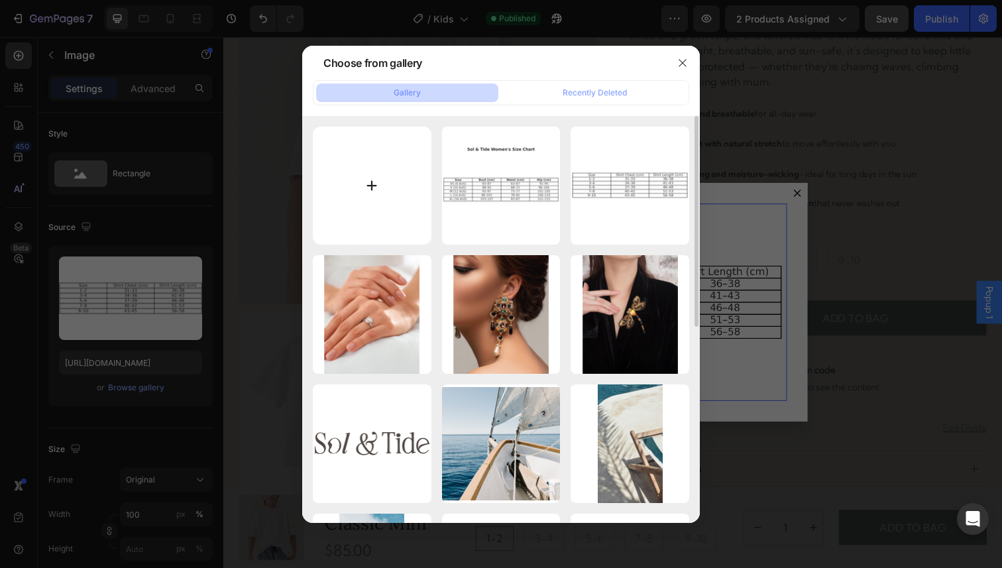
click at [389, 184] on input "file" at bounding box center [372, 186] width 119 height 119
type input "C:\fakepath\sol_tide_kids_size_chart_with_measure.png"
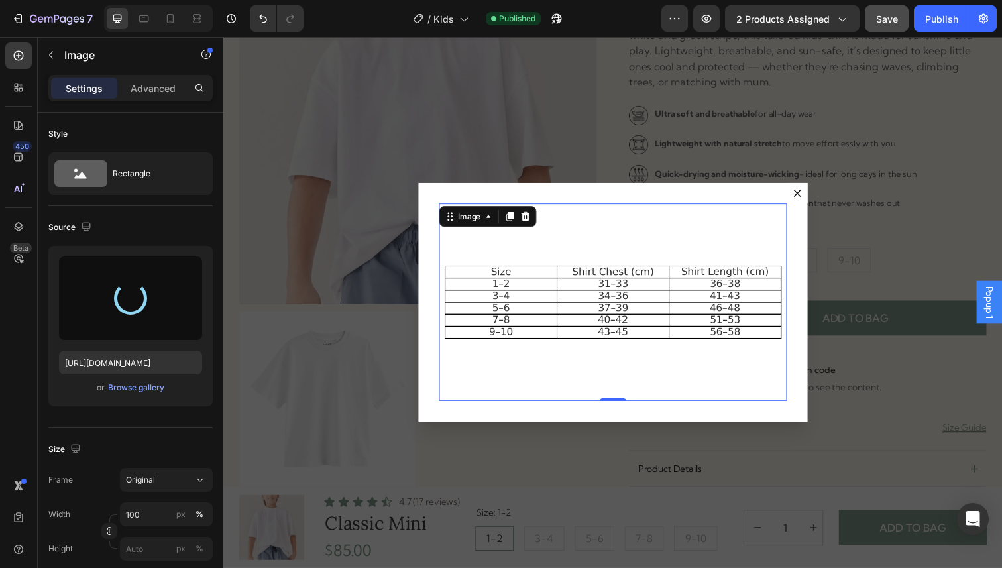
type input "https://cdn.shopify.com/s/files/1/0692/8328/3118/files/gempages_574522492350104…"
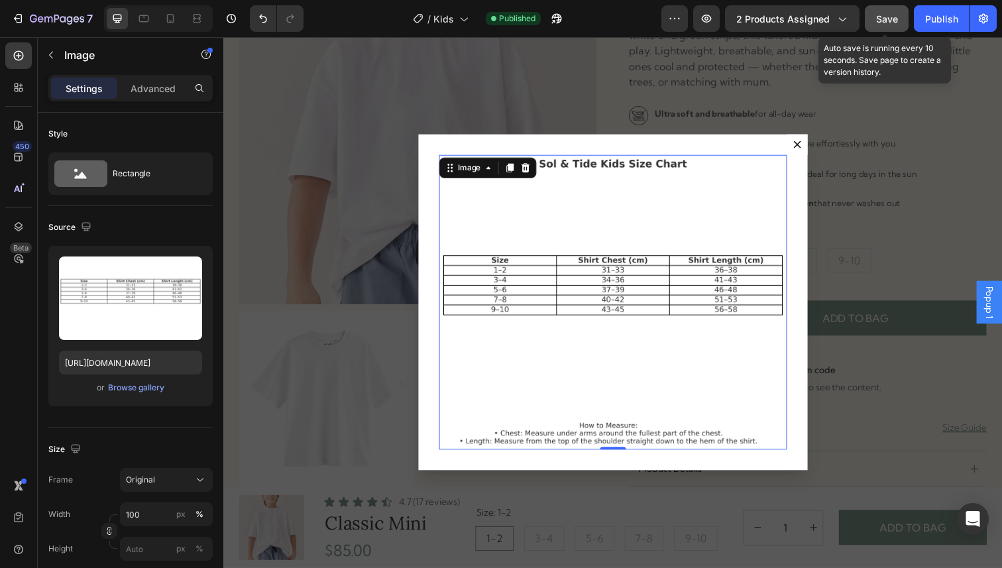
click at [888, 13] on span "Save" at bounding box center [887, 18] width 22 height 11
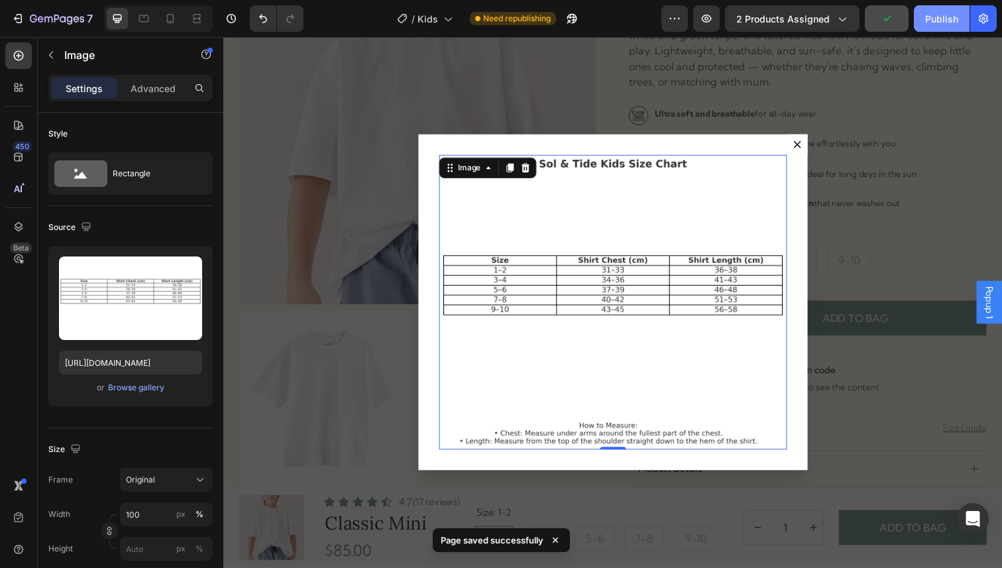
click at [932, 23] on div "Publish" at bounding box center [941, 19] width 33 height 14
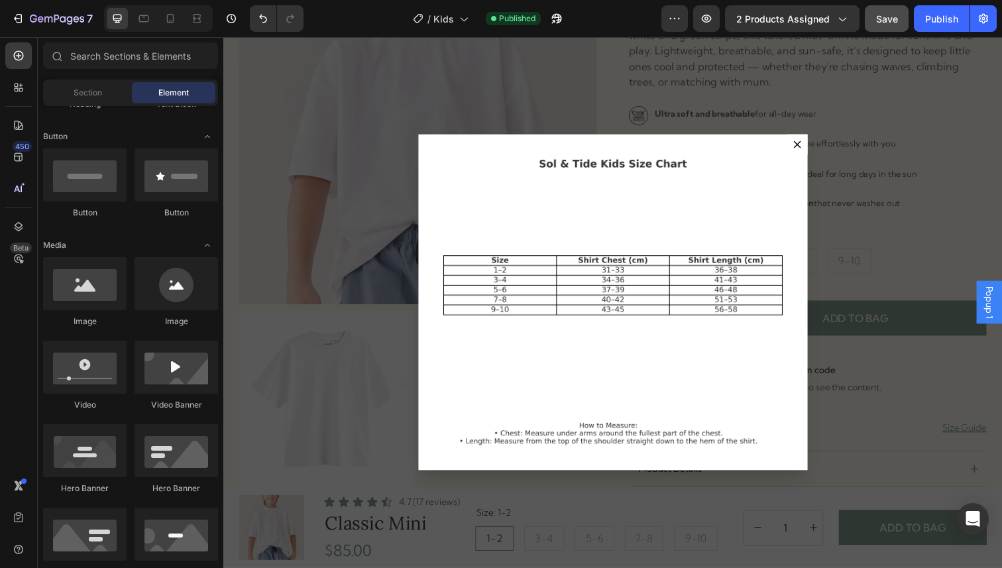
click at [909, 120] on div "Backdrop" at bounding box center [620, 308] width 795 height 542
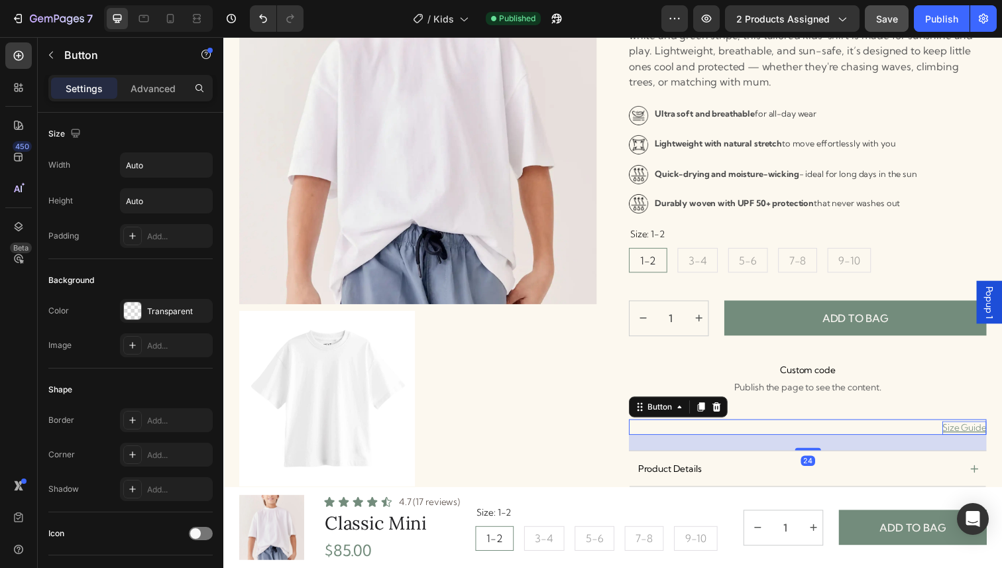
click at [972, 439] on p "Size Guide" at bounding box center [979, 436] width 45 height 14
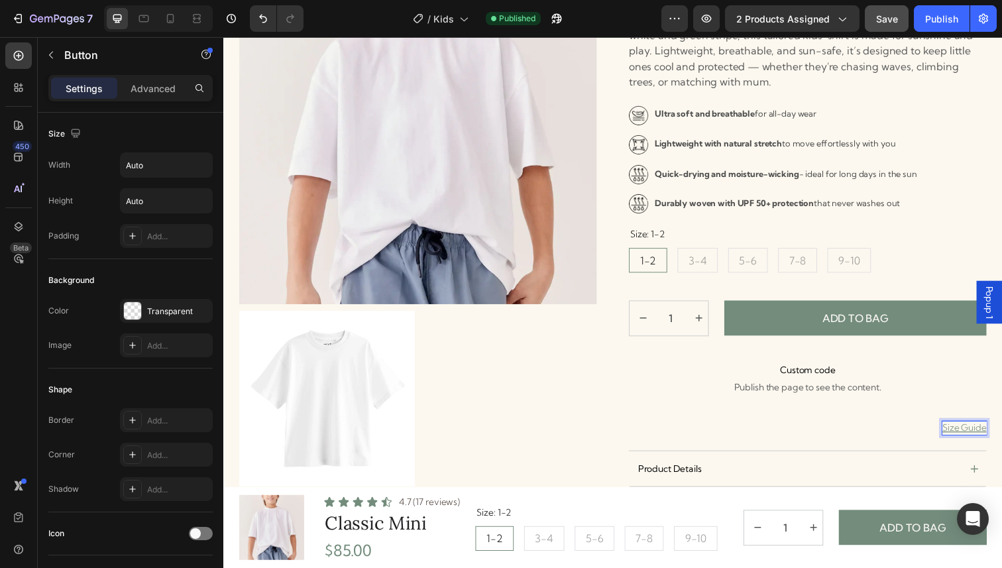
click at [980, 437] on p "Size Guide" at bounding box center [979, 436] width 45 height 14
click at [997, 304] on div "Popup 1" at bounding box center [1005, 308] width 26 height 44
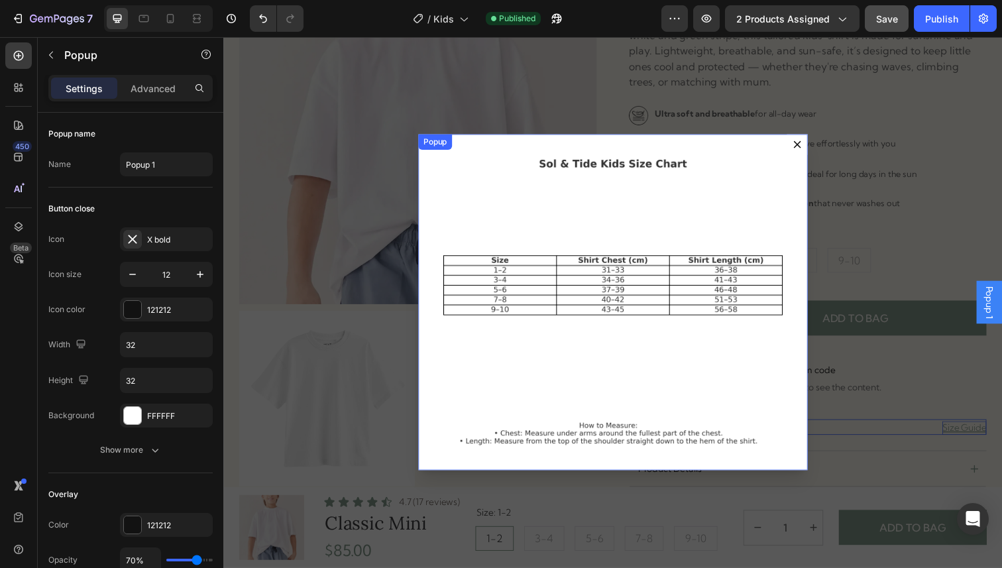
click at [807, 144] on icon "Dialog content" at bounding box center [809, 147] width 8 height 8
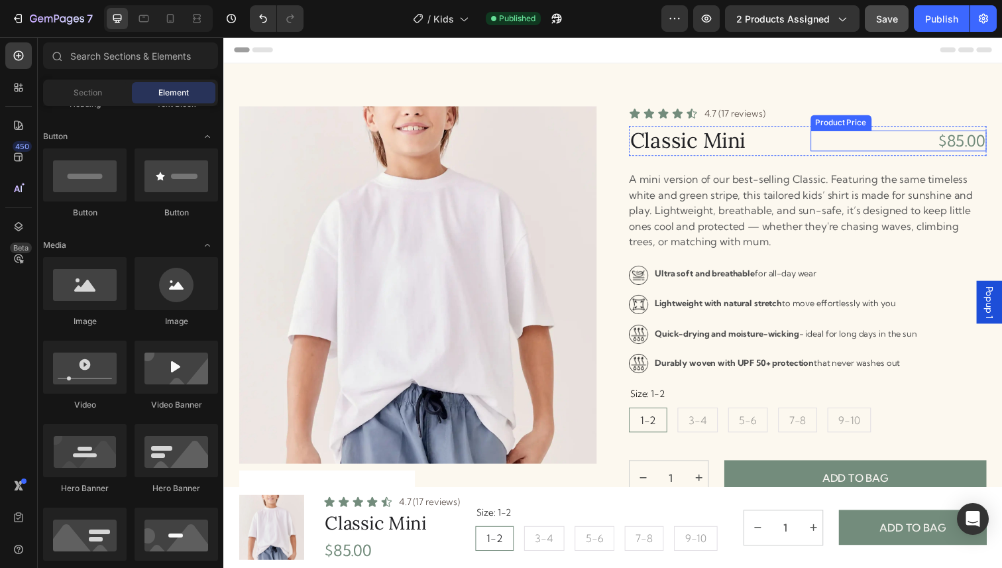
click at [904, 141] on div "$85.00" at bounding box center [913, 143] width 180 height 22
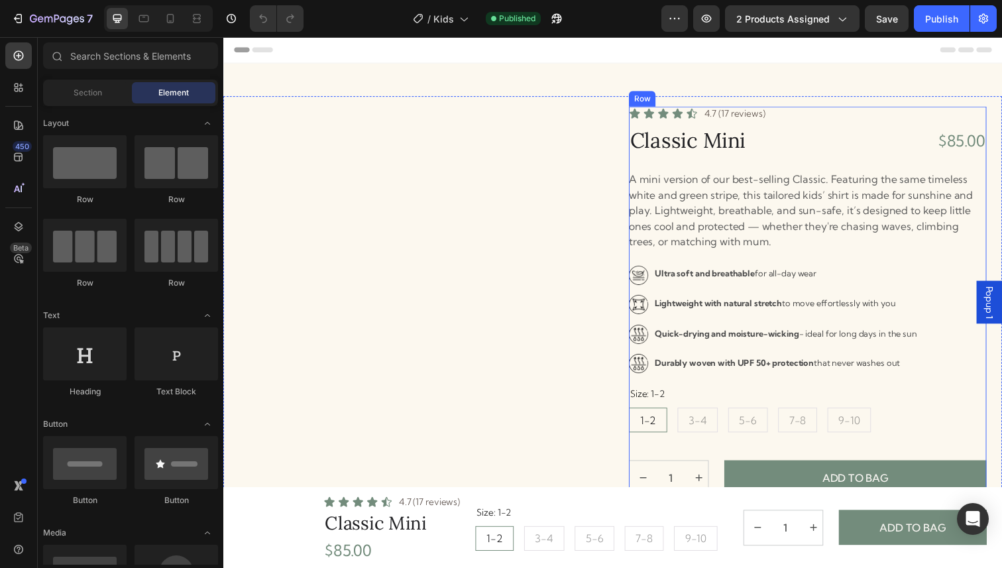
radio input "false"
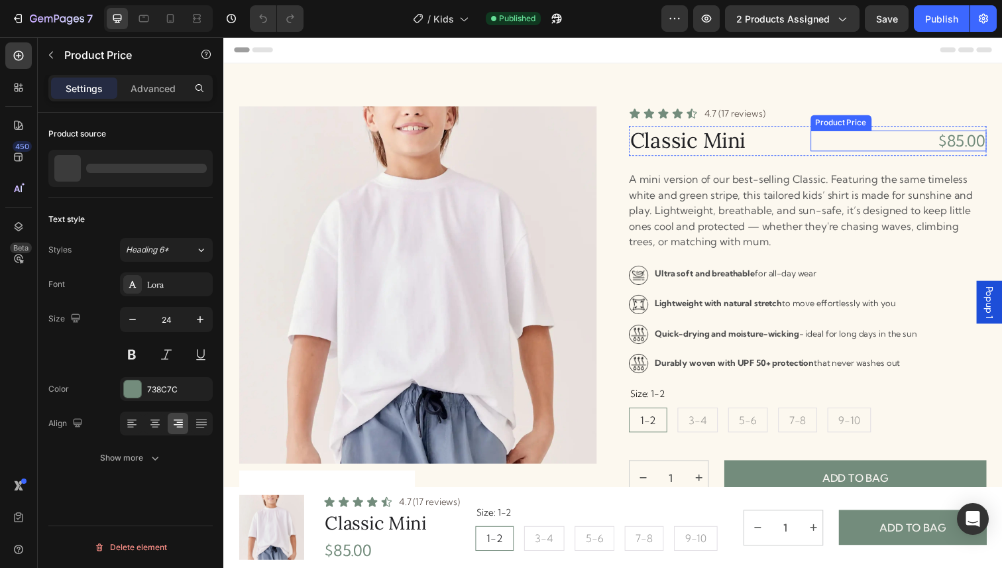
click at [966, 138] on div "$85.00" at bounding box center [913, 143] width 180 height 22
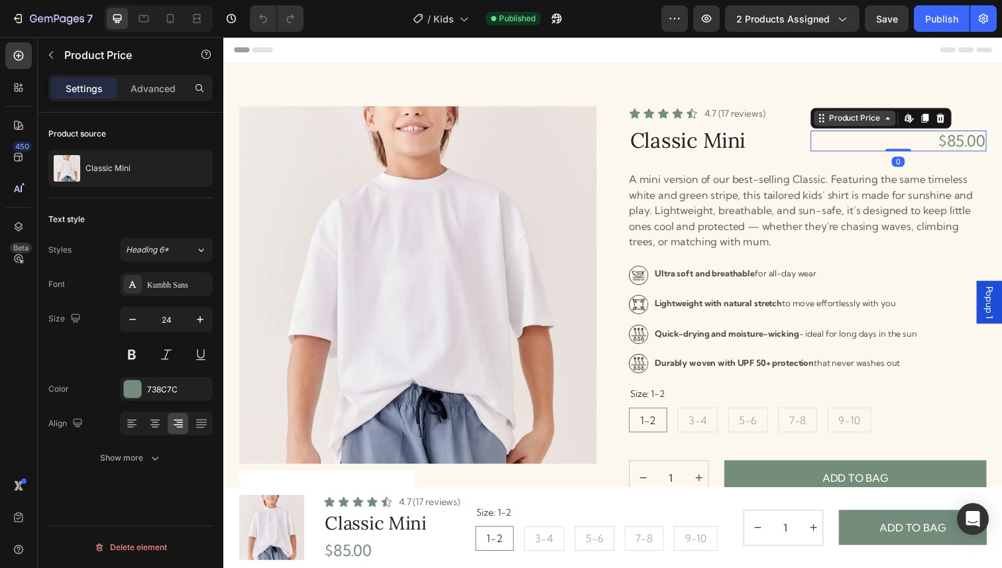
click at [900, 122] on icon at bounding box center [901, 120] width 11 height 11
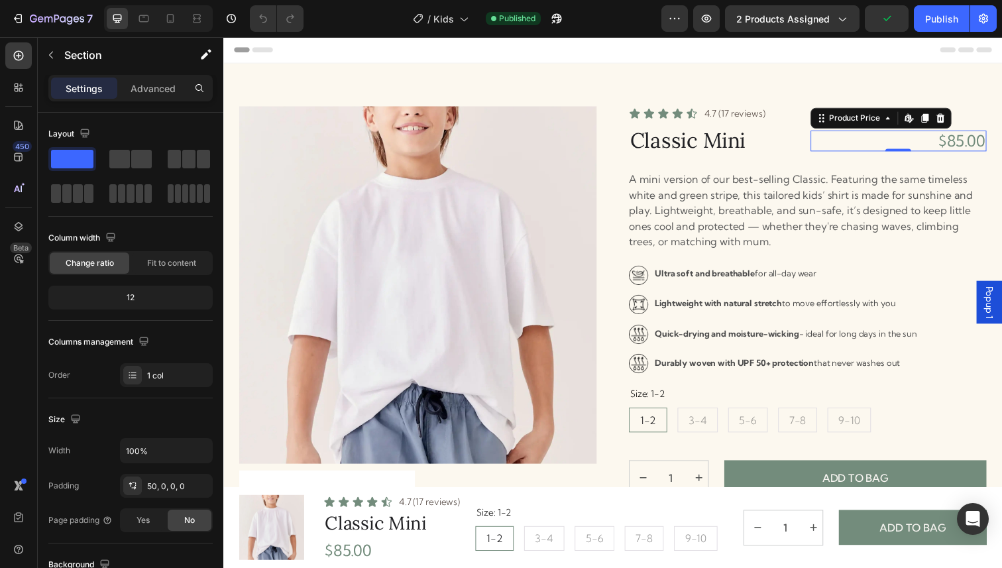
click at [853, 148] on div "$85.00" at bounding box center [913, 143] width 180 height 22
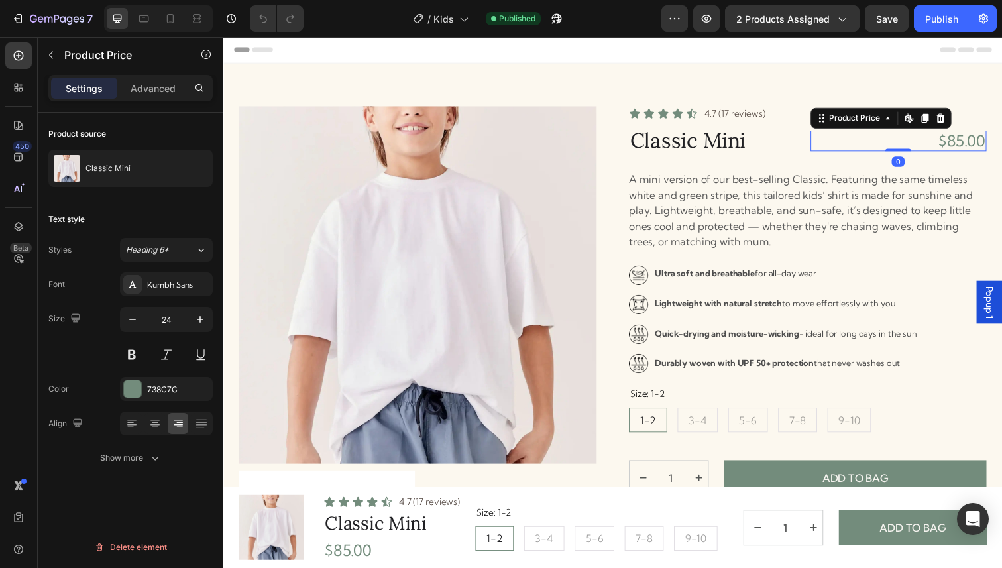
click at [872, 146] on div "$85.00" at bounding box center [913, 143] width 180 height 22
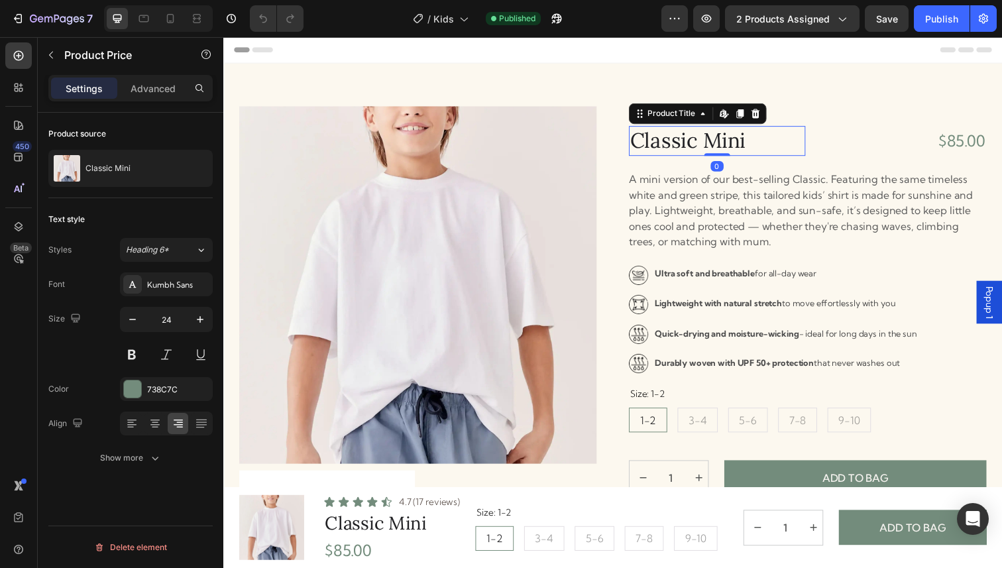
click at [798, 141] on h1 "Classic Mini" at bounding box center [727, 143] width 180 height 30
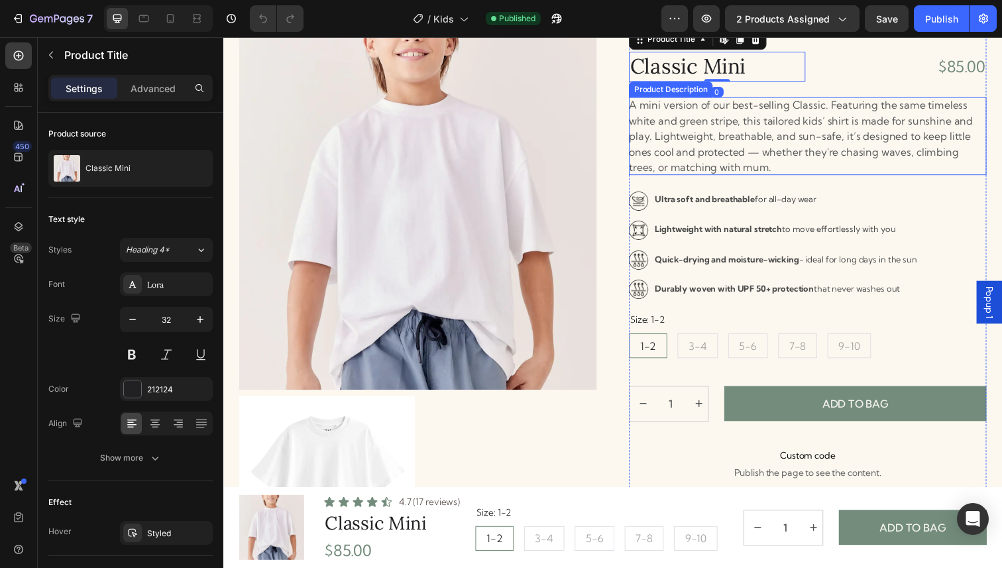
scroll to position [79, 0]
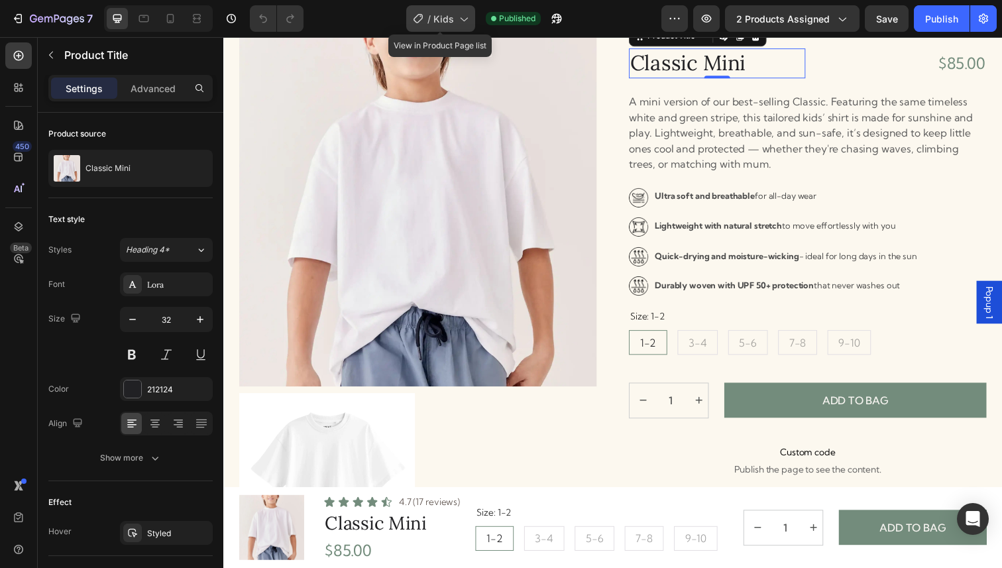
click at [442, 22] on span "Kids" at bounding box center [443, 19] width 21 height 14
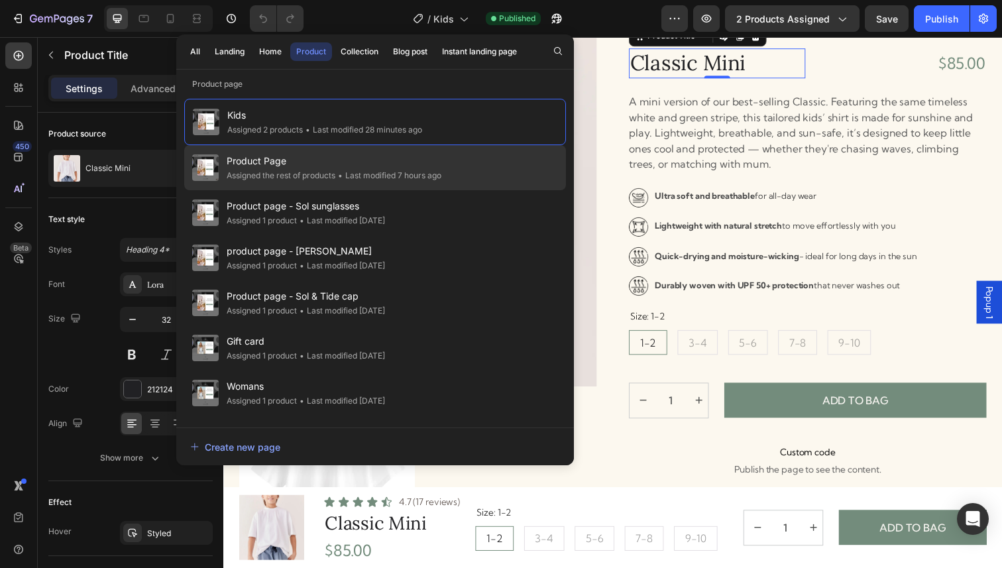
click at [342, 162] on span "Product Page" at bounding box center [334, 161] width 215 height 16
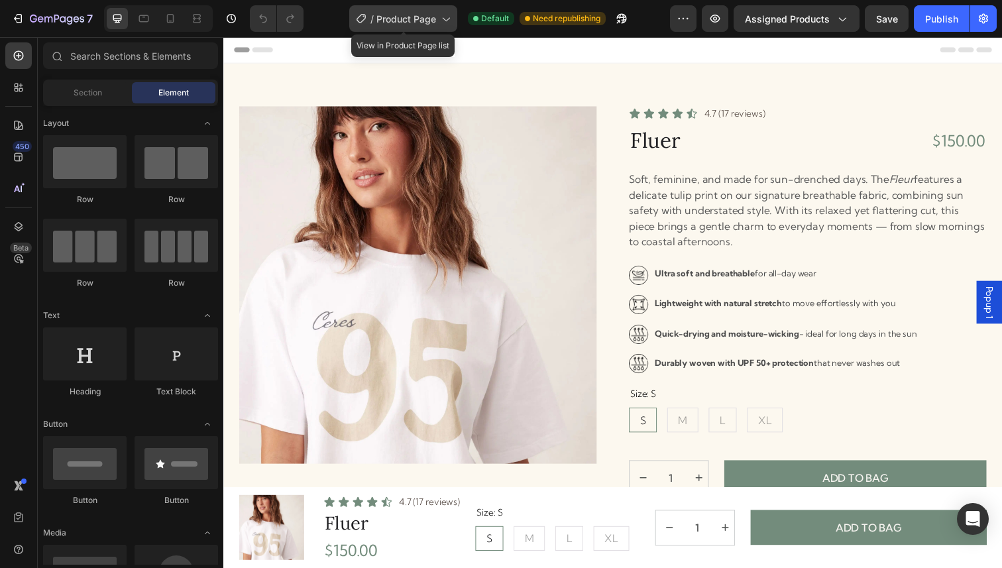
click at [433, 28] on div "/ Product Page" at bounding box center [403, 18] width 108 height 26
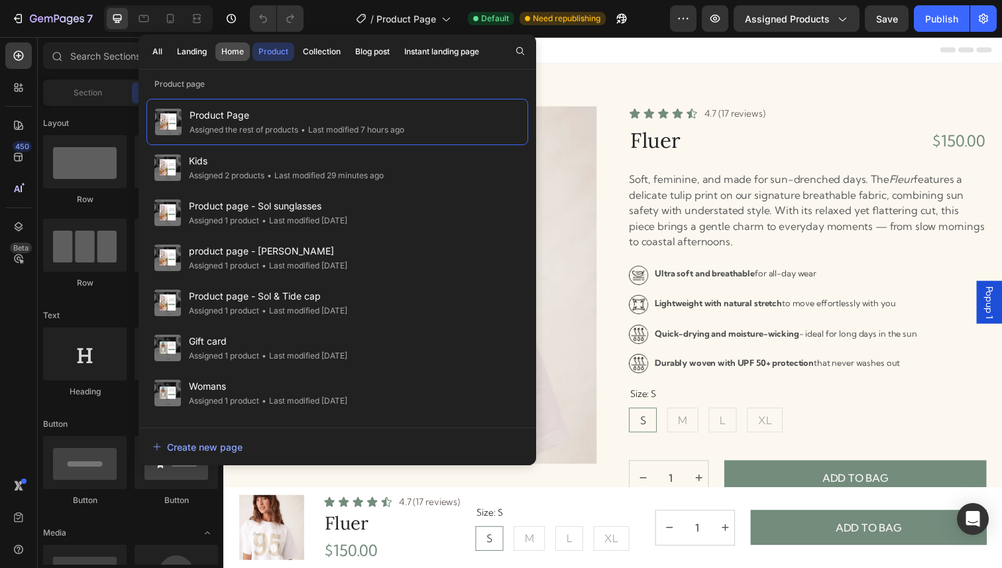
click at [222, 57] on div "Home" at bounding box center [232, 52] width 23 height 12
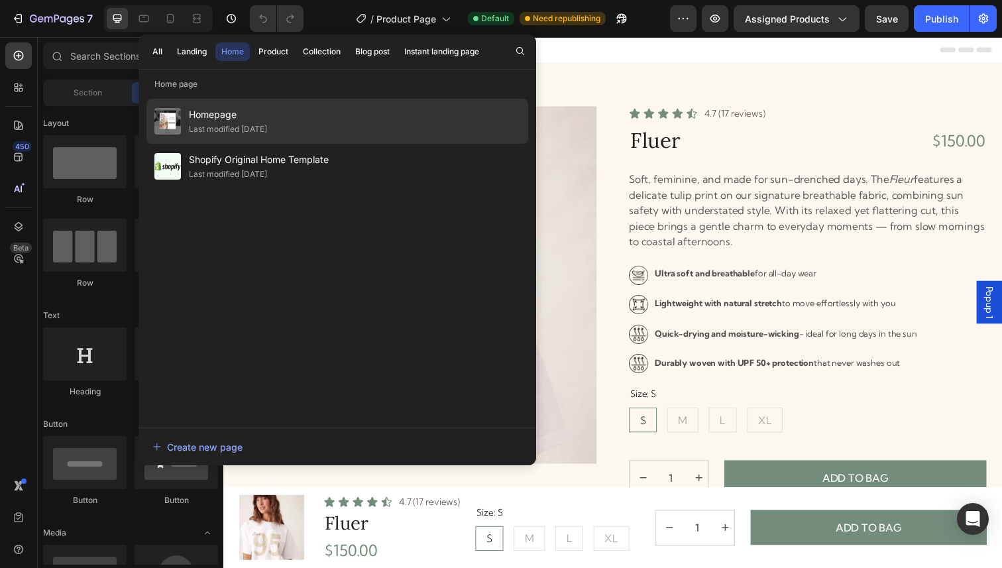
click at [213, 115] on span "Homepage" at bounding box center [228, 115] width 78 height 16
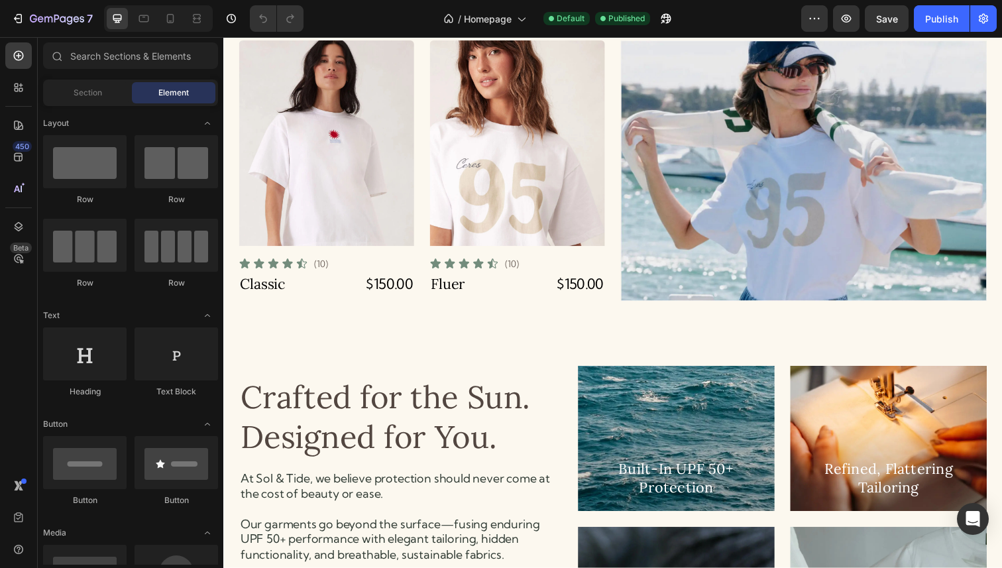
scroll to position [1098, 0]
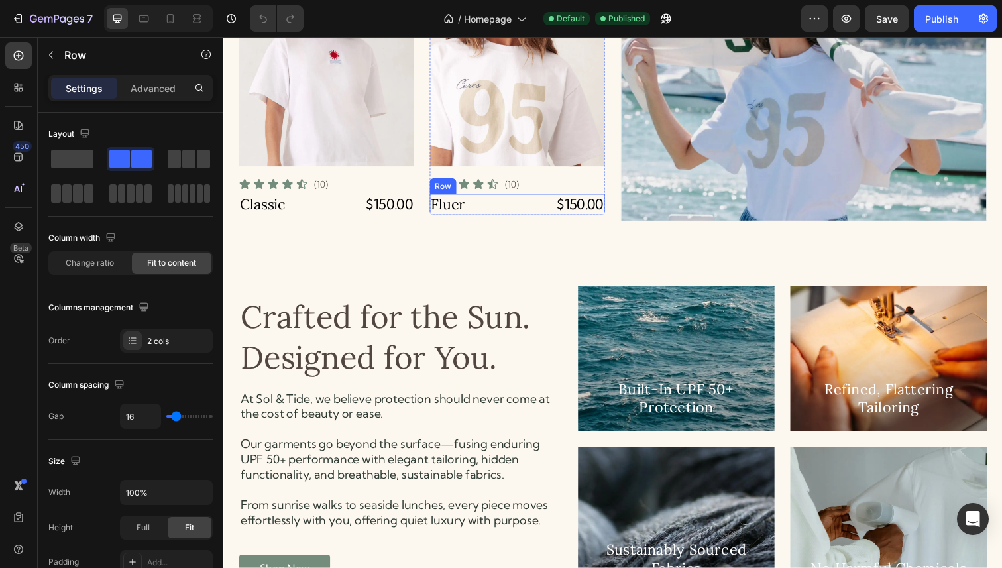
click at [418, 202] on div "Fluer Product Title $150.00 Product Price Product Price Row" at bounding box center [328, 208] width 179 height 22
click at [418, 207] on div "Fluer Product Title $150.00 Product Price Product Price Row 0" at bounding box center [328, 208] width 179 height 22
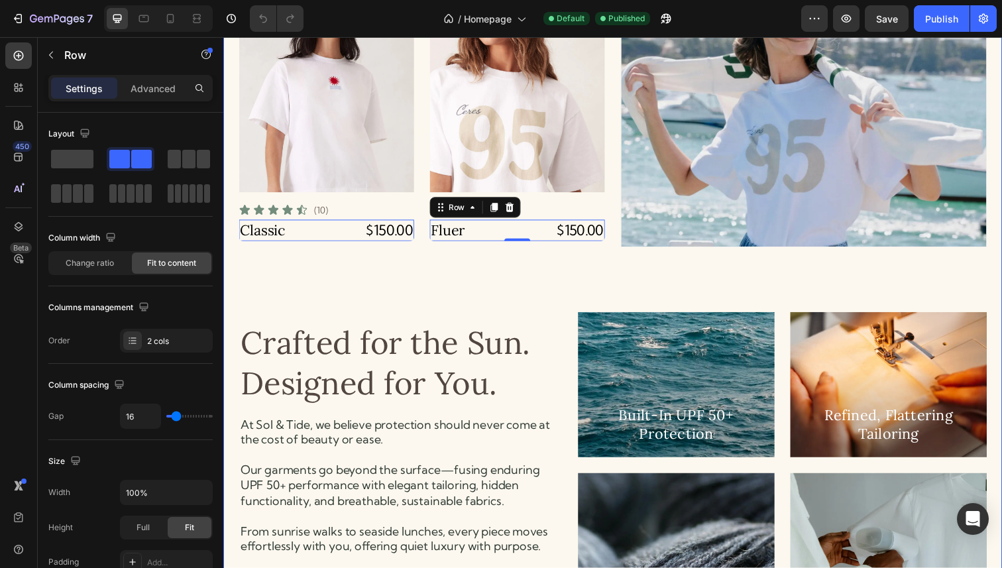
scroll to position [1070, 0]
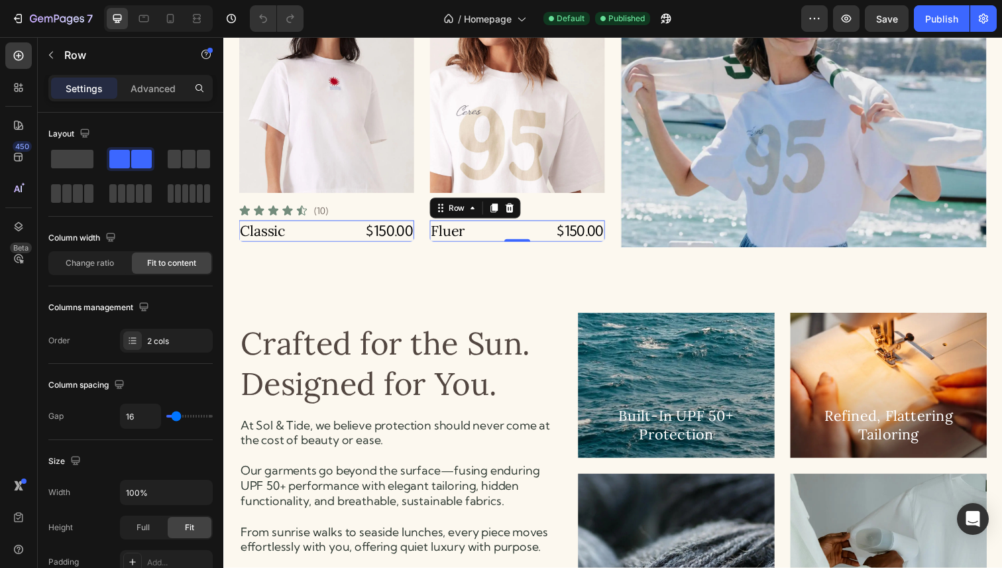
click at [418, 231] on div "Fluer Product Title $150.00 Product Price Product Price Row 0" at bounding box center [328, 236] width 179 height 22
click at [418, 230] on div "$150.00" at bounding box center [393, 236] width 50 height 22
click at [418, 234] on div "Fluer Product Title $150.00 Product Price Edit content in Shopify 0 Product Pri…" at bounding box center [328, 236] width 179 height 22
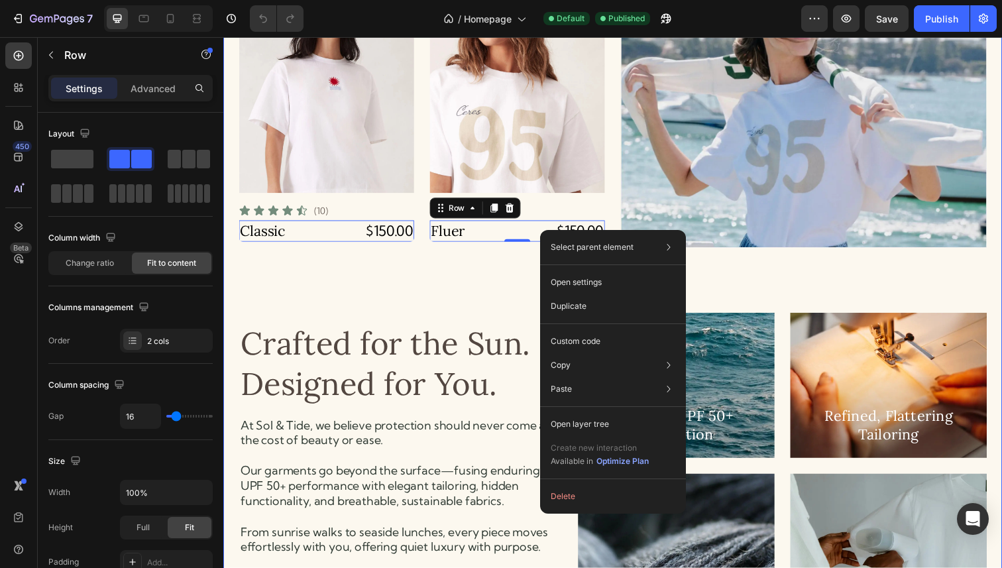
click at [454, 305] on div "Women’s Sun Shirts Heading Product Images Icon Icon Icon Icon Icon Icon List (1…" at bounding box center [620, 276] width 763 height 709
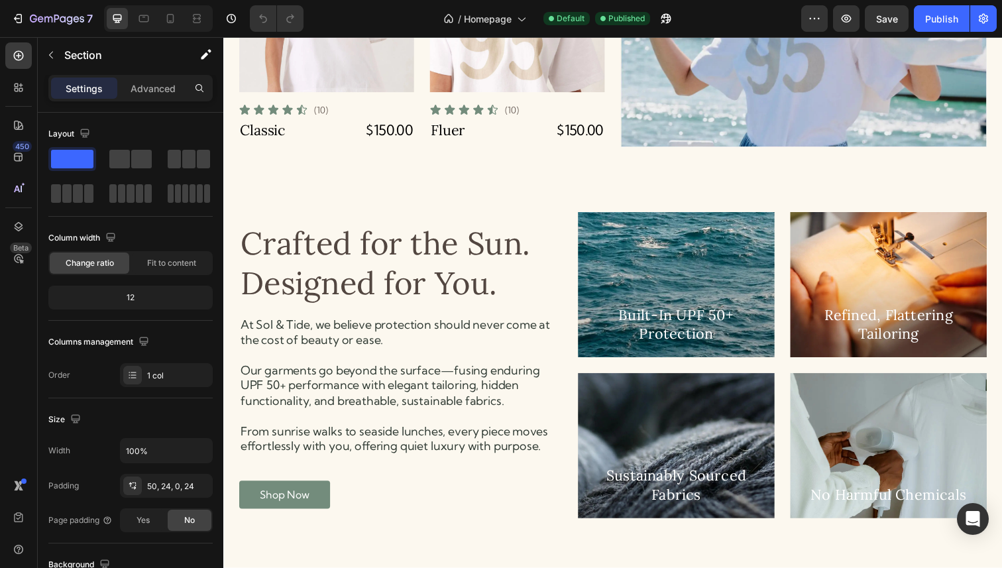
scroll to position [687, 0]
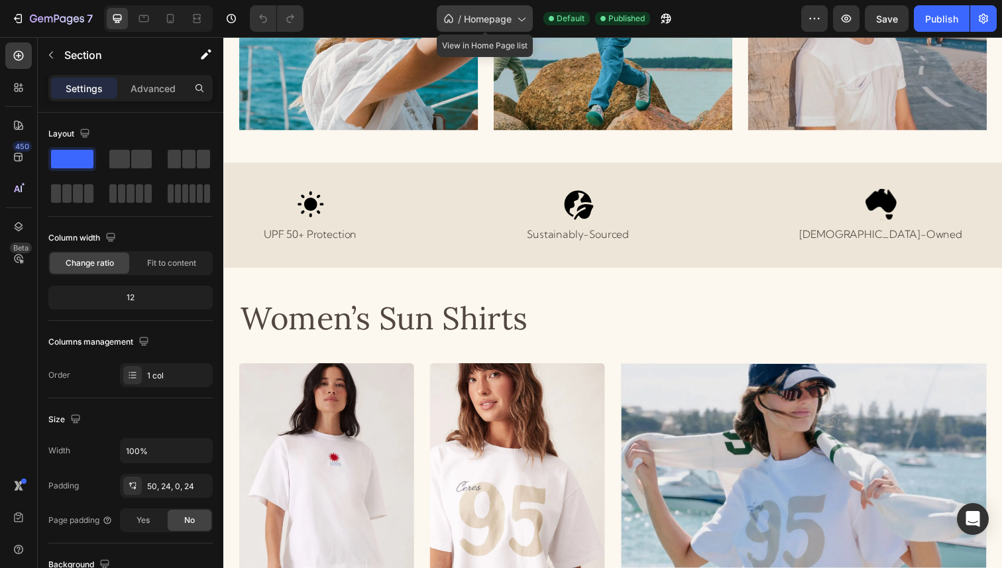
click at [515, 28] on div "/ Homepage" at bounding box center [485, 18] width 96 height 26
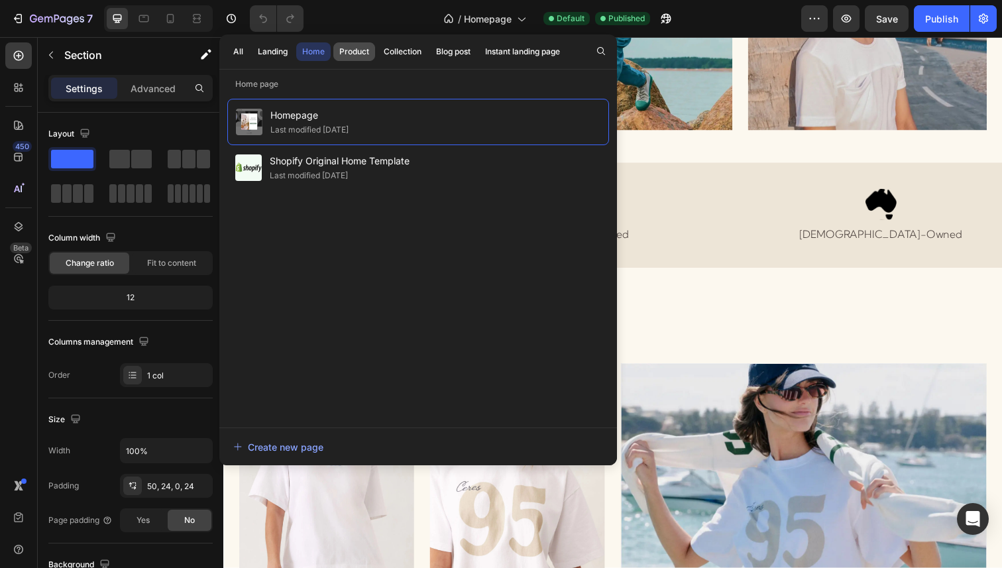
click at [378, 46] on button "Product" at bounding box center [403, 51] width 50 height 19
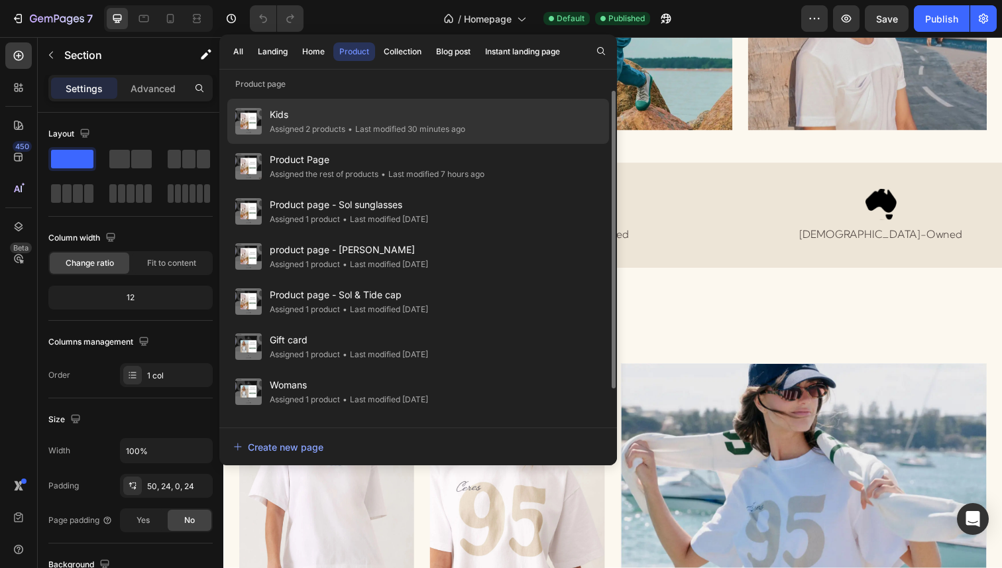
click at [352, 117] on span "Kids" at bounding box center [367, 115] width 195 height 16
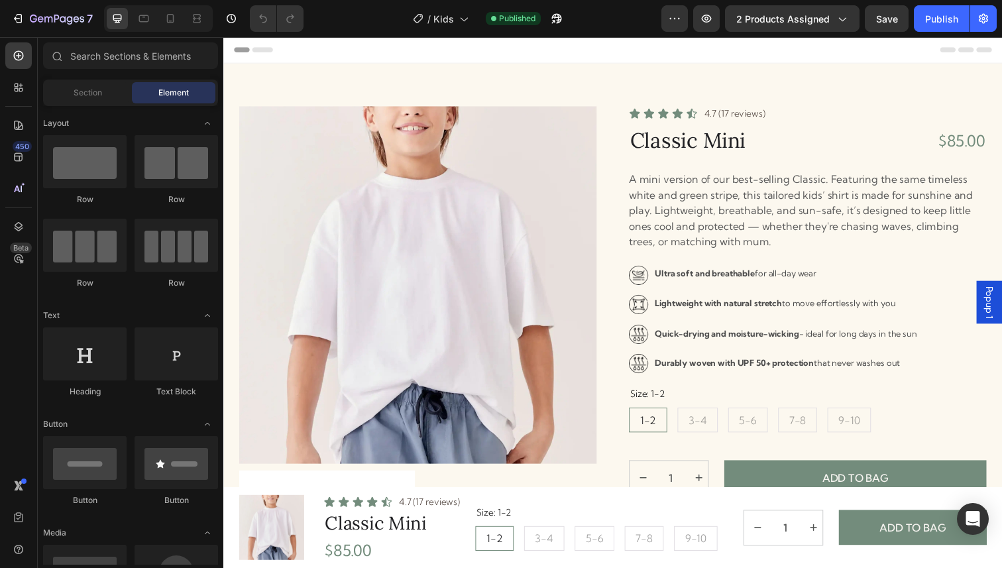
radio input "false"
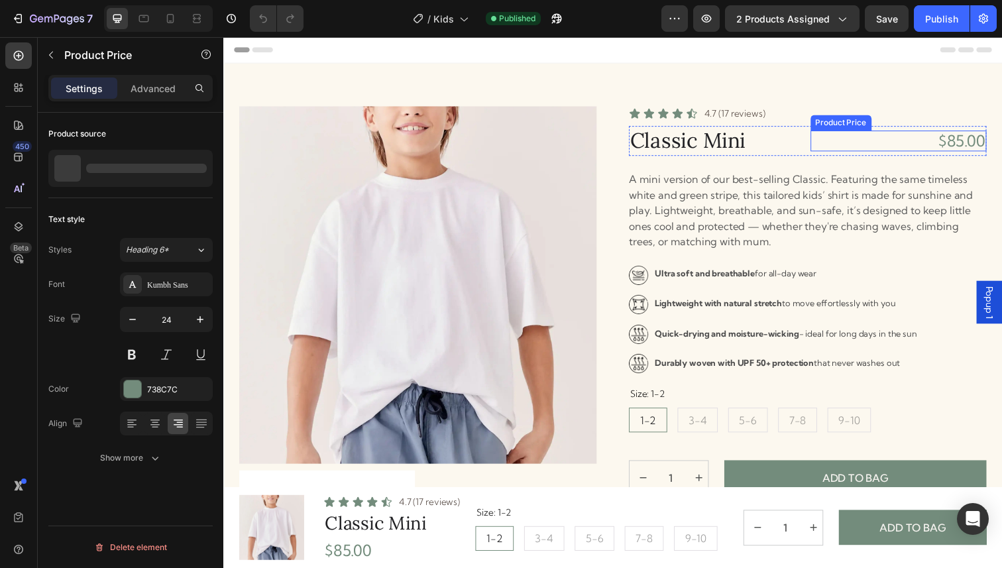
click at [902, 136] on div "$85.00" at bounding box center [913, 143] width 180 height 22
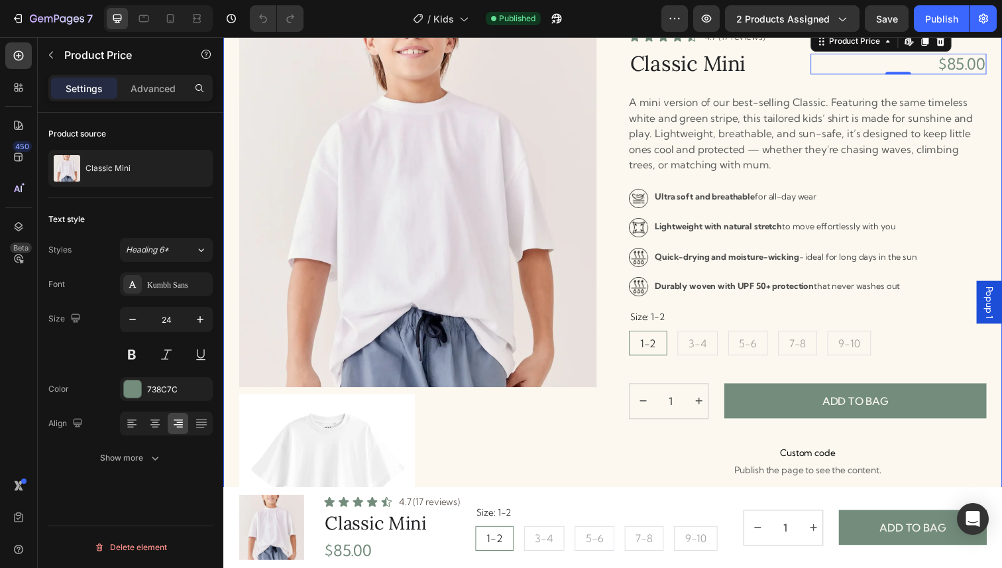
scroll to position [76, 0]
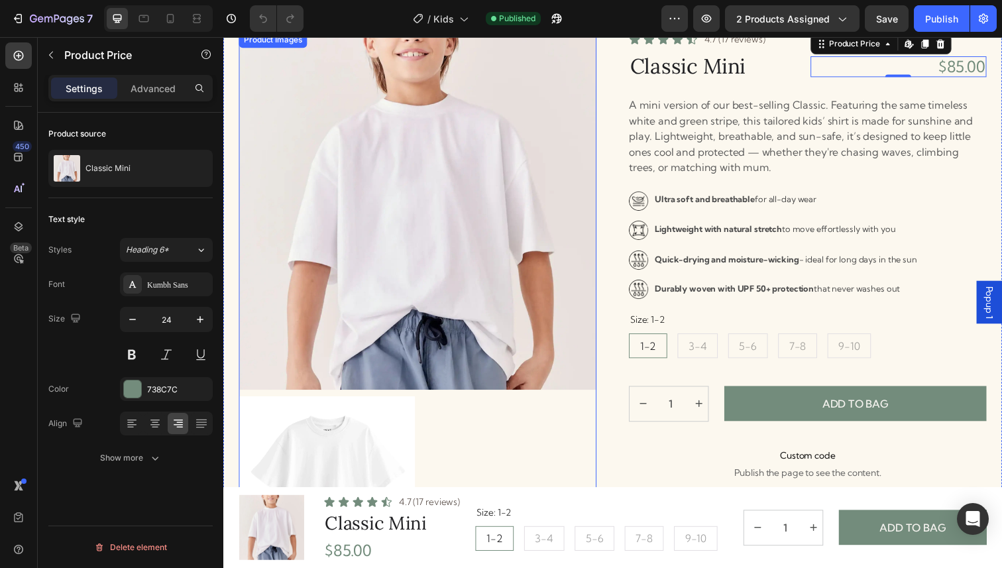
click at [379, 152] on div at bounding box center [421, 214] width 365 height 365
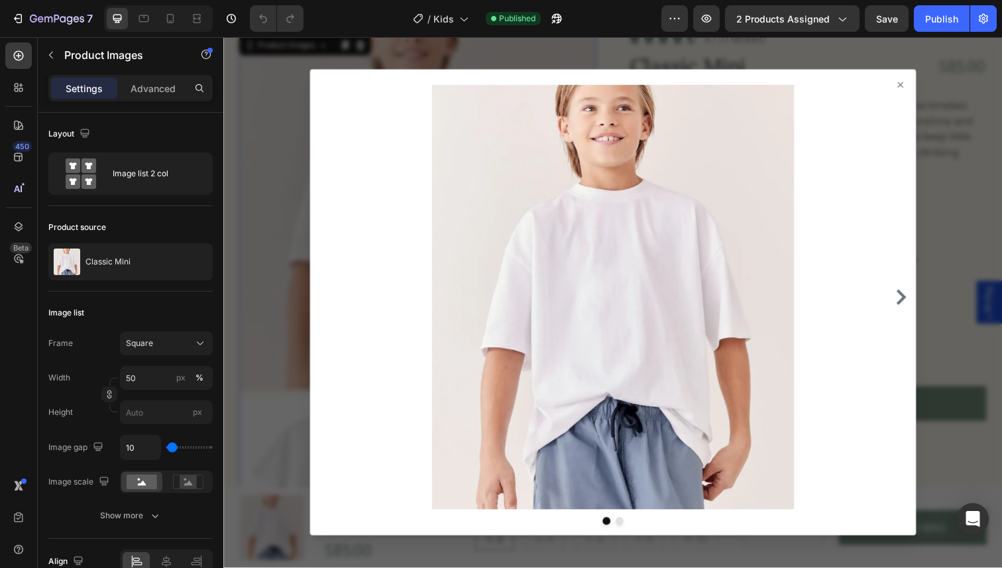
click at [917, 81] on icon at bounding box center [914, 86] width 11 height 11
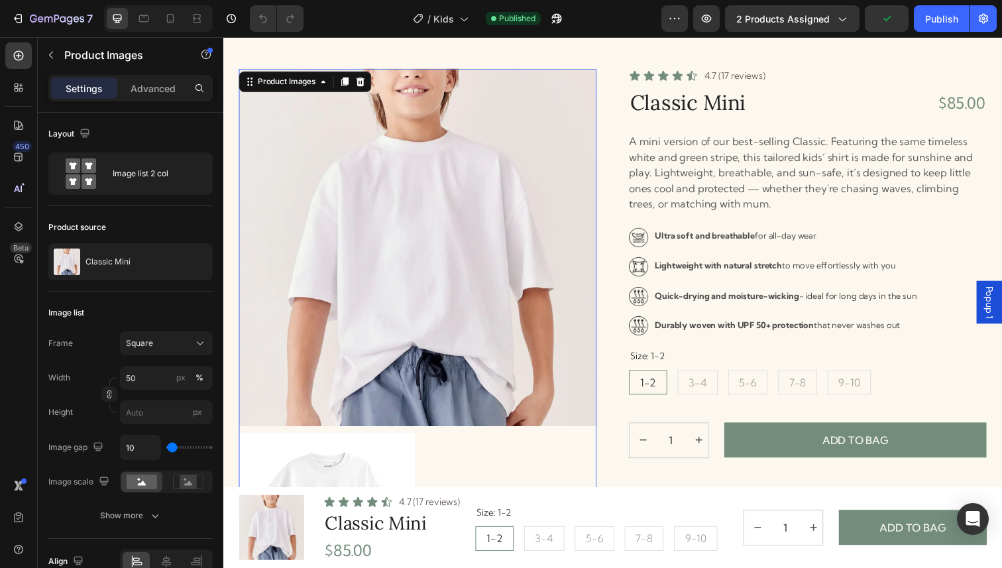
scroll to position [0, 0]
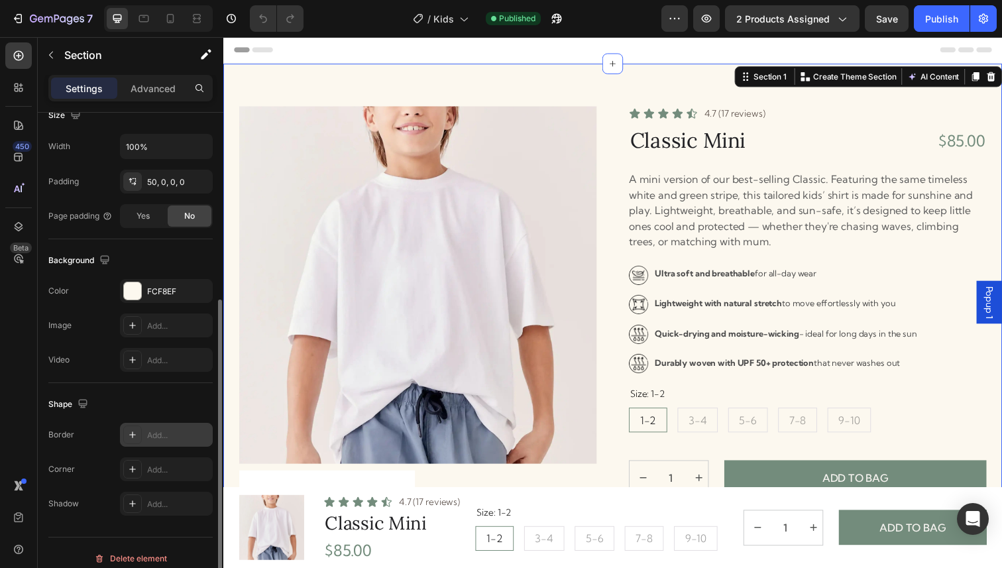
scroll to position [315, 0]
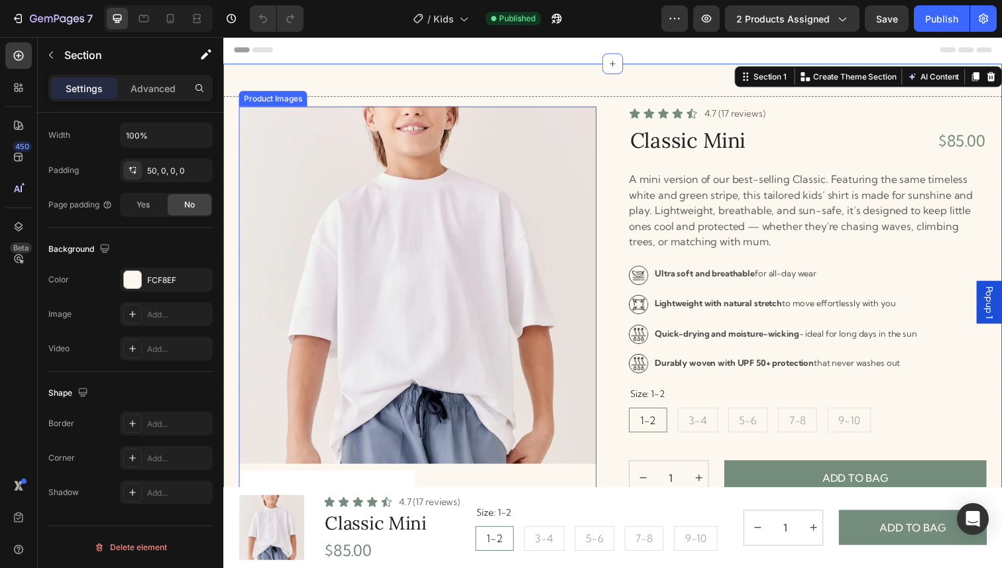
click at [468, 133] on div at bounding box center [421, 290] width 365 height 365
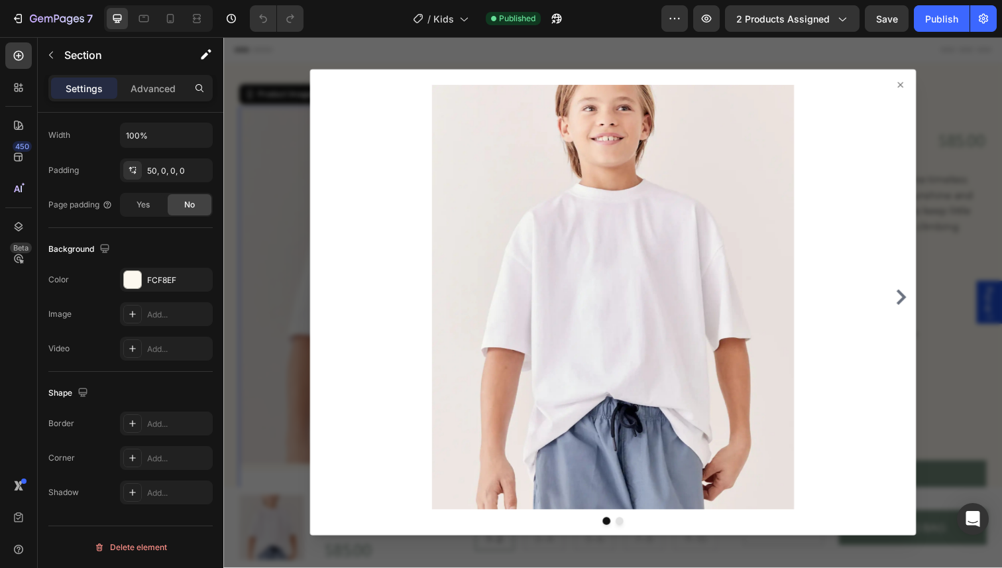
scroll to position [0, 0]
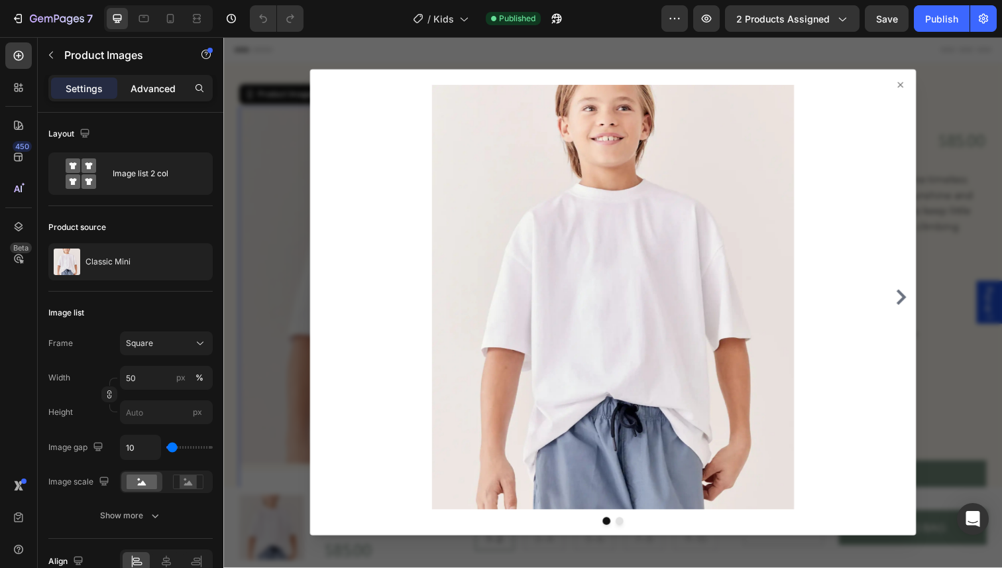
click at [156, 95] on div "Advanced" at bounding box center [153, 88] width 66 height 21
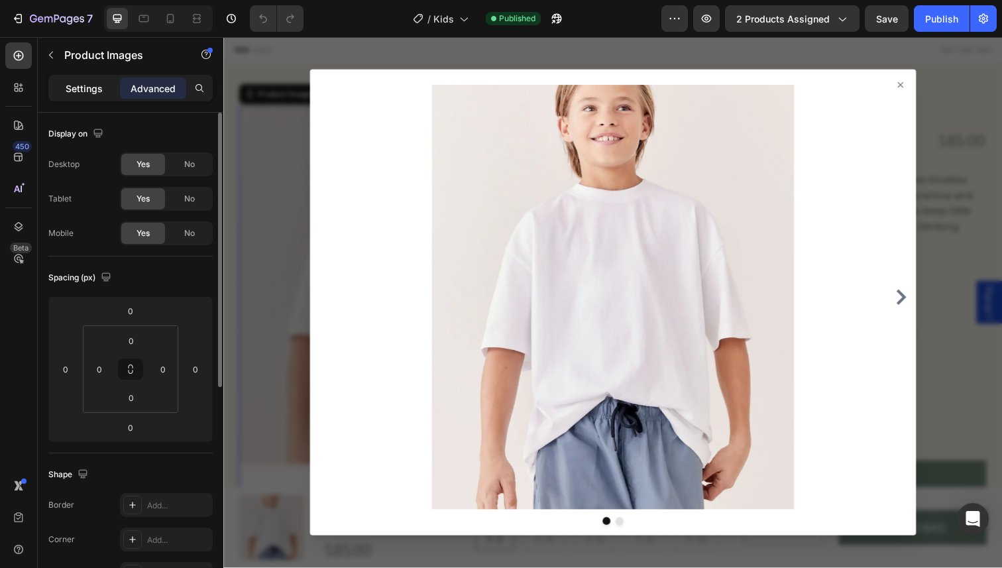
click at [95, 93] on p "Settings" at bounding box center [84, 88] width 37 height 14
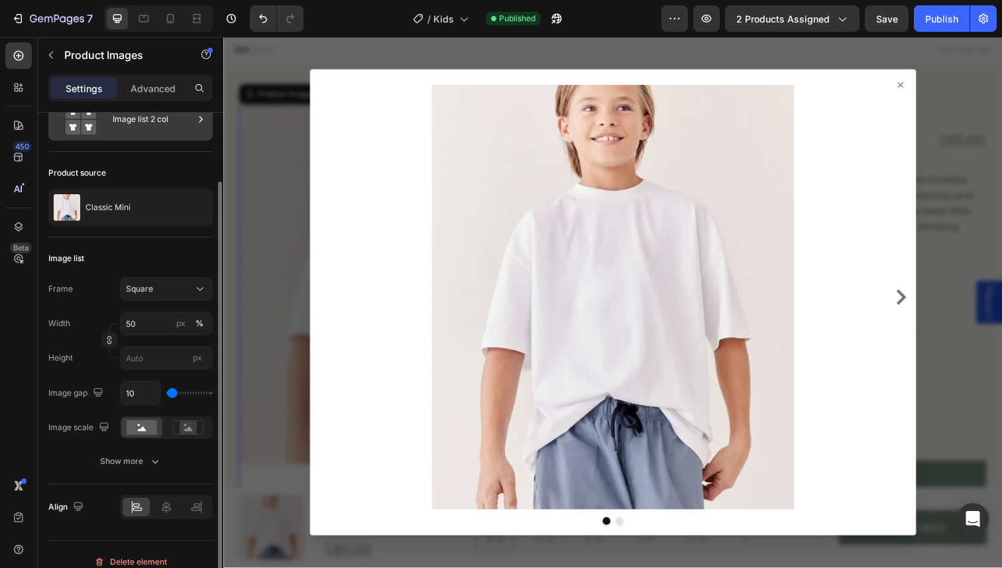
scroll to position [69, 0]
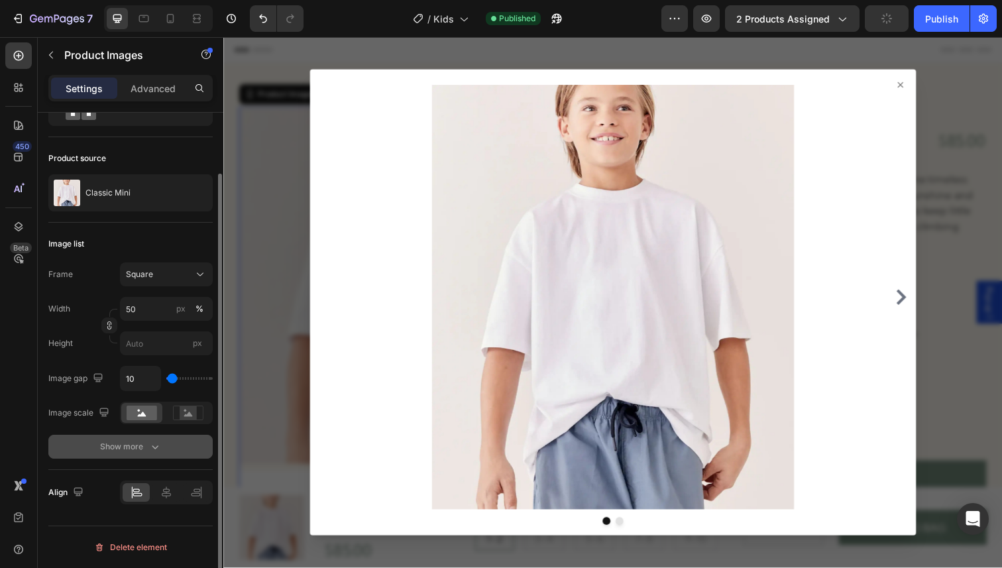
click at [139, 439] on button "Show more" at bounding box center [130, 447] width 164 height 24
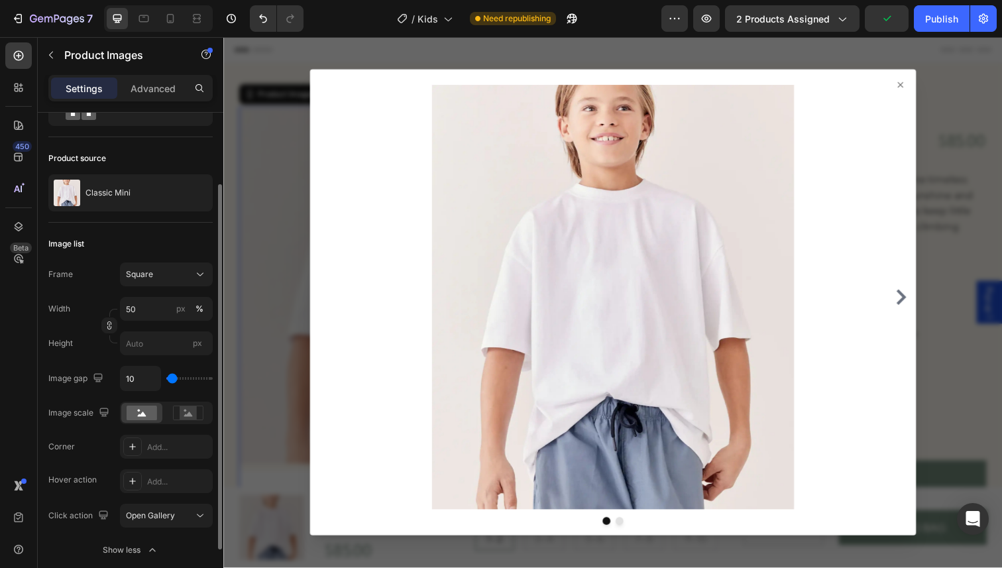
scroll to position [87, 0]
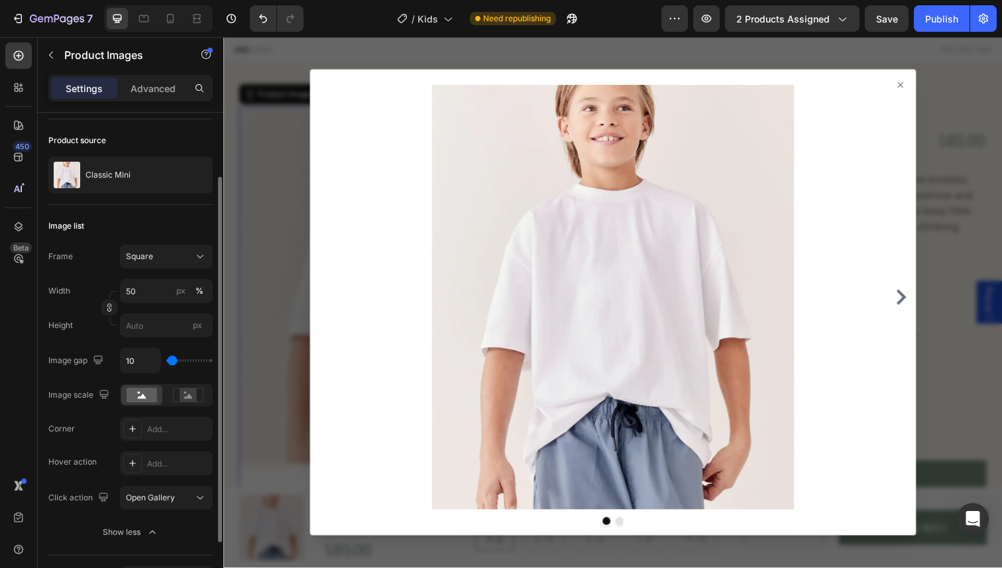
click at [915, 78] on div at bounding box center [620, 308] width 619 height 476
click at [915, 81] on icon at bounding box center [914, 86] width 11 height 11
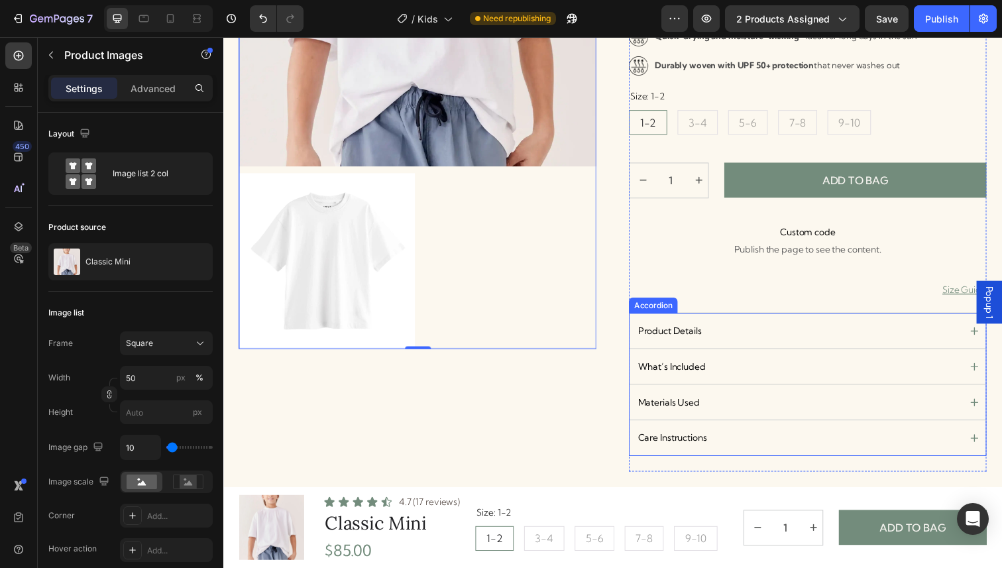
scroll to position [285, 0]
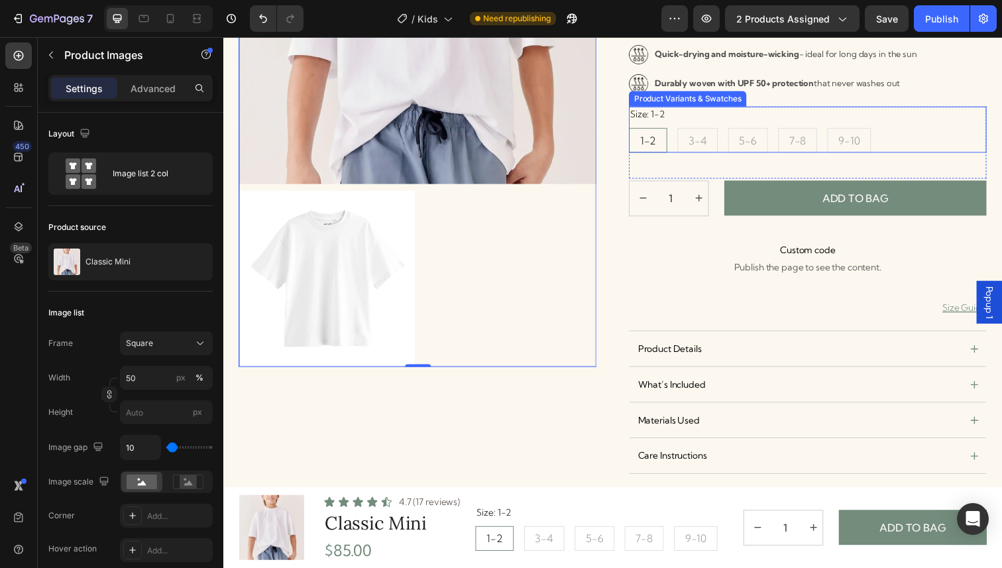
click at [703, 136] on span "3-4" at bounding box center [707, 142] width 19 height 13
click at [687, 130] on input "3-4 3-4 3-4" at bounding box center [686, 129] width 1 height 1
radio input "false"
radio input "true"
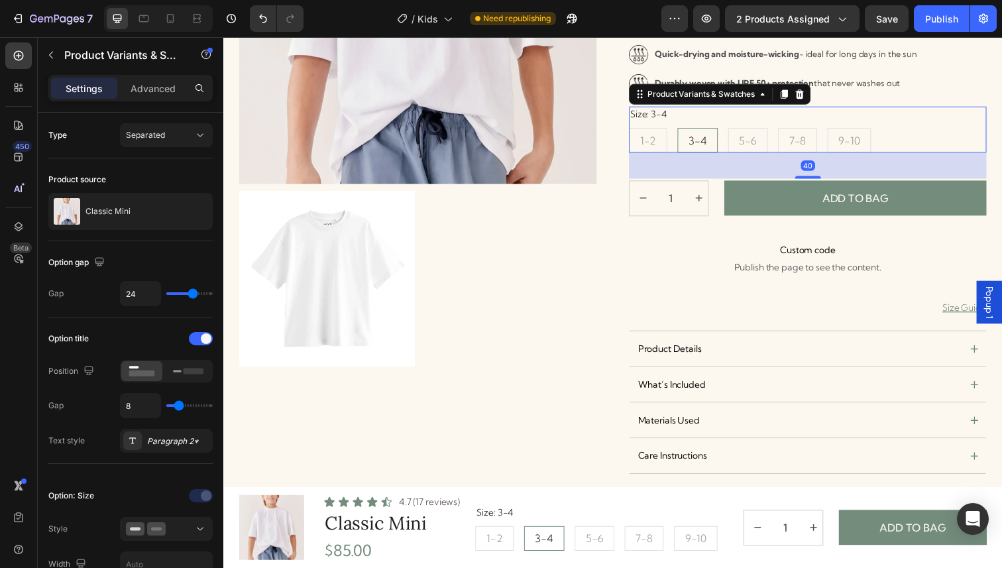
radio input "false"
click at [769, 137] on div "5-6" at bounding box center [758, 142] width 39 height 26
click at [739, 130] on input "5-6 5-6 5-6" at bounding box center [738, 129] width 1 height 1
radio input "false"
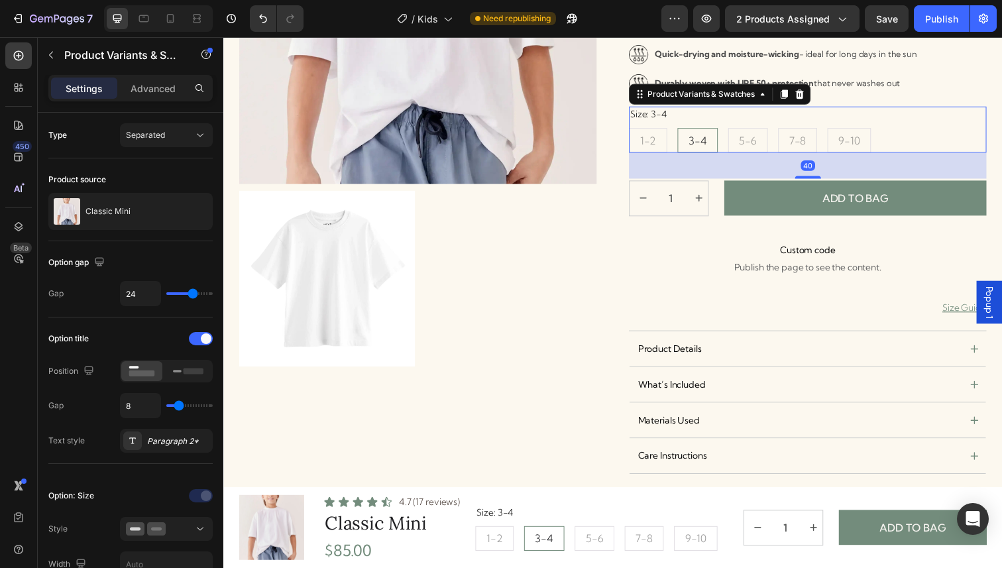
radio input "true"
click at [813, 136] on span "7-8" at bounding box center [809, 142] width 17 height 13
click at [790, 130] on input "7-8 7-8 7-8" at bounding box center [789, 129] width 1 height 1
radio input "false"
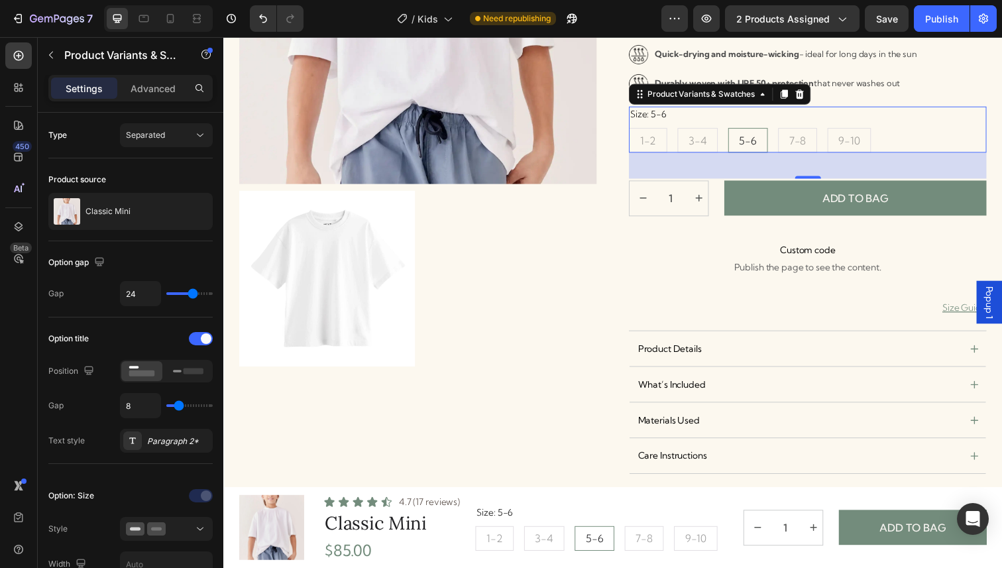
radio input "true"
click at [858, 136] on span "9-10" at bounding box center [862, 142] width 22 height 13
click at [840, 130] on input "9-10 9-10 9-10" at bounding box center [839, 129] width 1 height 1
radio input "false"
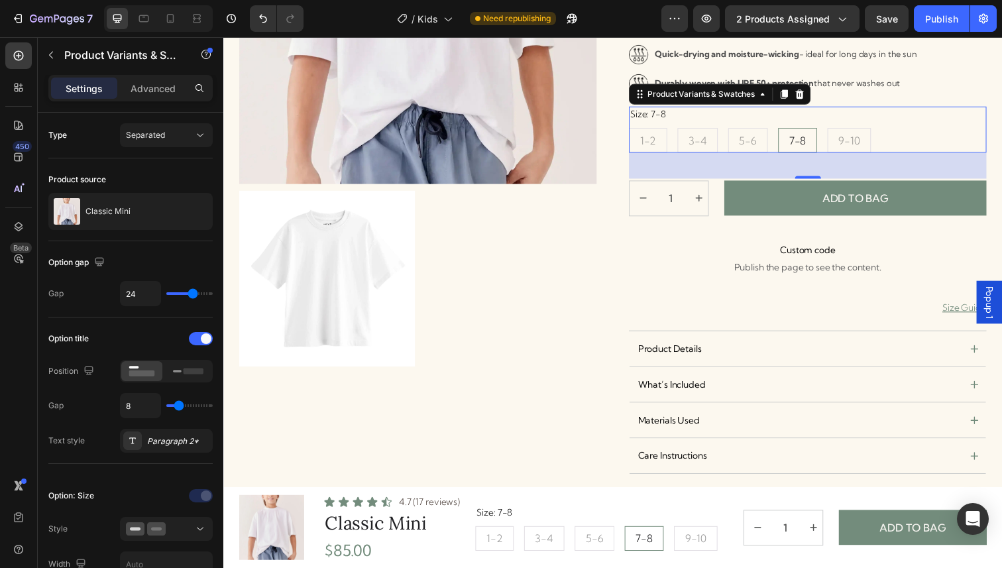
radio input "true"
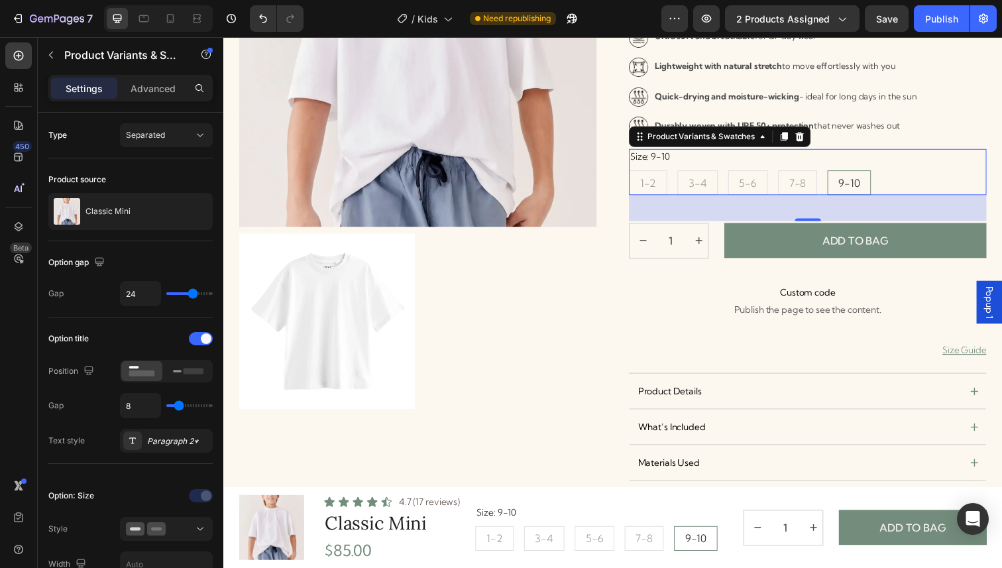
scroll to position [228, 0]
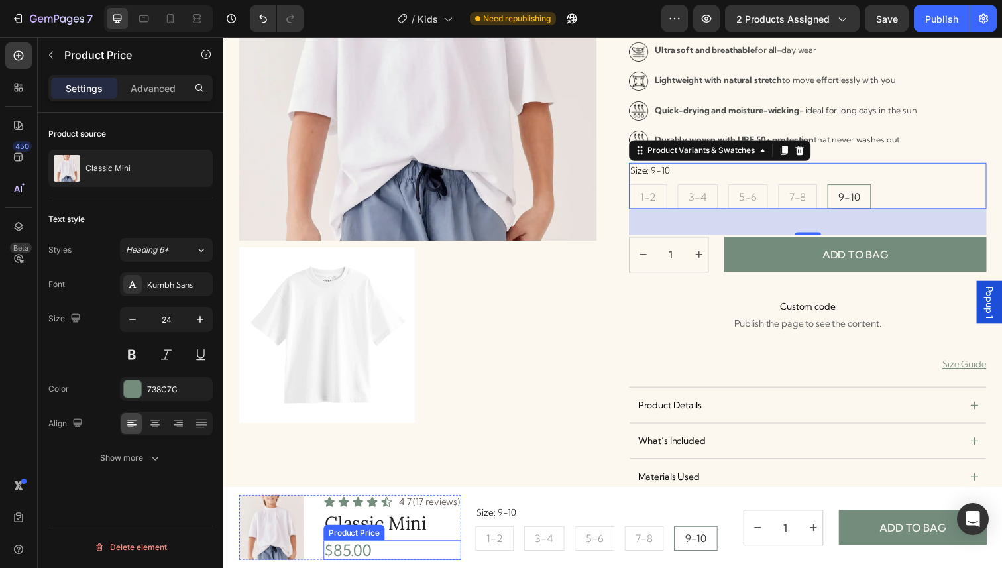
click at [339, 554] on div "$85.00" at bounding box center [395, 561] width 140 height 20
